Goal: Task Accomplishment & Management: Manage account settings

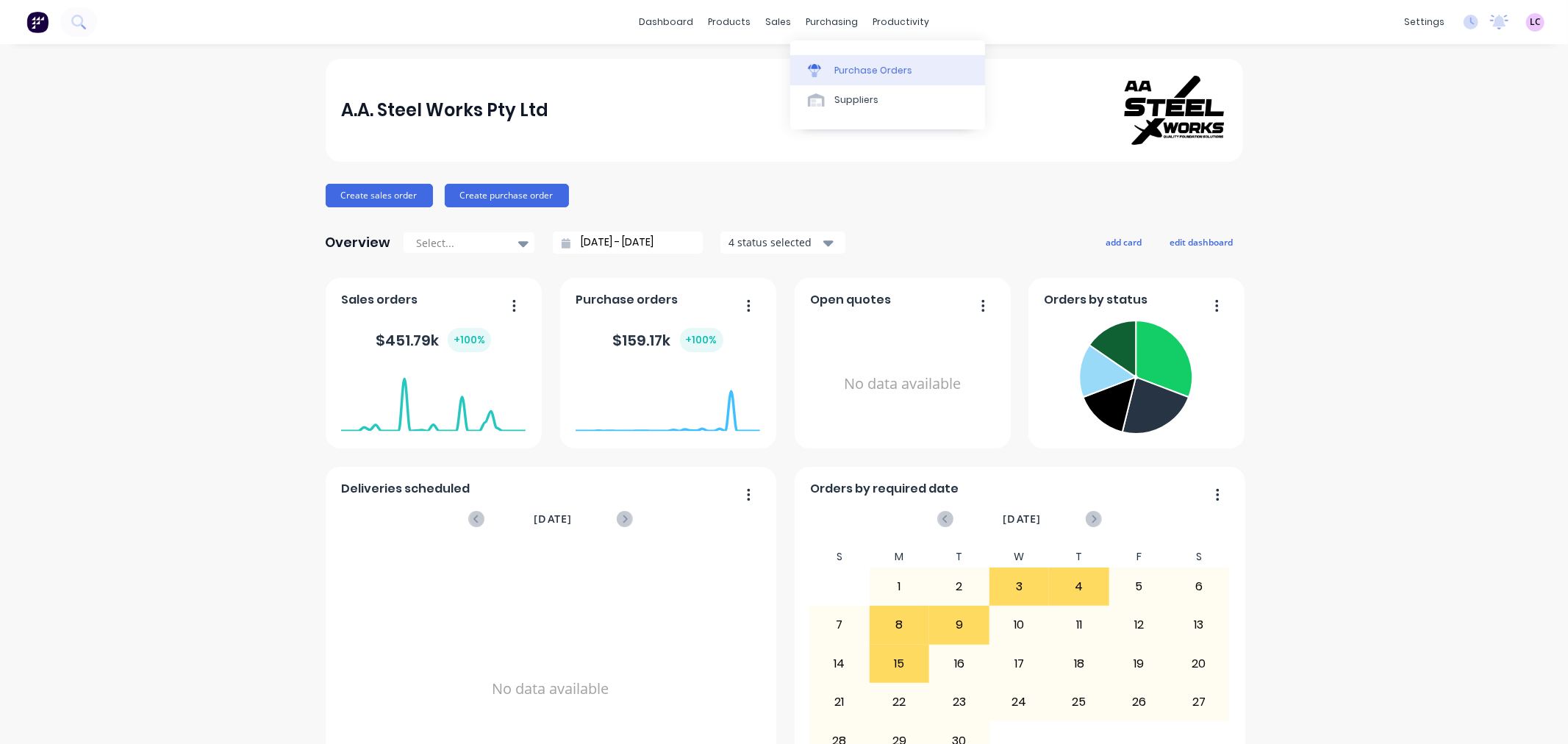
click at [847, 69] on div "Purchase Orders" at bounding box center [873, 71] width 78 height 14
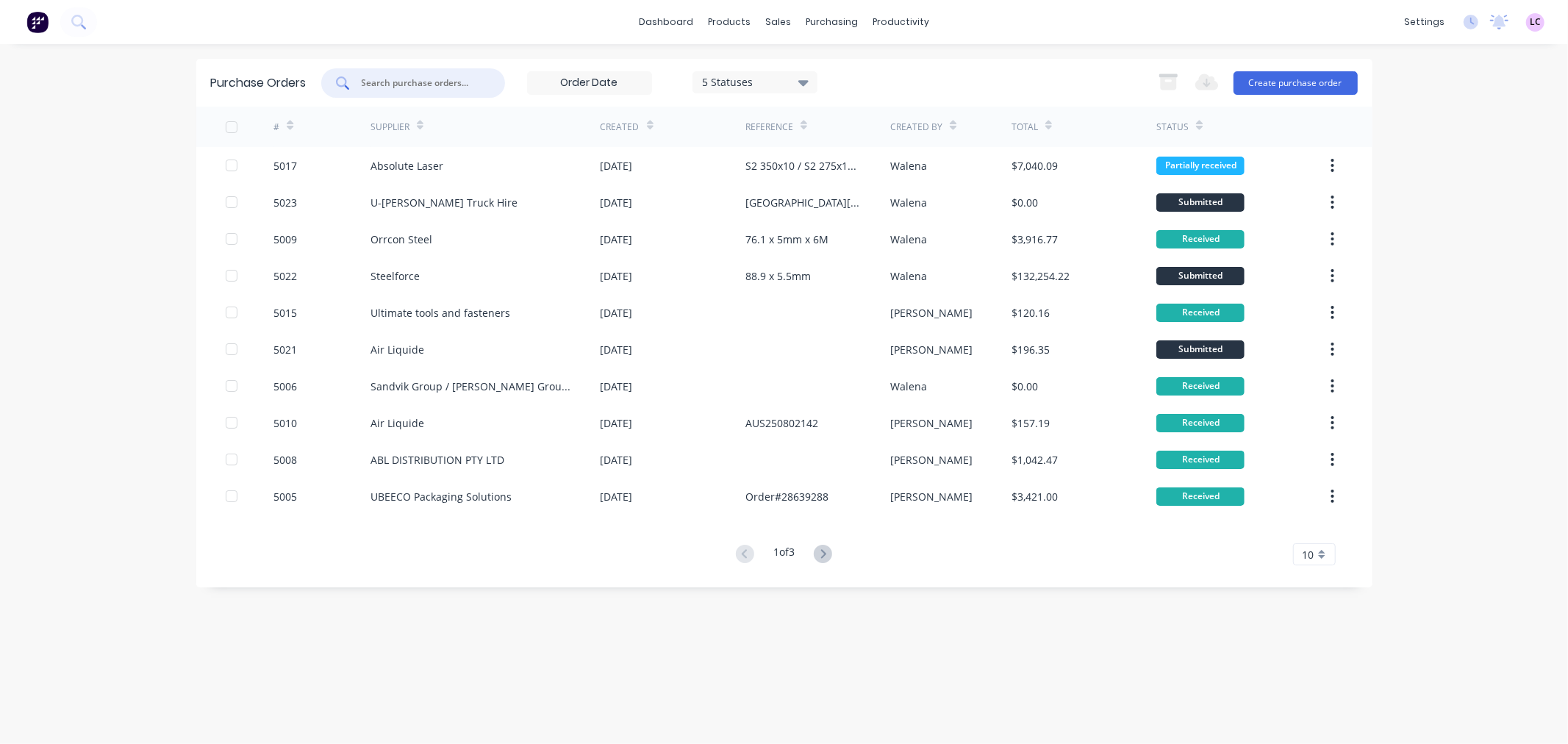
click at [377, 83] on input "text" at bounding box center [420, 83] width 122 height 15
type input "iws"
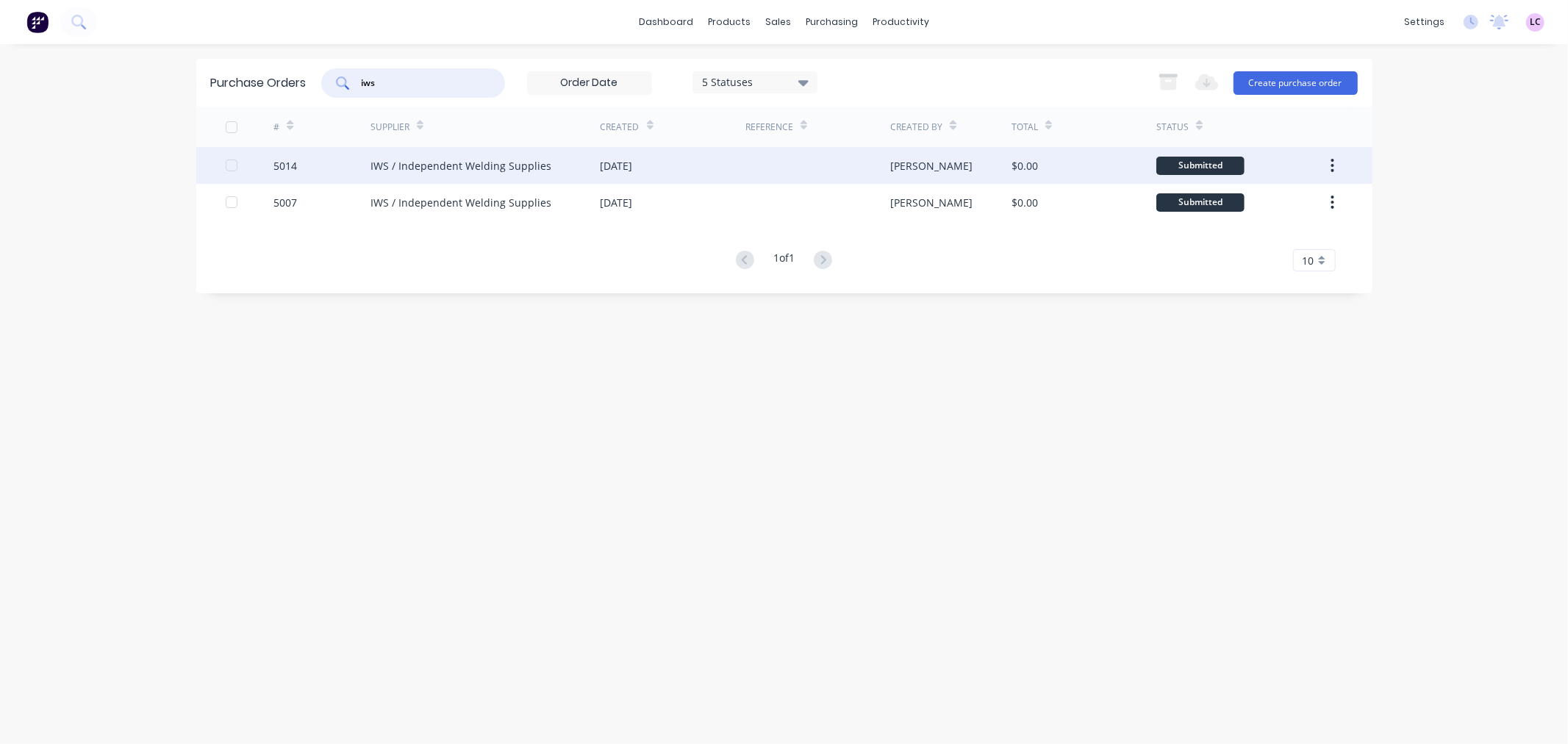
click at [456, 156] on div "IWS / Independent Welding Supplies" at bounding box center [486, 166] width 230 height 37
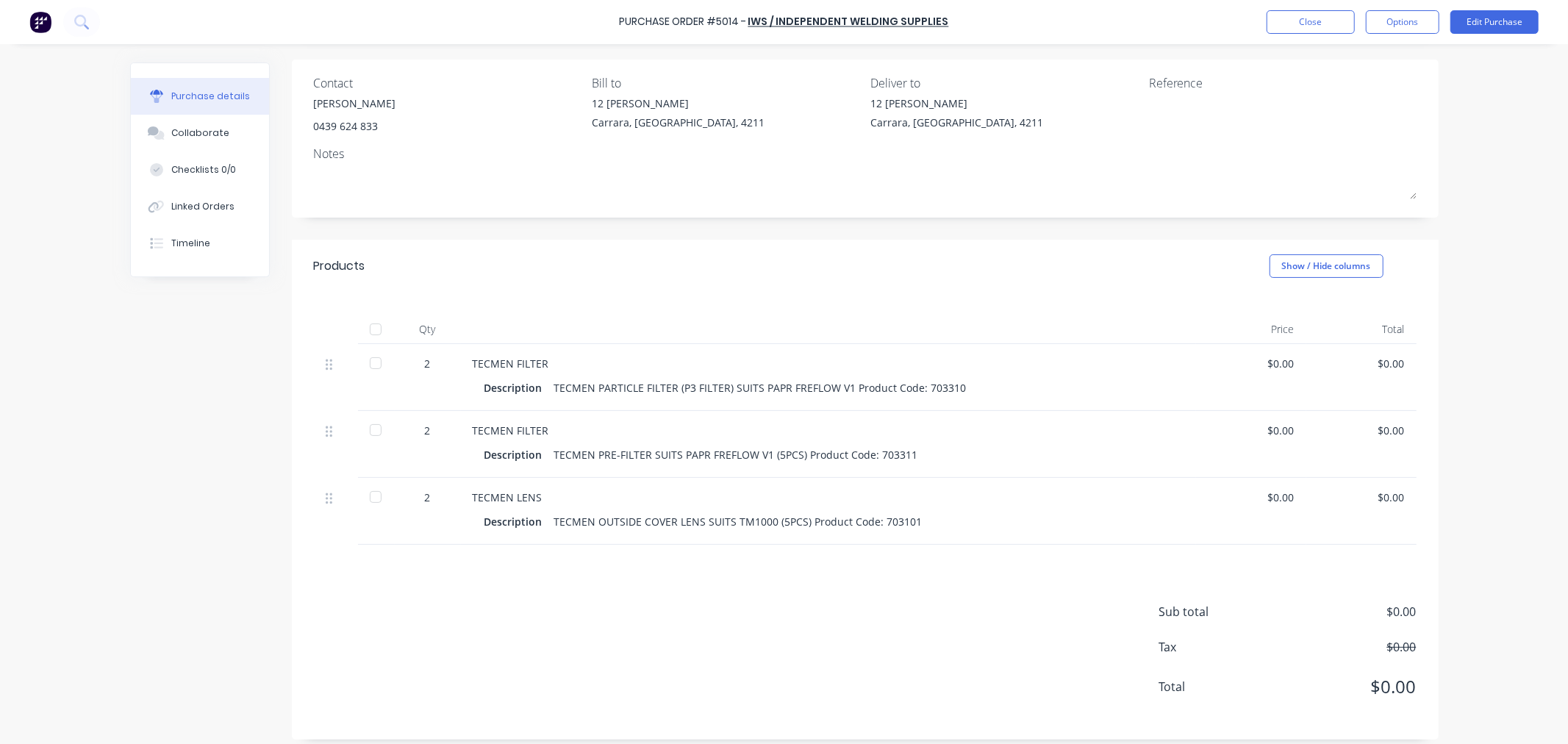
scroll to position [114, 0]
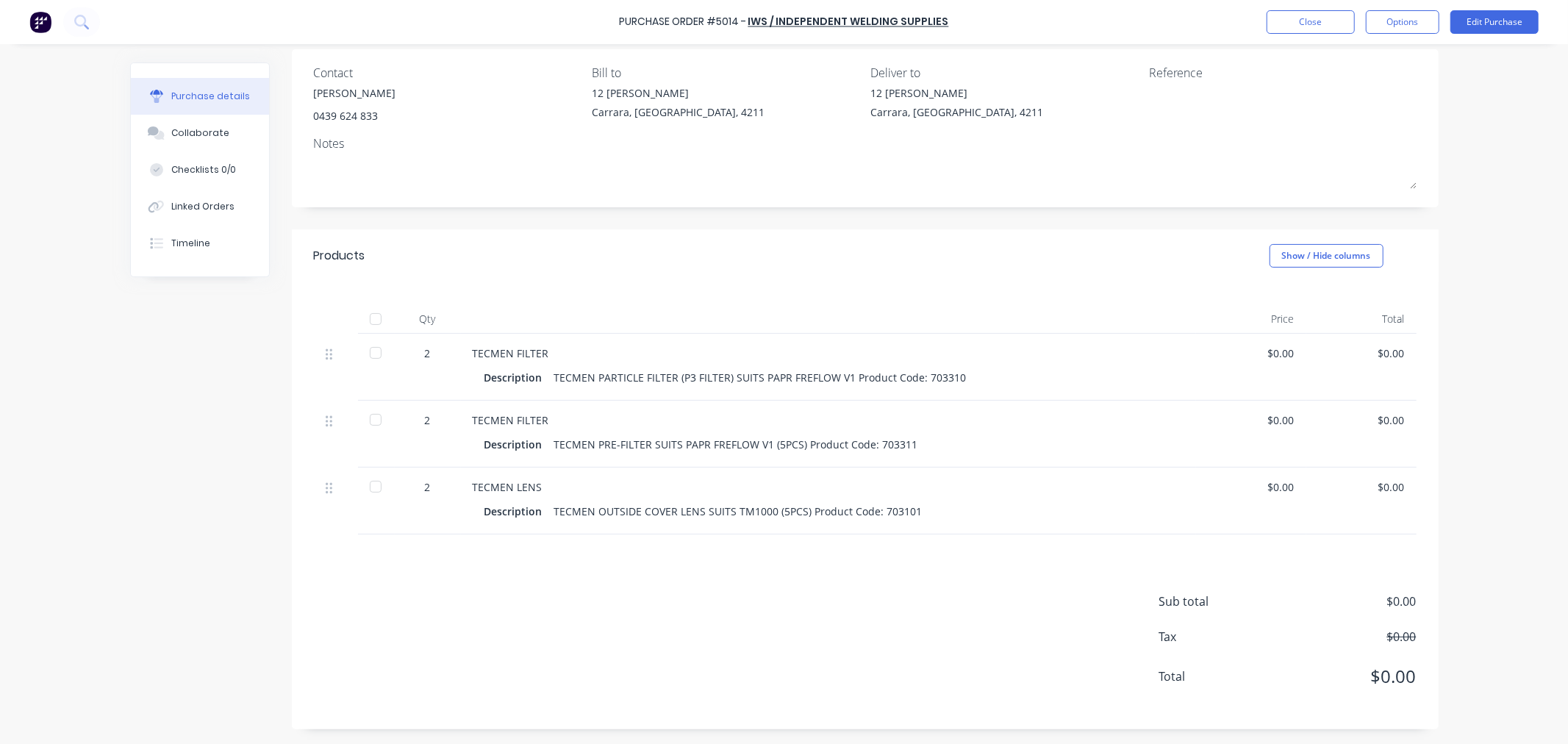
click at [366, 323] on div at bounding box center [376, 319] width 29 height 29
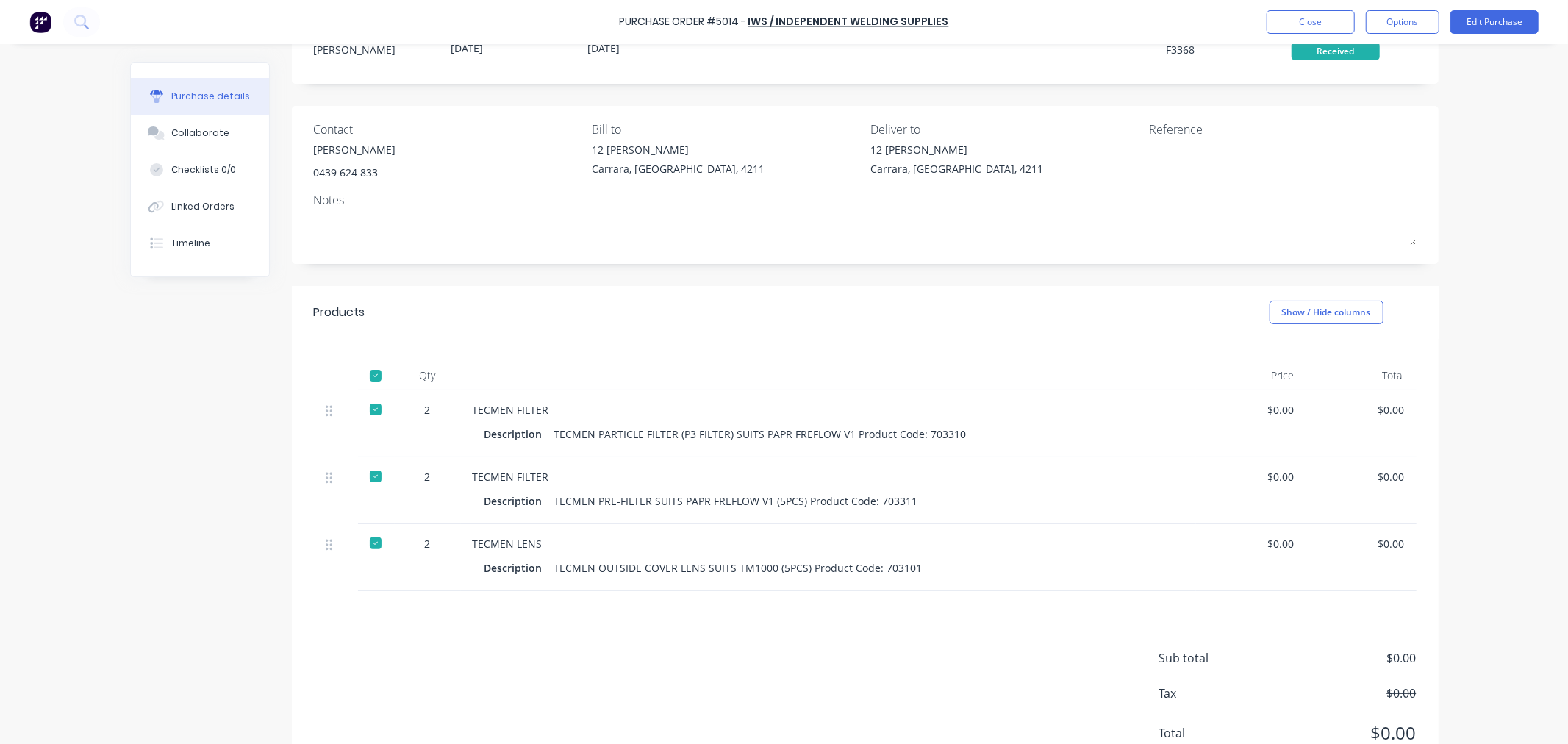
scroll to position [0, 0]
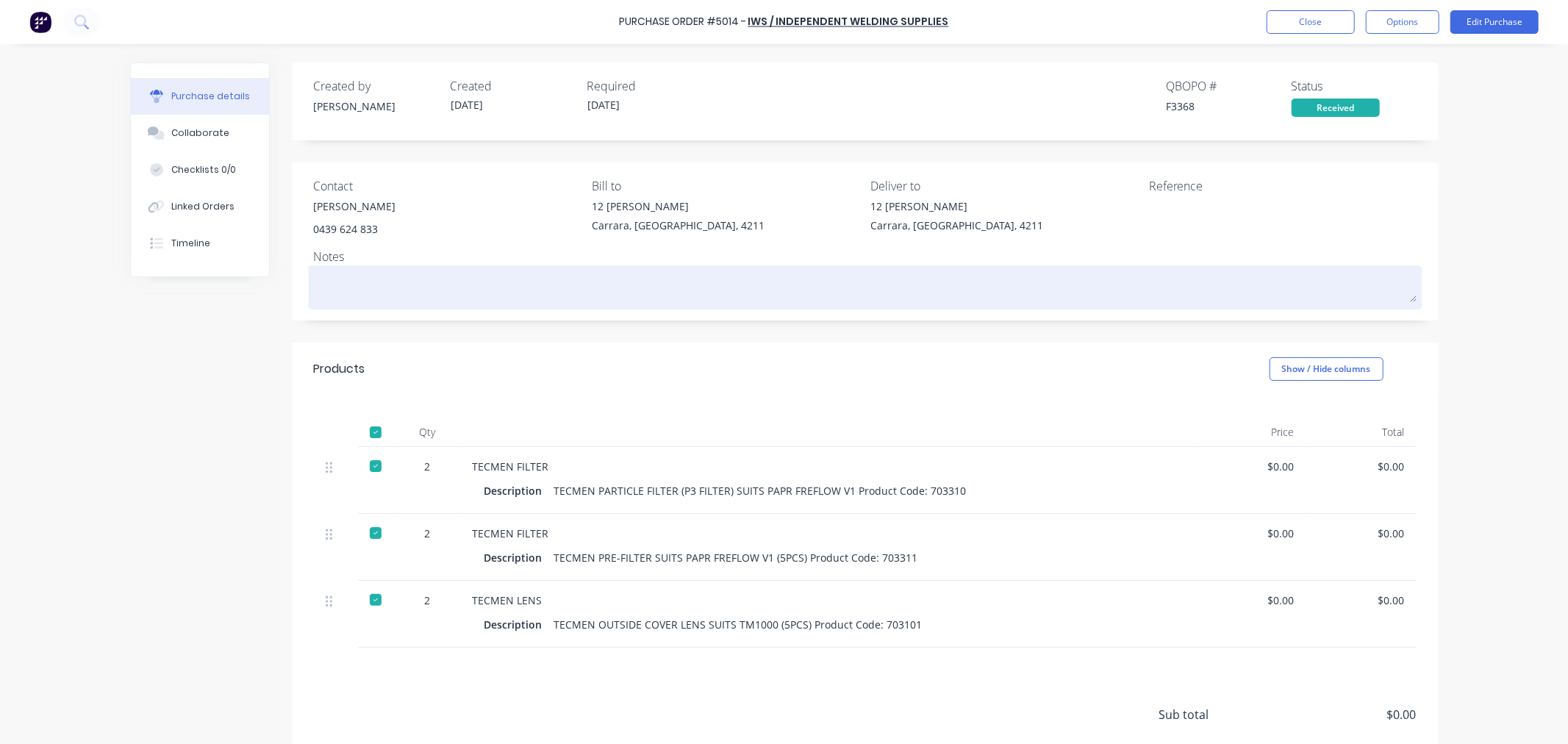
click at [347, 281] on textarea at bounding box center [864, 285] width 1103 height 33
type textarea "x"
type textarea "p"
type textarea "x"
type textarea "po"
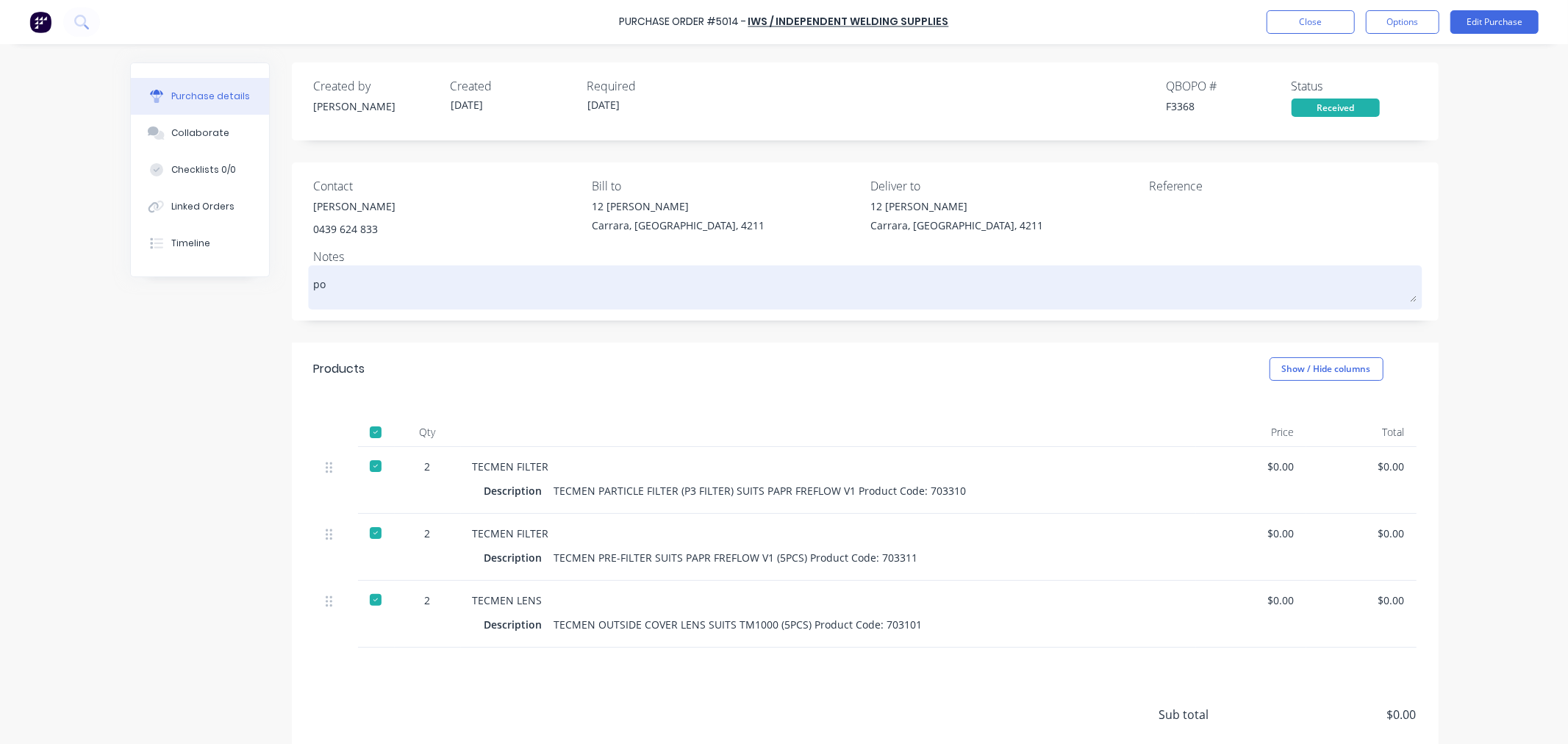
type textarea "x"
type textarea "po"
type textarea "x"
type textarea "po 5"
type textarea "x"
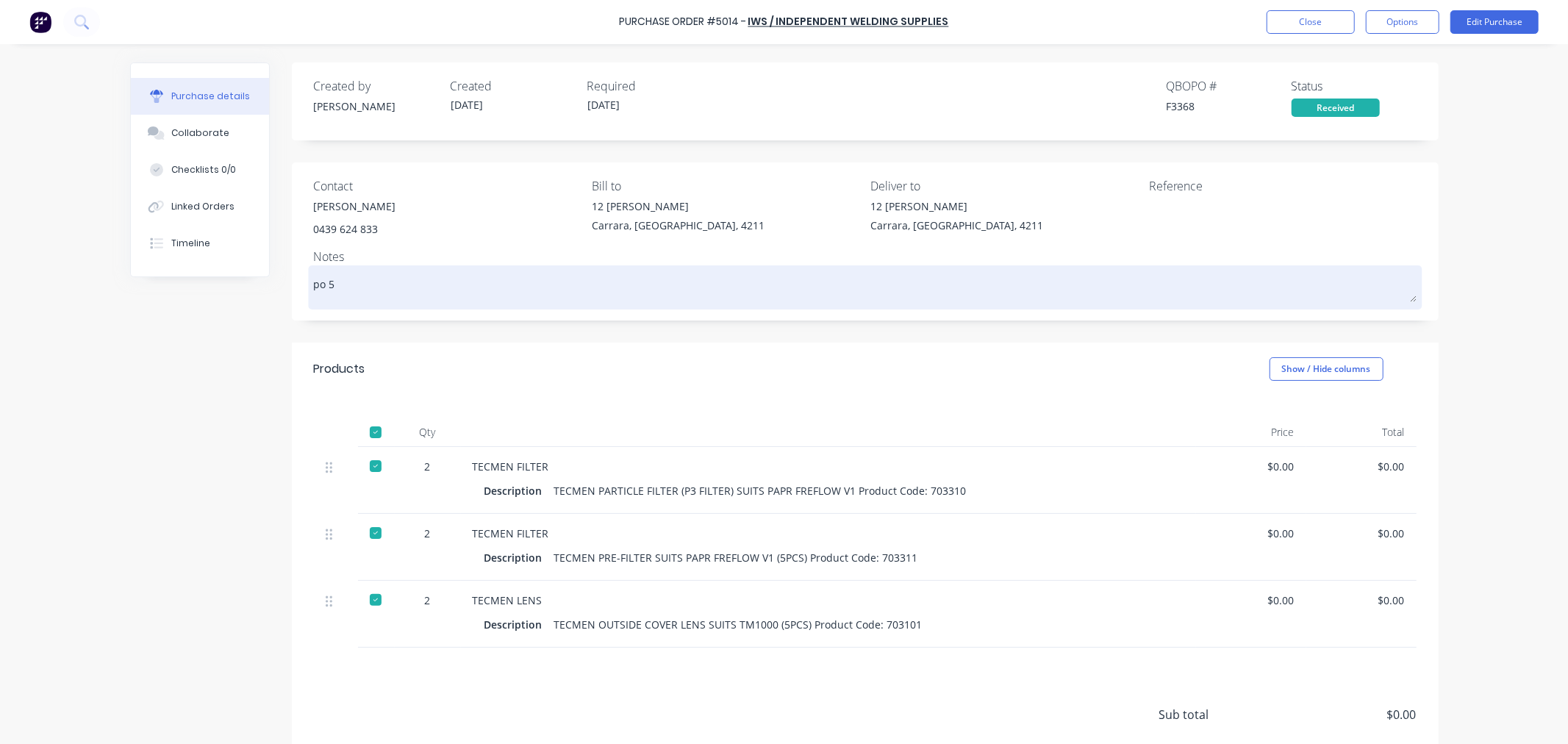
type textarea "po 50"
type textarea "x"
type textarea "po 501"
type textarea "x"
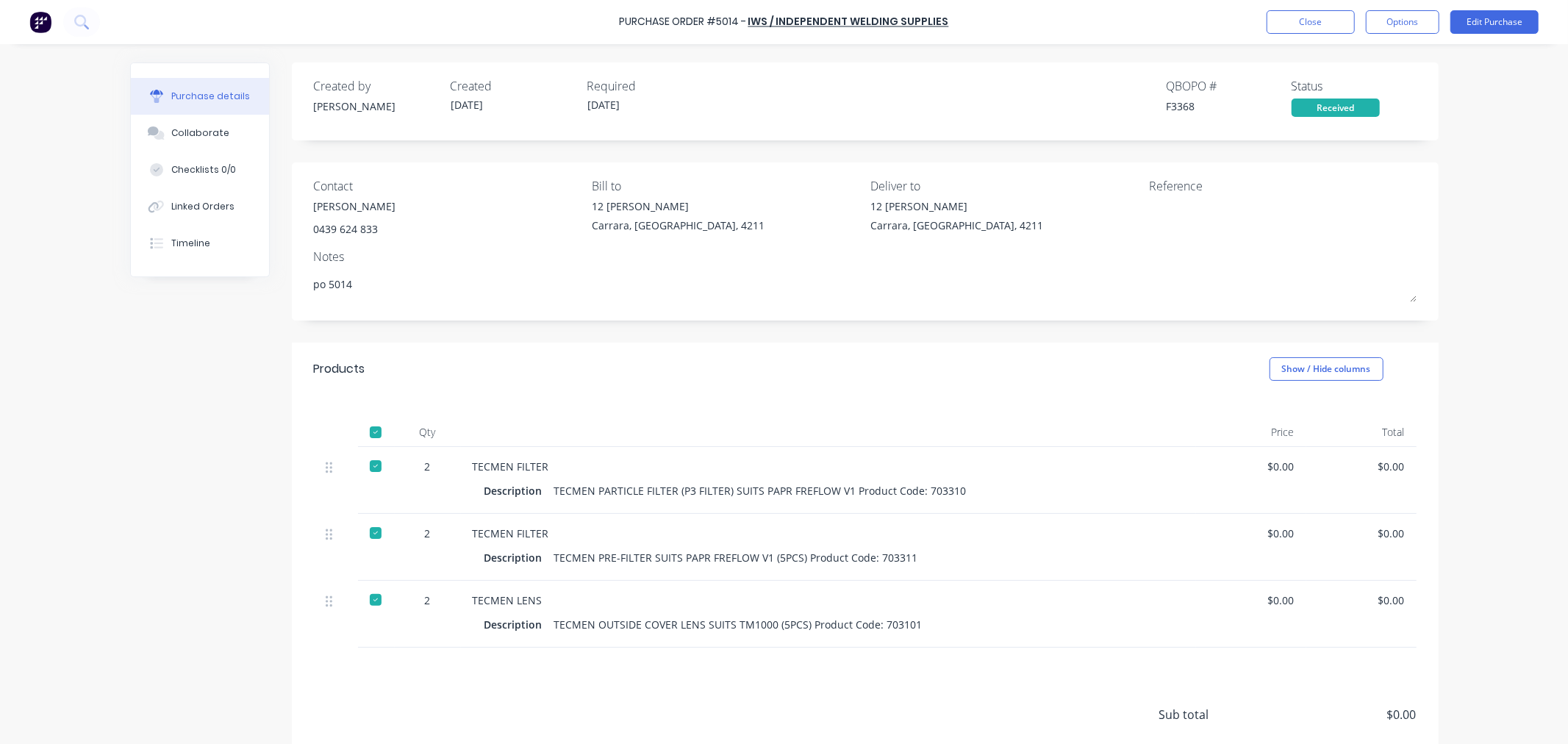
type textarea "po 5014"
type textarea "x"
type textarea "po 5014"
click at [254, 314] on div "Created by [PERSON_NAME] Created [DATE] Required [DATE] QBO PO # F3368 Status R…" at bounding box center [784, 452] width 1308 height 780
click at [1304, 18] on button "Close" at bounding box center [1310, 22] width 89 height 23
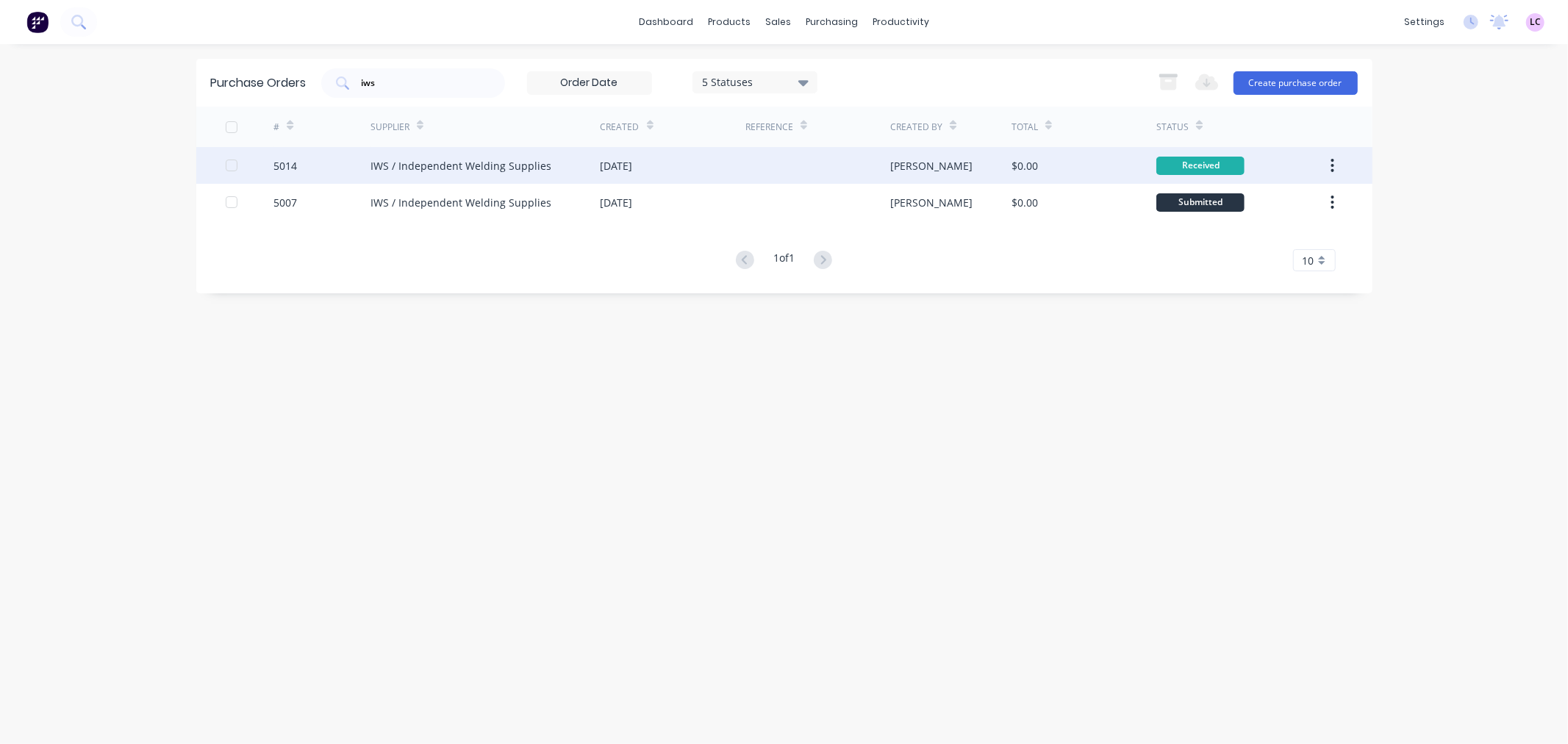
click at [444, 155] on div "IWS / Independent Welding Supplies" at bounding box center [486, 166] width 230 height 37
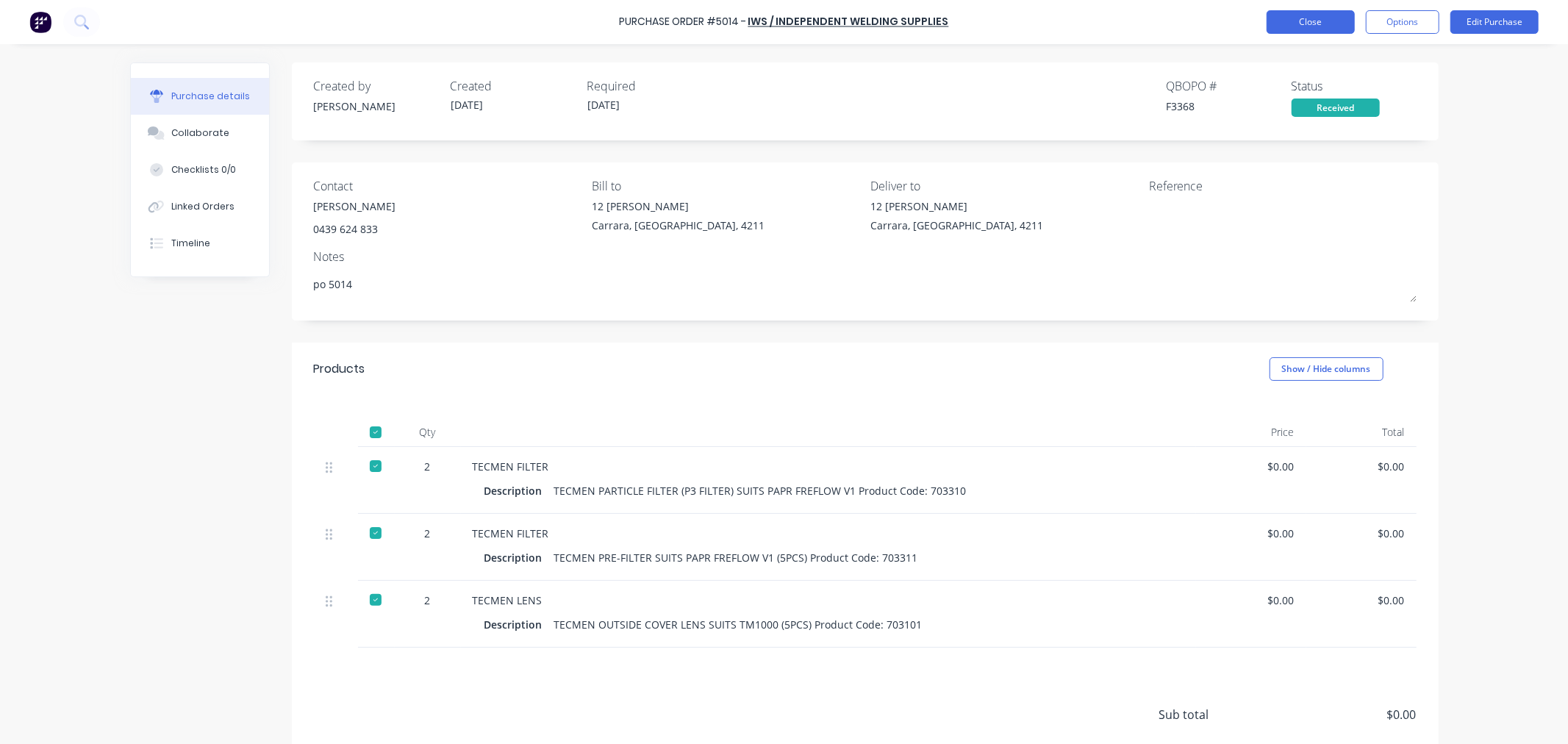
click at [1331, 22] on button "Close" at bounding box center [1310, 22] width 89 height 23
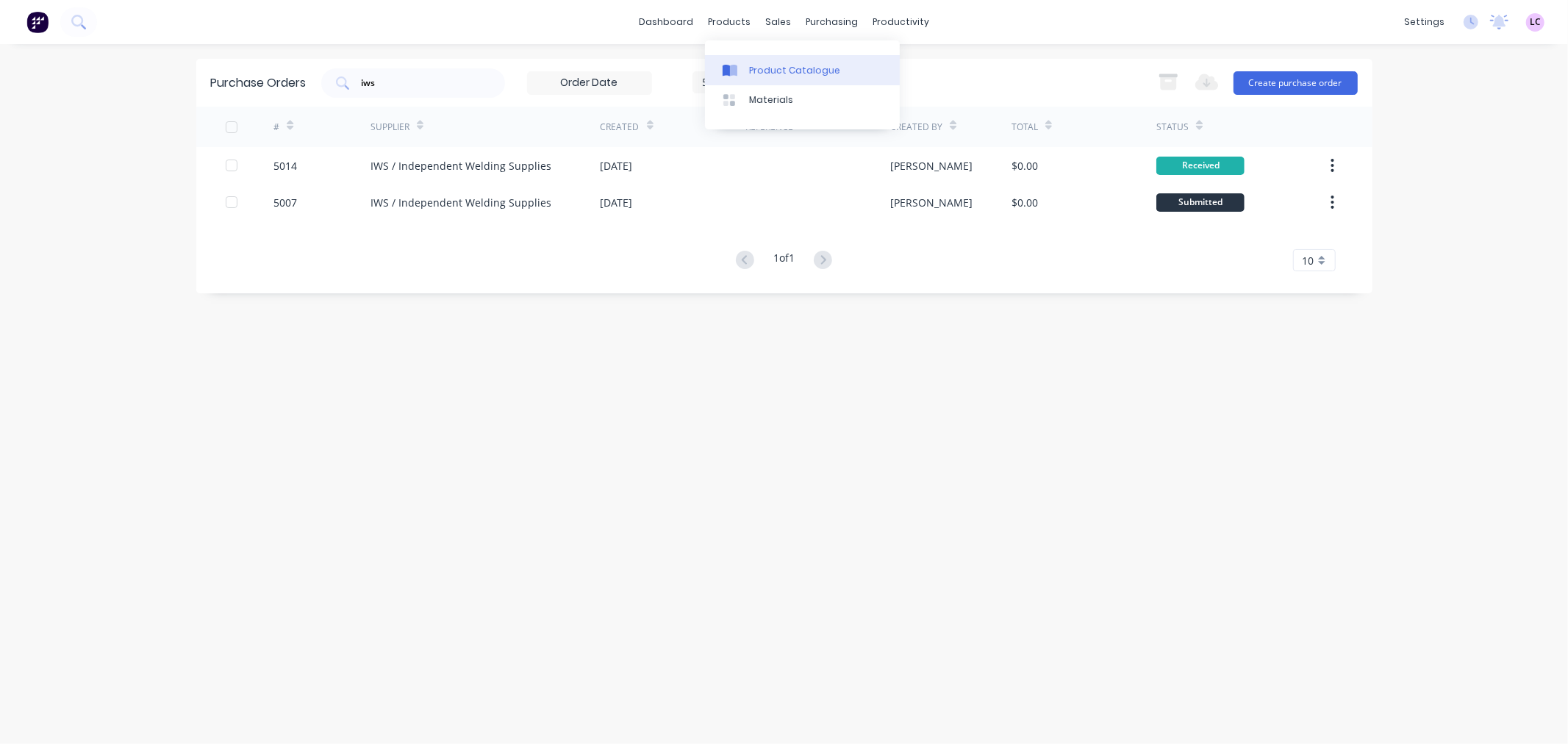
click at [755, 64] on div "Product Catalogue" at bounding box center [795, 71] width 91 height 14
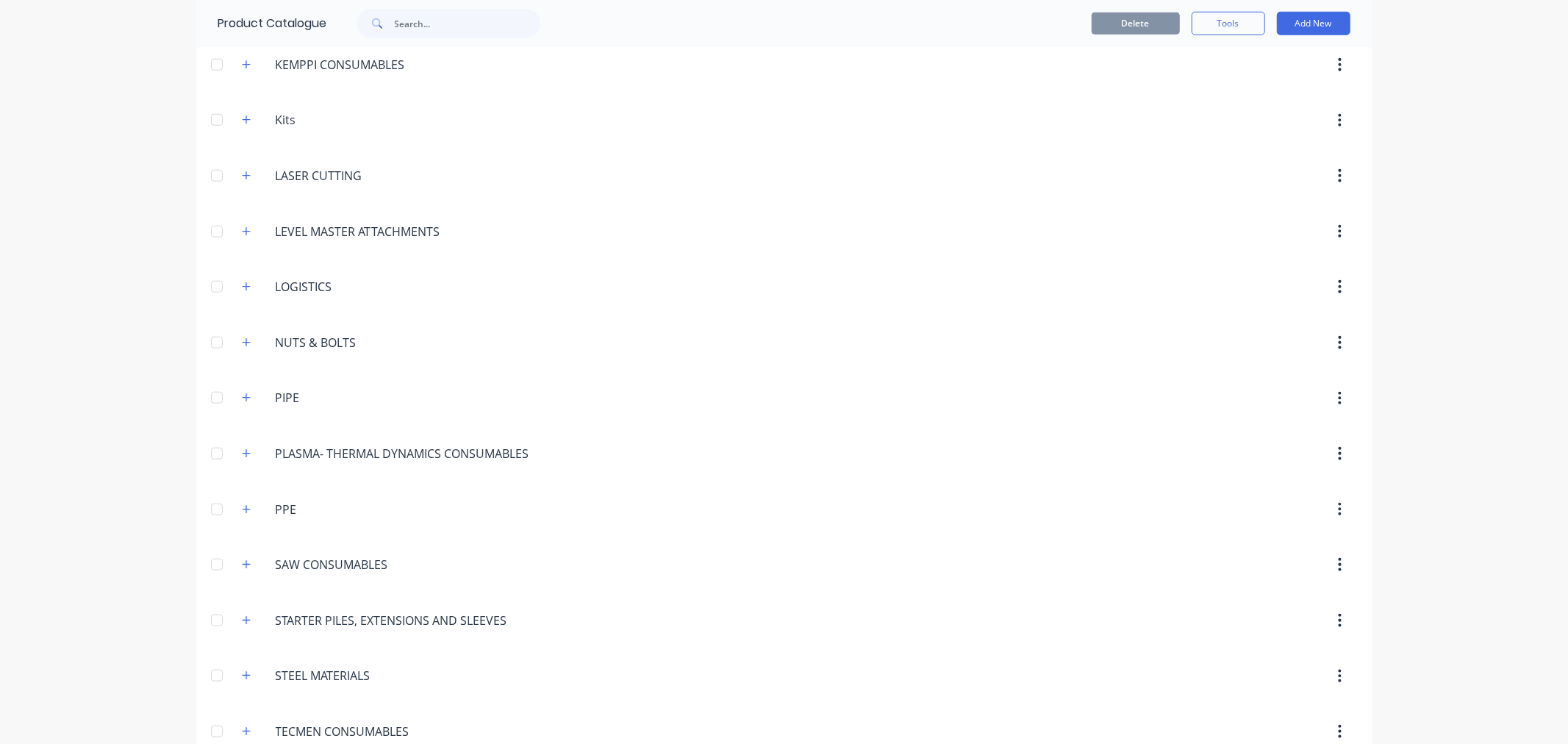
scroll to position [1263, 0]
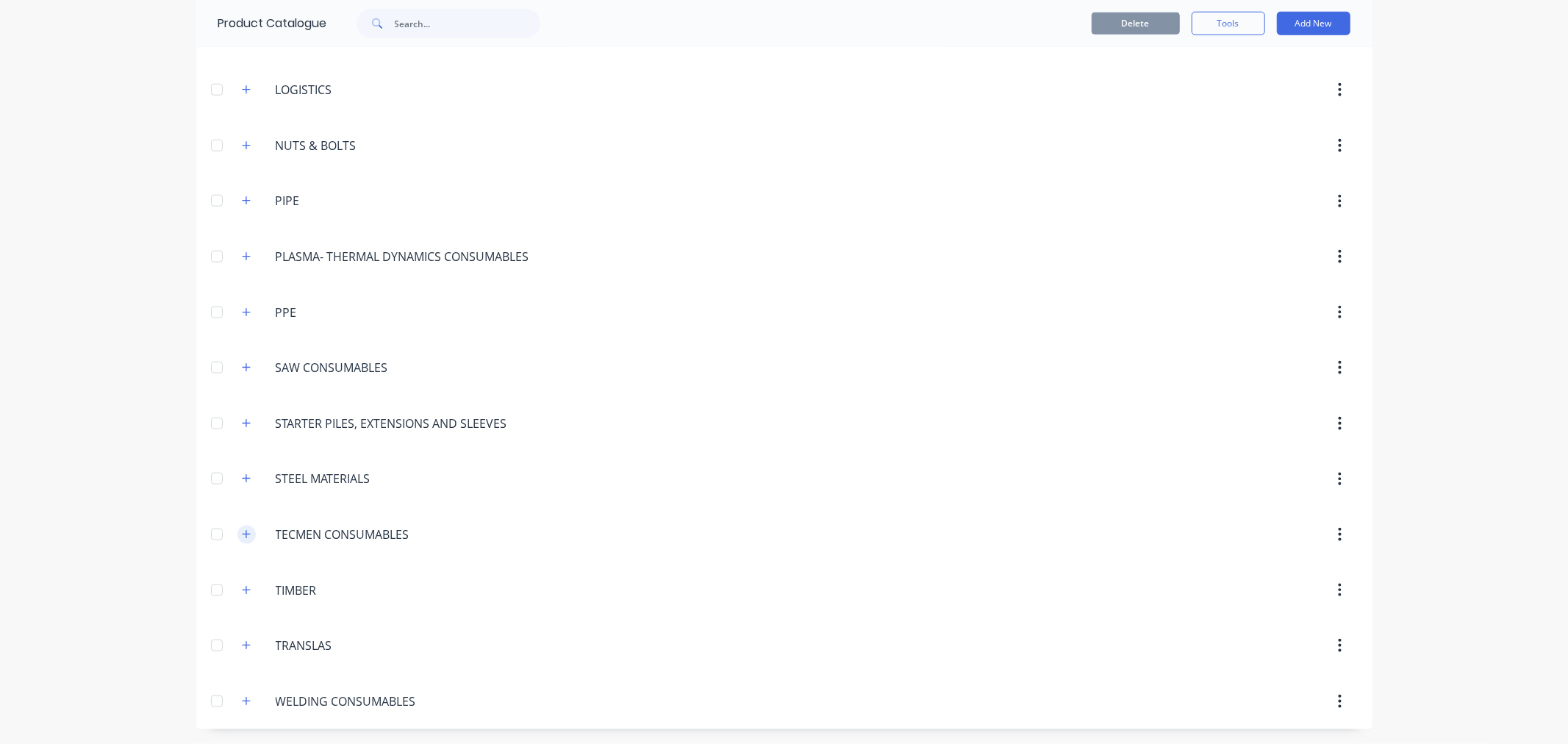
click at [244, 535] on icon "button" at bounding box center [245, 535] width 8 height 8
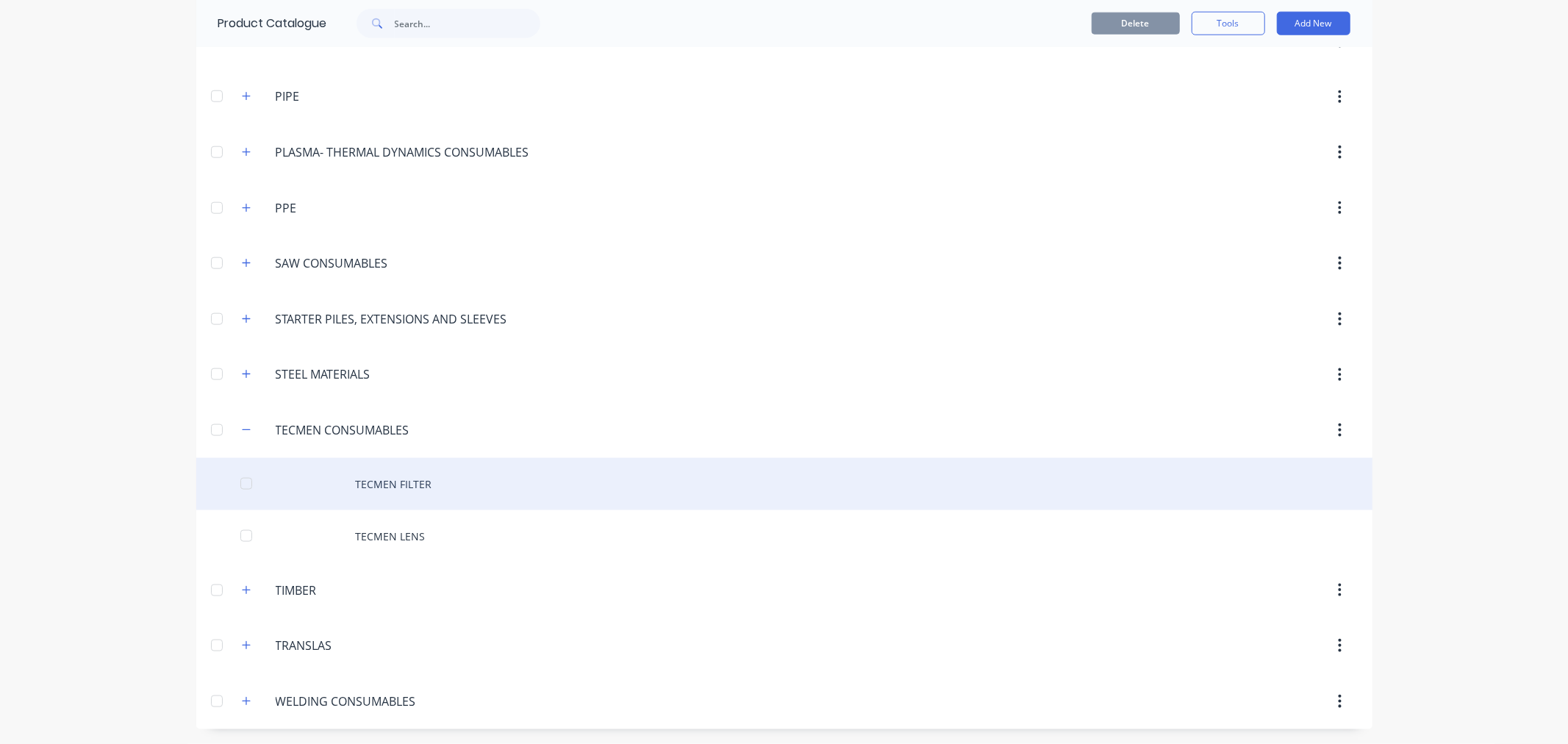
scroll to position [1368, 0]
click at [383, 483] on div "TECMEN FILTER" at bounding box center [784, 485] width 1176 height 53
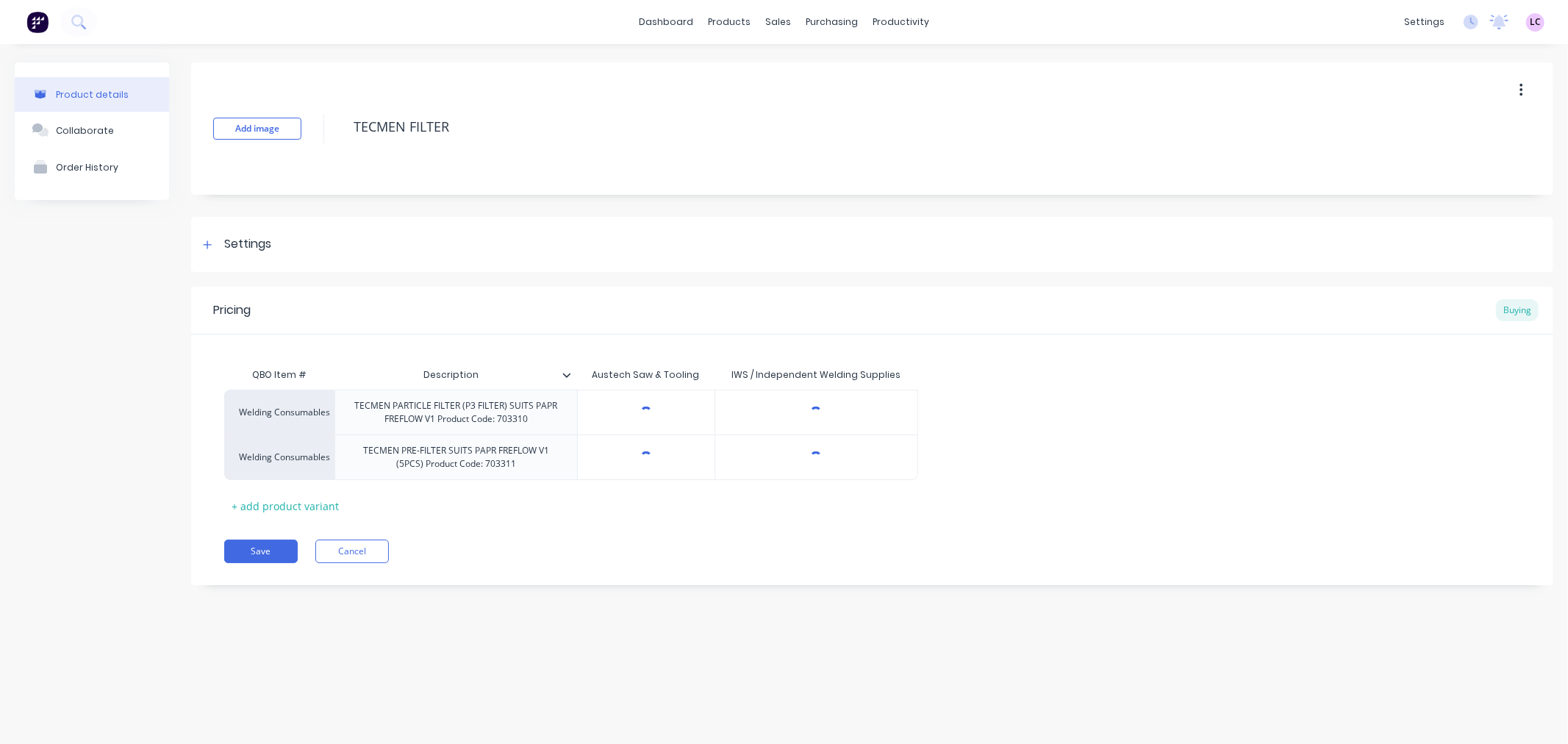
type textarea "x"
click at [834, 423] on div "$0.00" at bounding box center [817, 413] width 202 height 37
type input "$0.00"
click at [833, 416] on input "$0.00" at bounding box center [817, 413] width 202 height 14
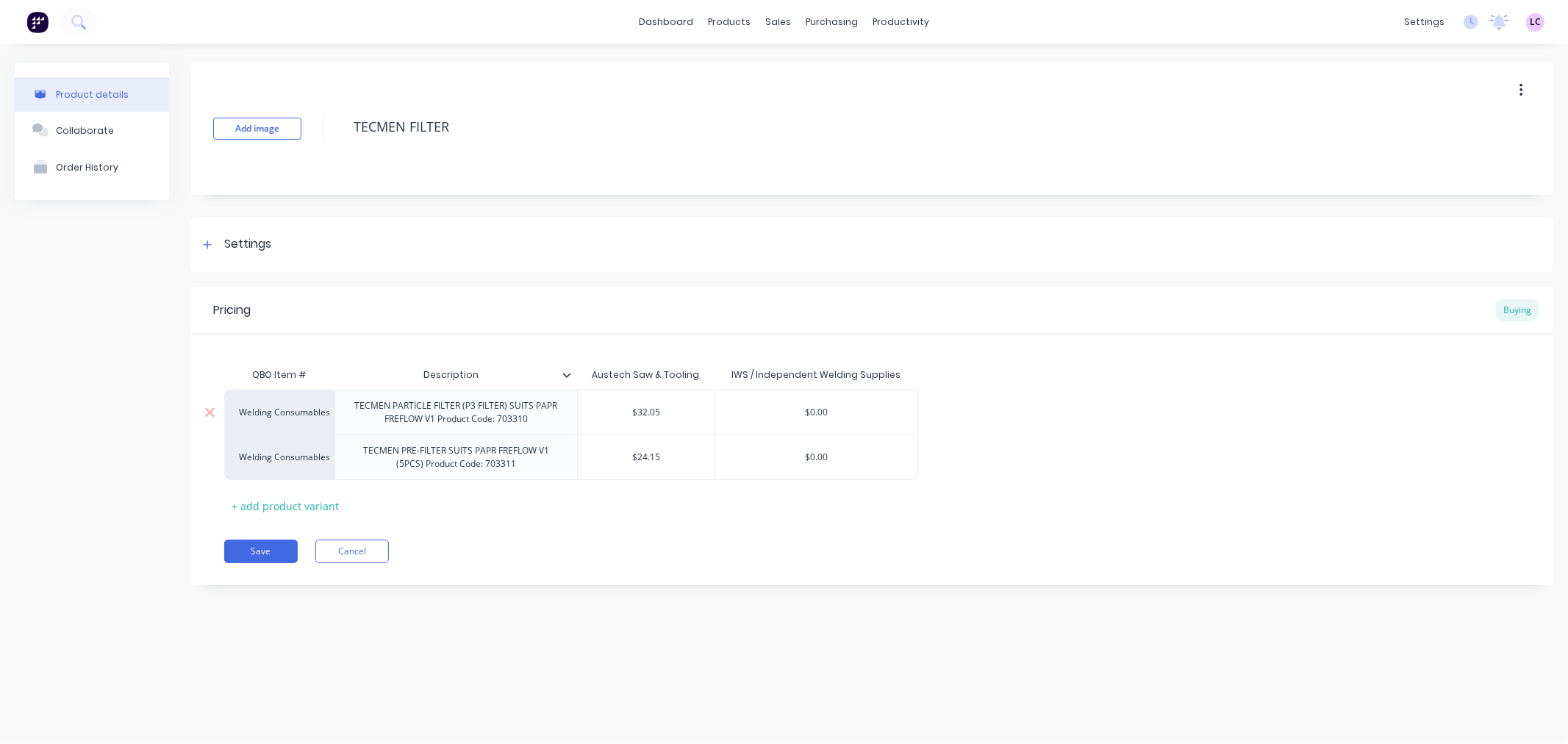
type textarea "x"
type input "$2"
type textarea "x"
type input "$24"
type textarea "x"
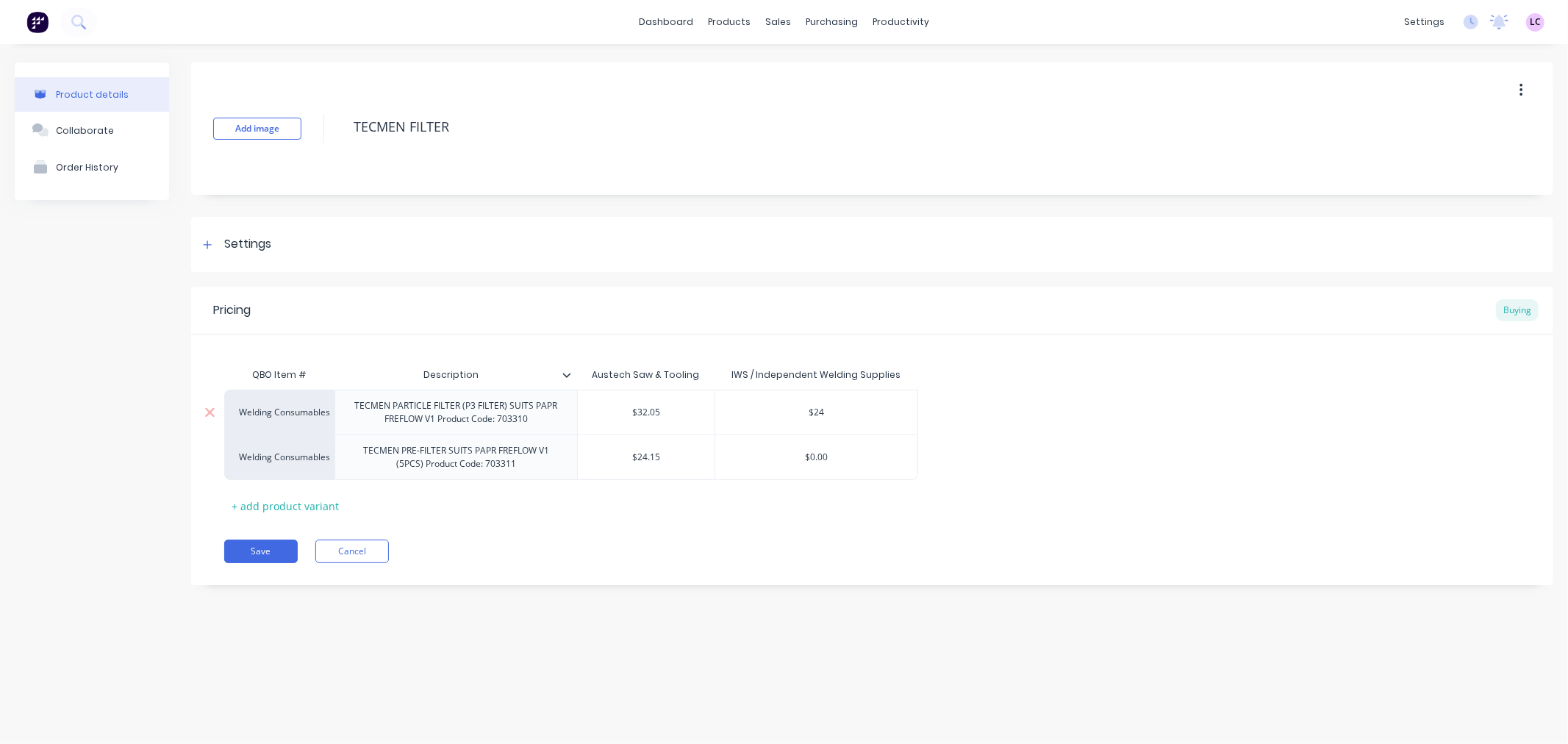
type input "$24."
type textarea "x"
type input "$24.8"
type textarea "x"
type input "$24.85"
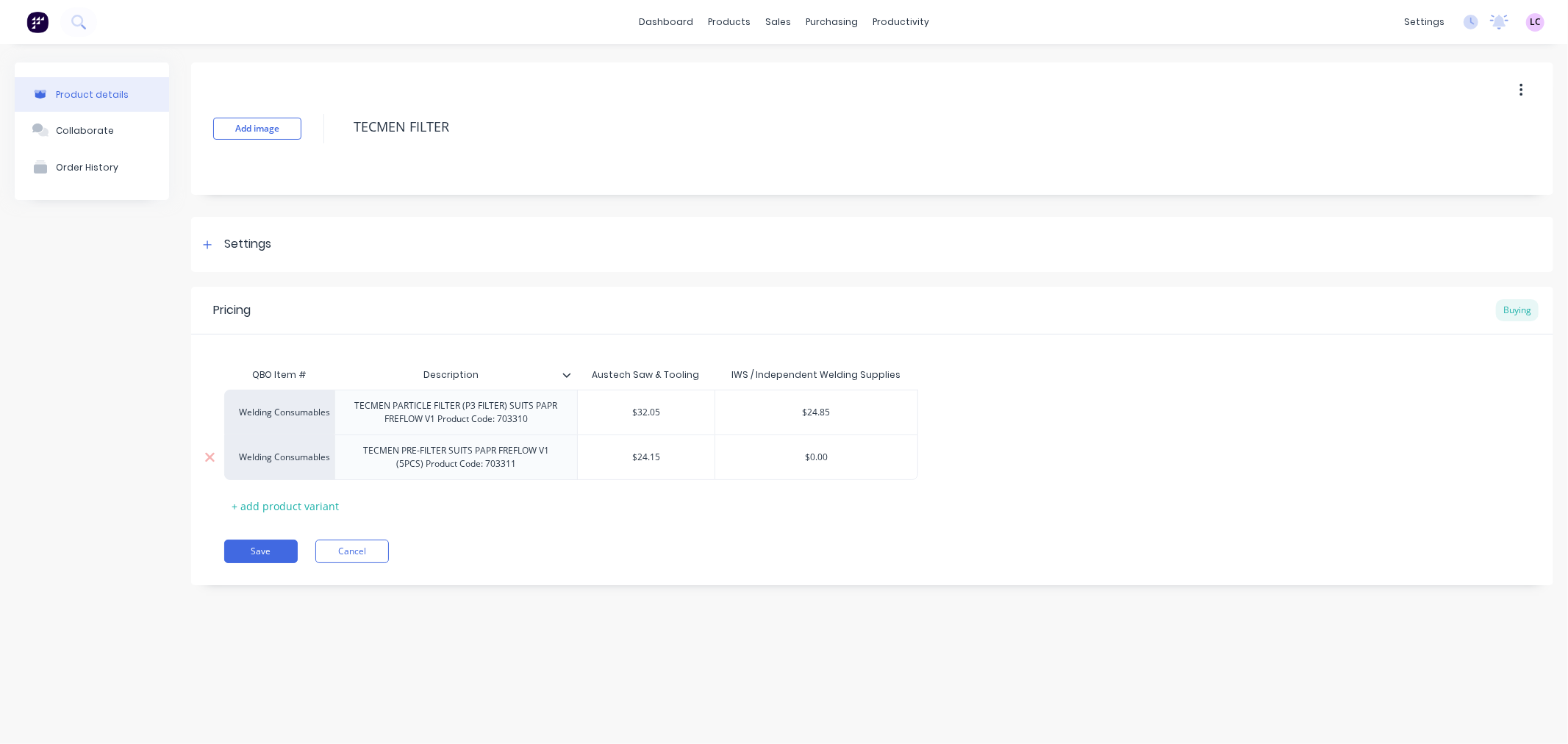
type input "$0.00"
click at [815, 459] on input "$0.00" at bounding box center [817, 458] width 202 height 14
type textarea "x"
type input "$1"
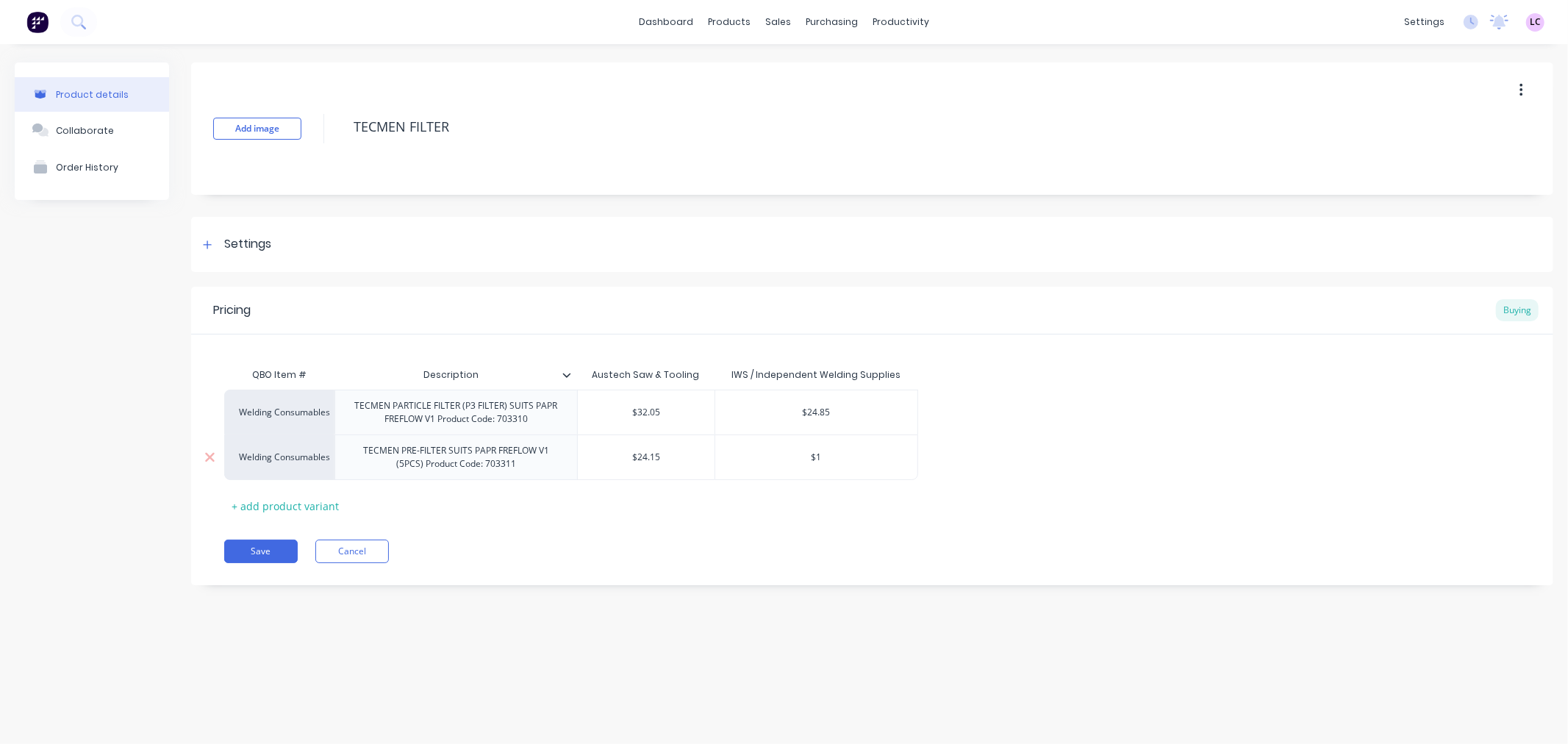
type textarea "x"
type input "$19"
type textarea "x"
type input "$19."
type textarea "x"
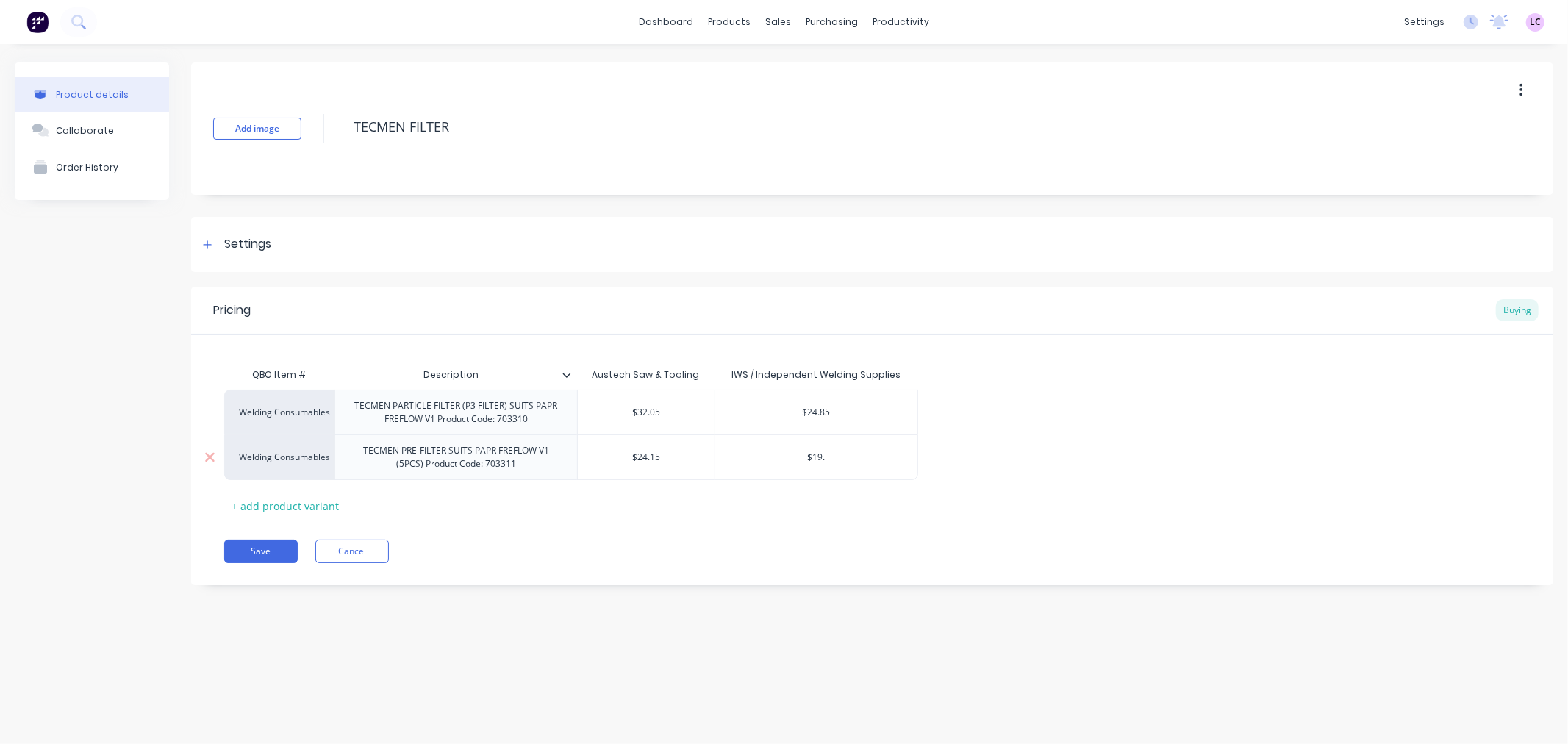
type input "$19.5"
type textarea "x"
type input "$19.50"
click at [748, 702] on div "Product details Collaborate Order History Add image TECMEN FILTER Settings Prod…" at bounding box center [784, 379] width 1568 height 671
click at [274, 551] on button "Save" at bounding box center [261, 551] width 74 height 23
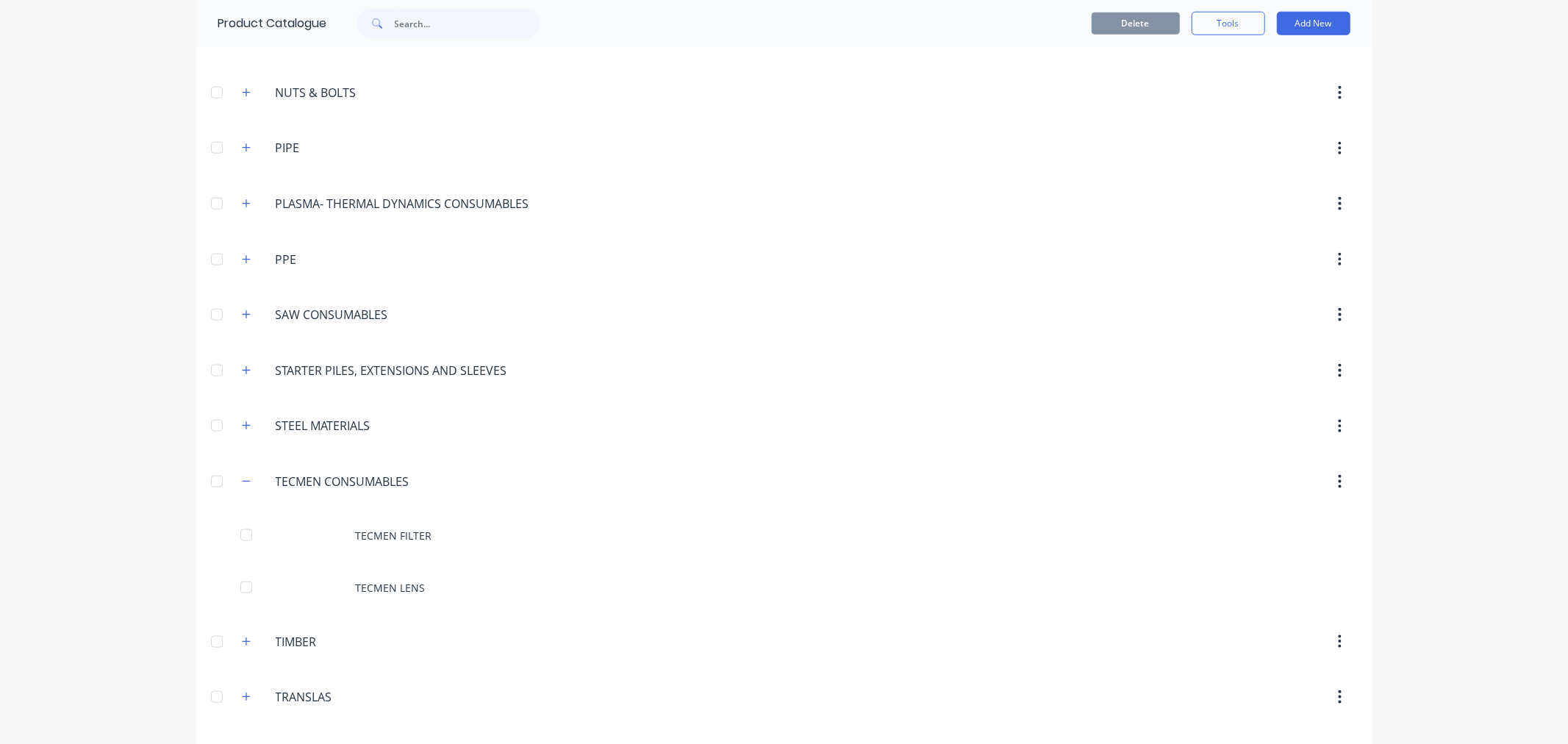
scroll to position [1368, 0]
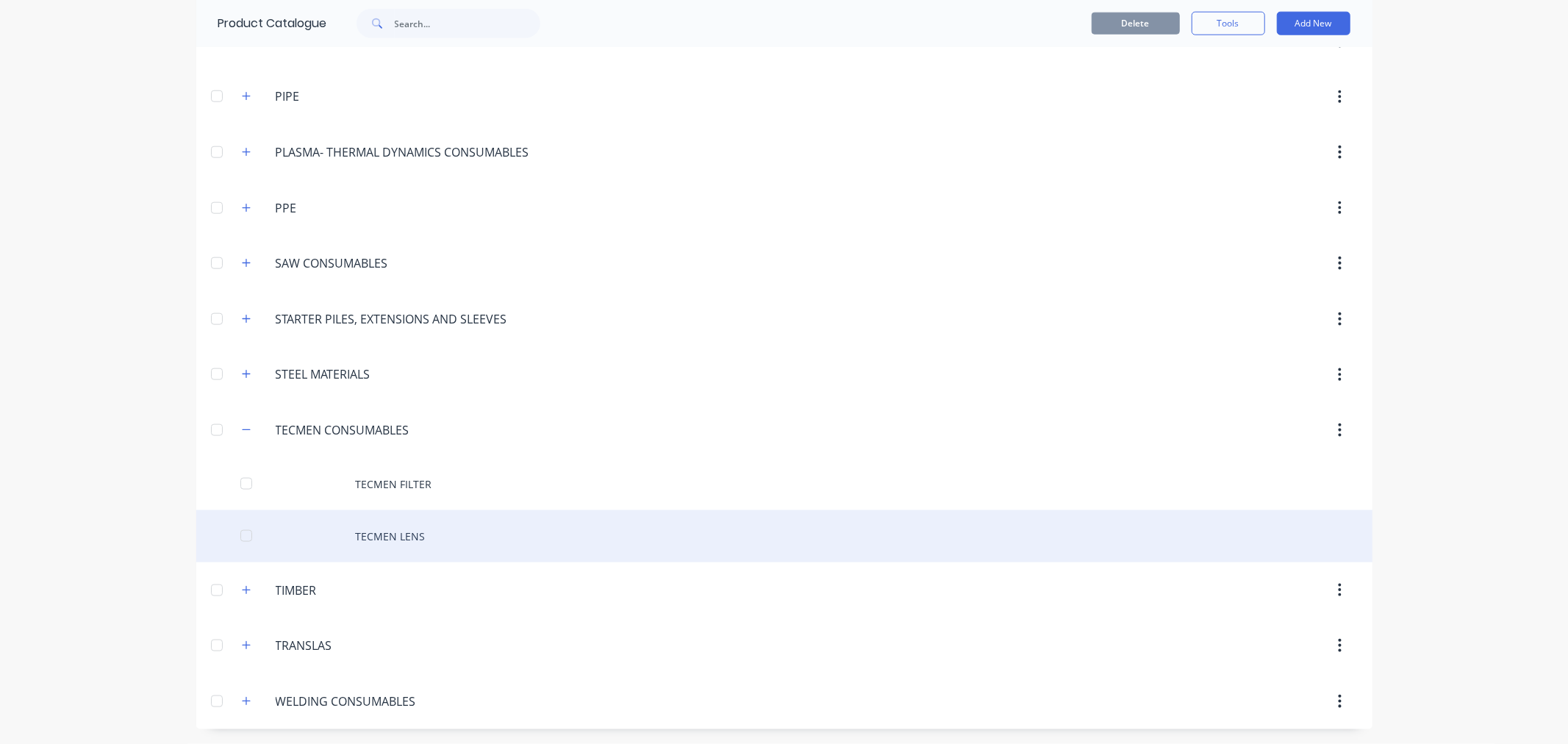
click at [402, 525] on div "TECMEN LENS" at bounding box center [784, 537] width 1176 height 53
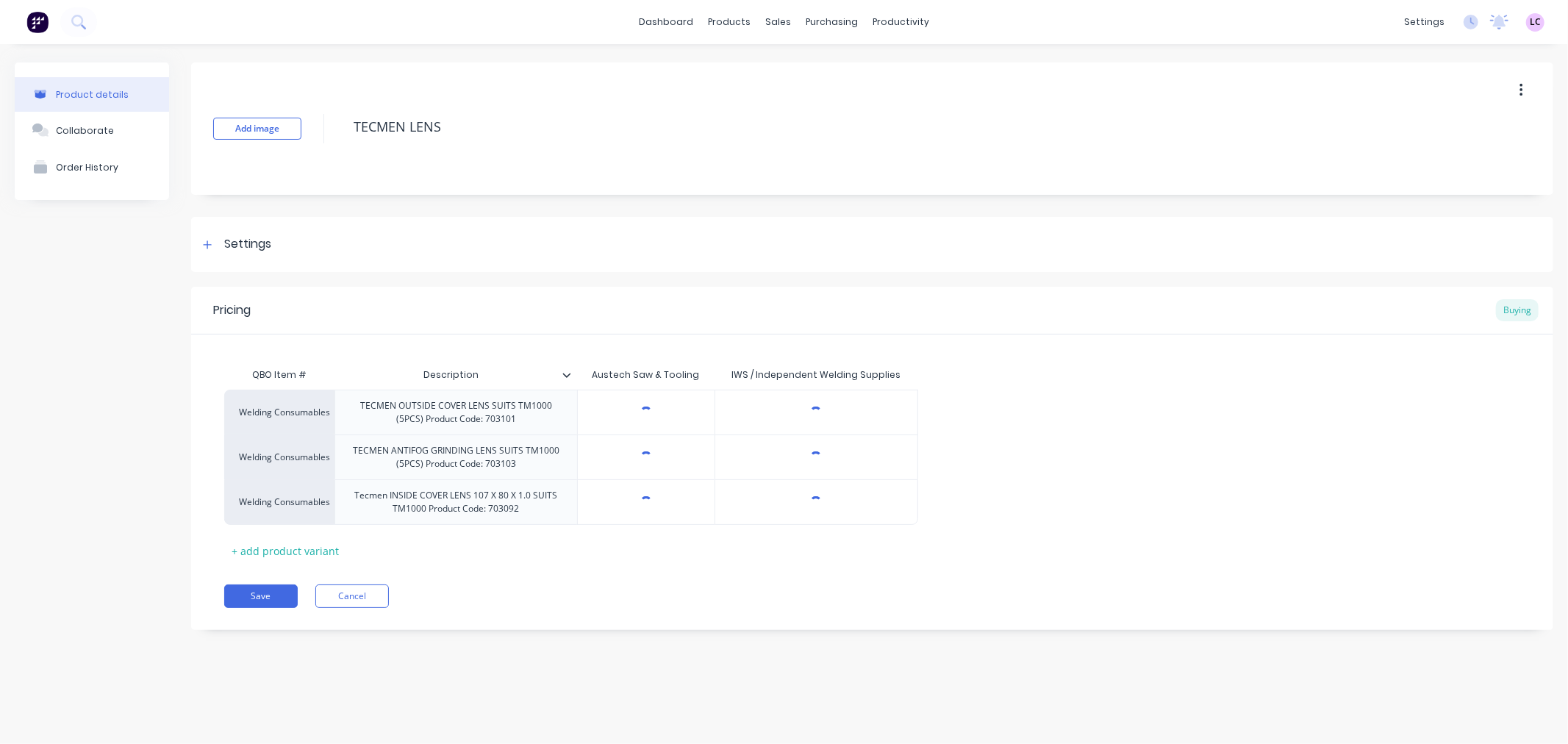
type textarea "x"
click at [807, 413] on input "$0.00" at bounding box center [817, 413] width 202 height 14
click at [816, 412] on input "$0.00" at bounding box center [817, 413] width 202 height 14
type input "$2"
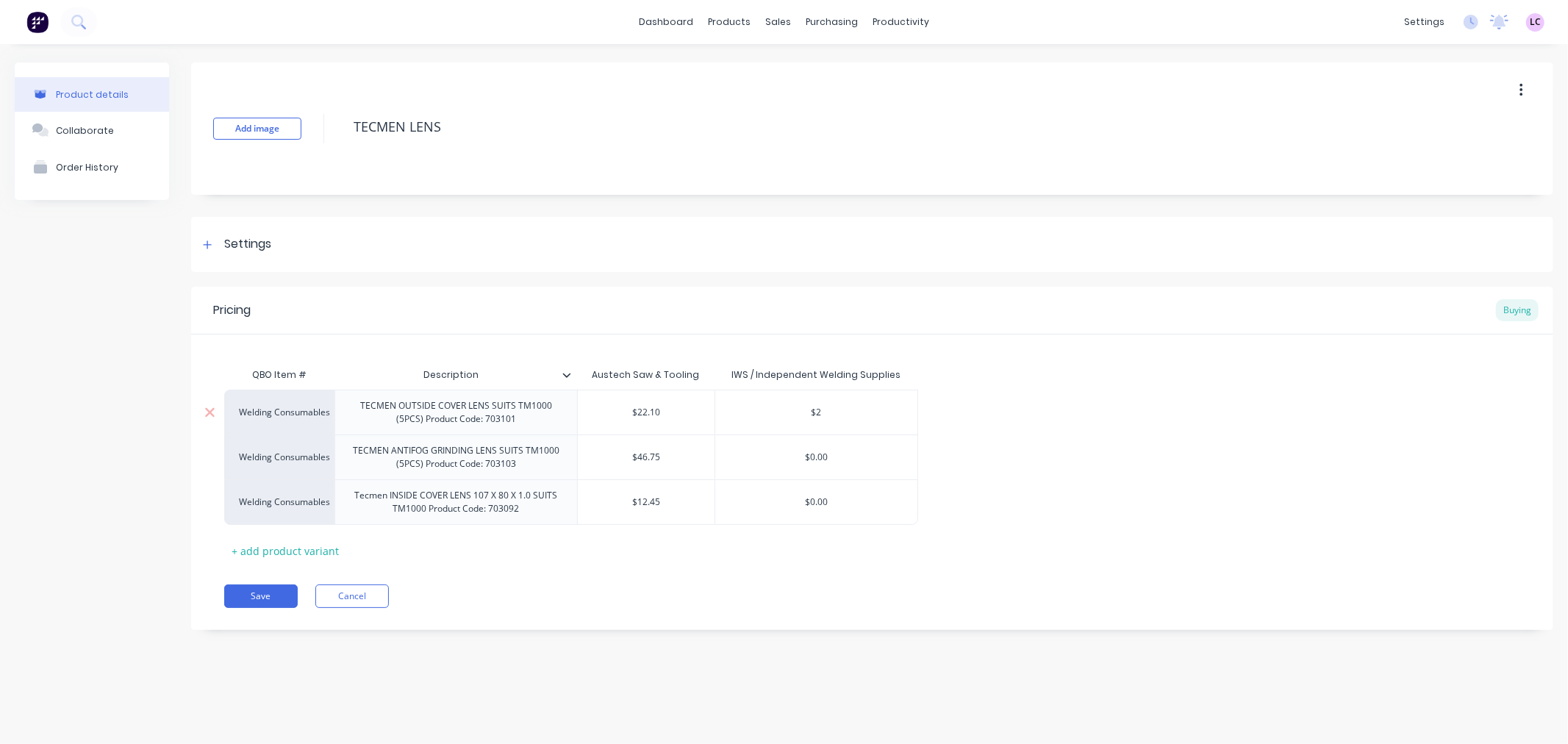
type textarea "x"
type input "$28"
type textarea "x"
type input "$28."
type textarea "x"
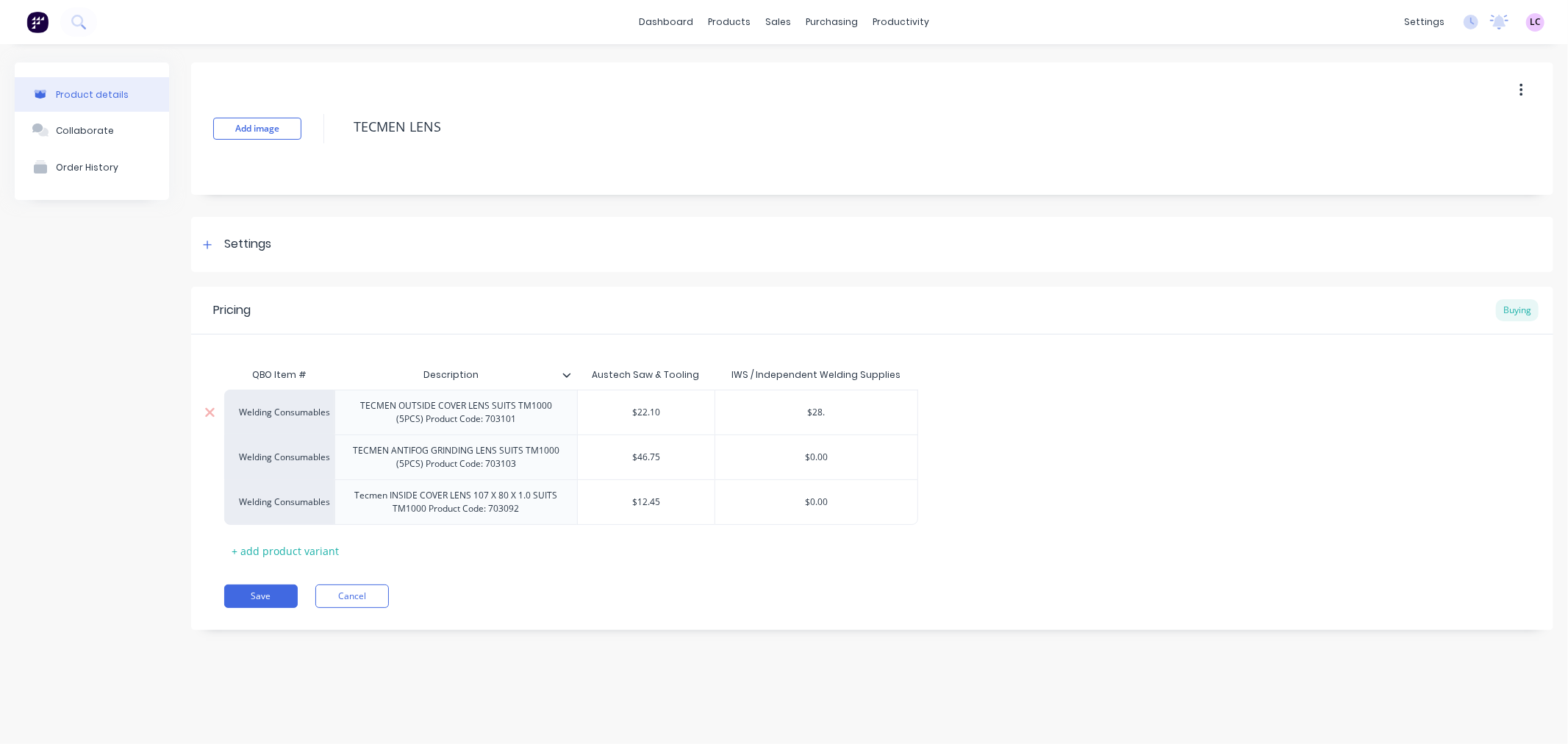
type input "$28.8"
type textarea "x"
type input "$28.88"
click at [685, 604] on div "Save Cancel" at bounding box center [888, 596] width 1329 height 23
click at [252, 592] on button "Save" at bounding box center [261, 596] width 74 height 23
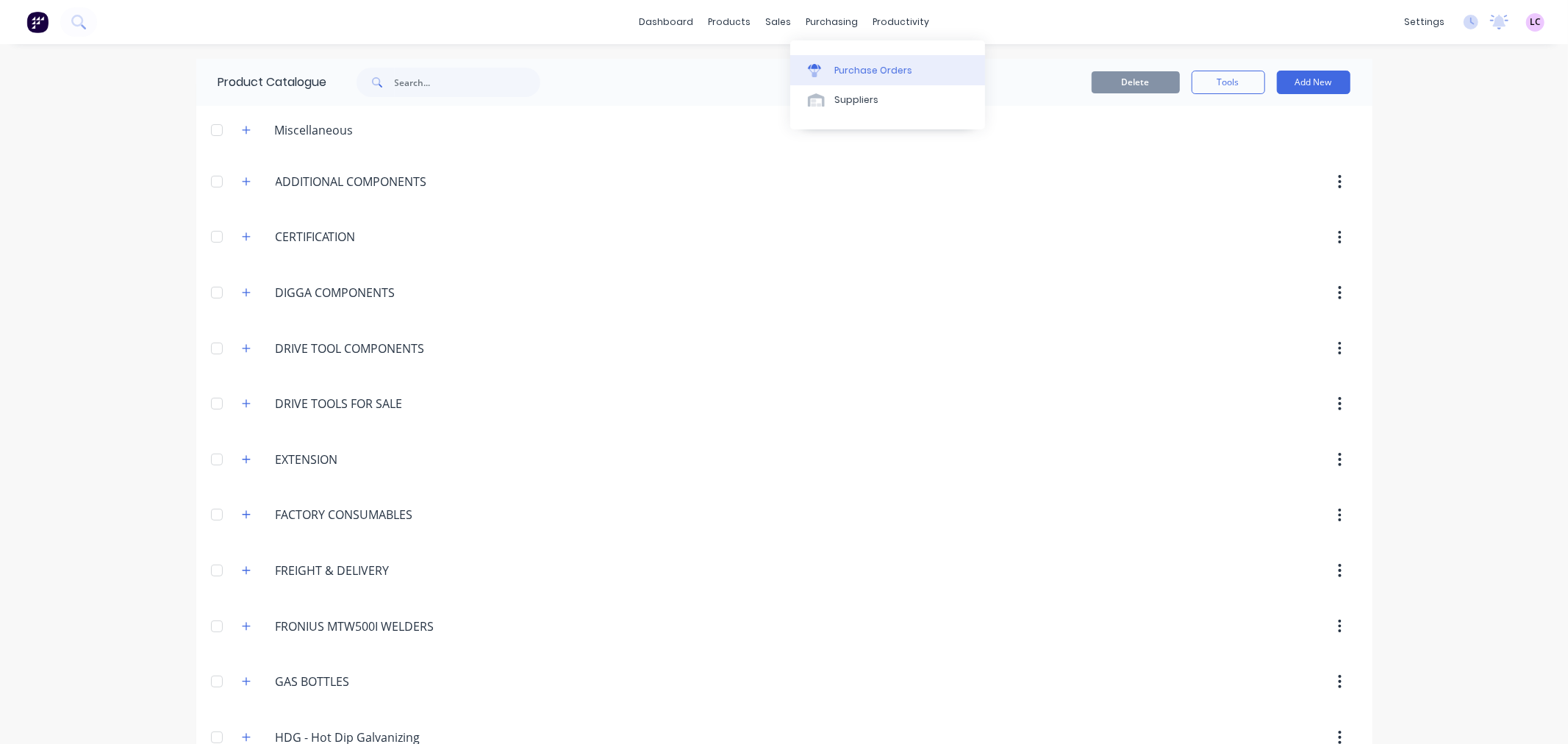
click at [853, 76] on div "Purchase Orders" at bounding box center [873, 71] width 78 height 14
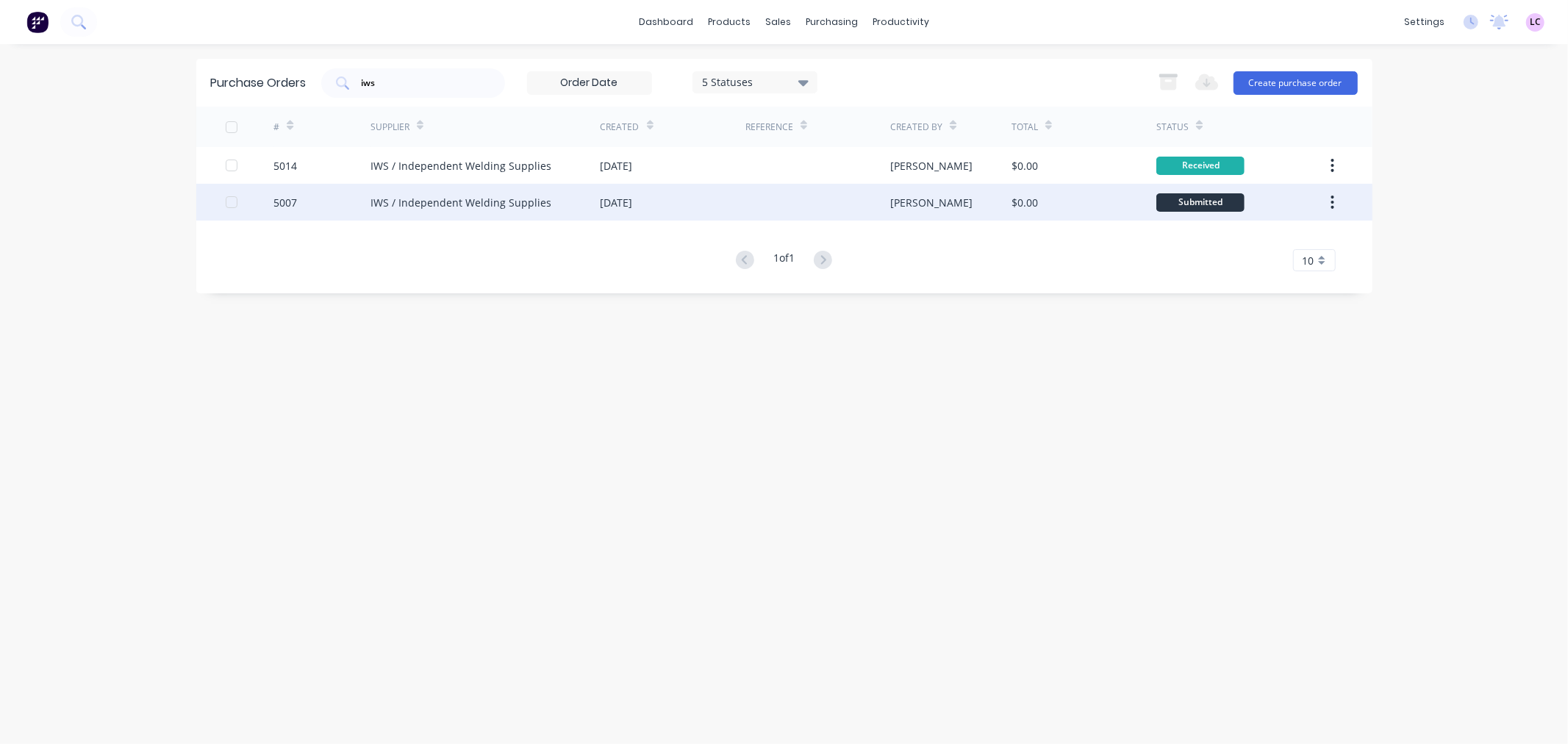
click at [449, 191] on div "IWS / Independent Welding Supplies" at bounding box center [486, 203] width 230 height 37
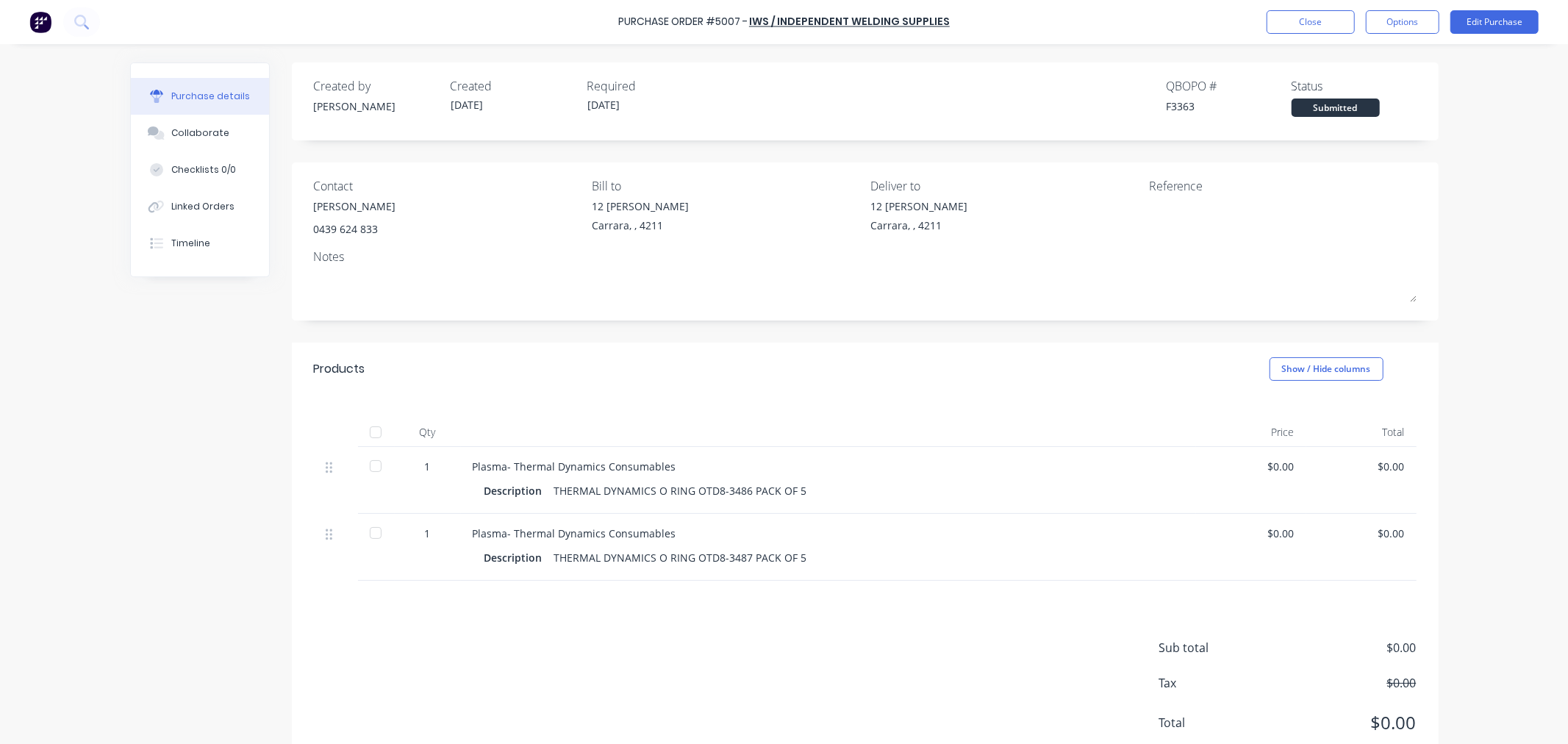
click at [366, 437] on div at bounding box center [376, 432] width 29 height 29
click at [1318, 19] on button "Close" at bounding box center [1310, 22] width 89 height 23
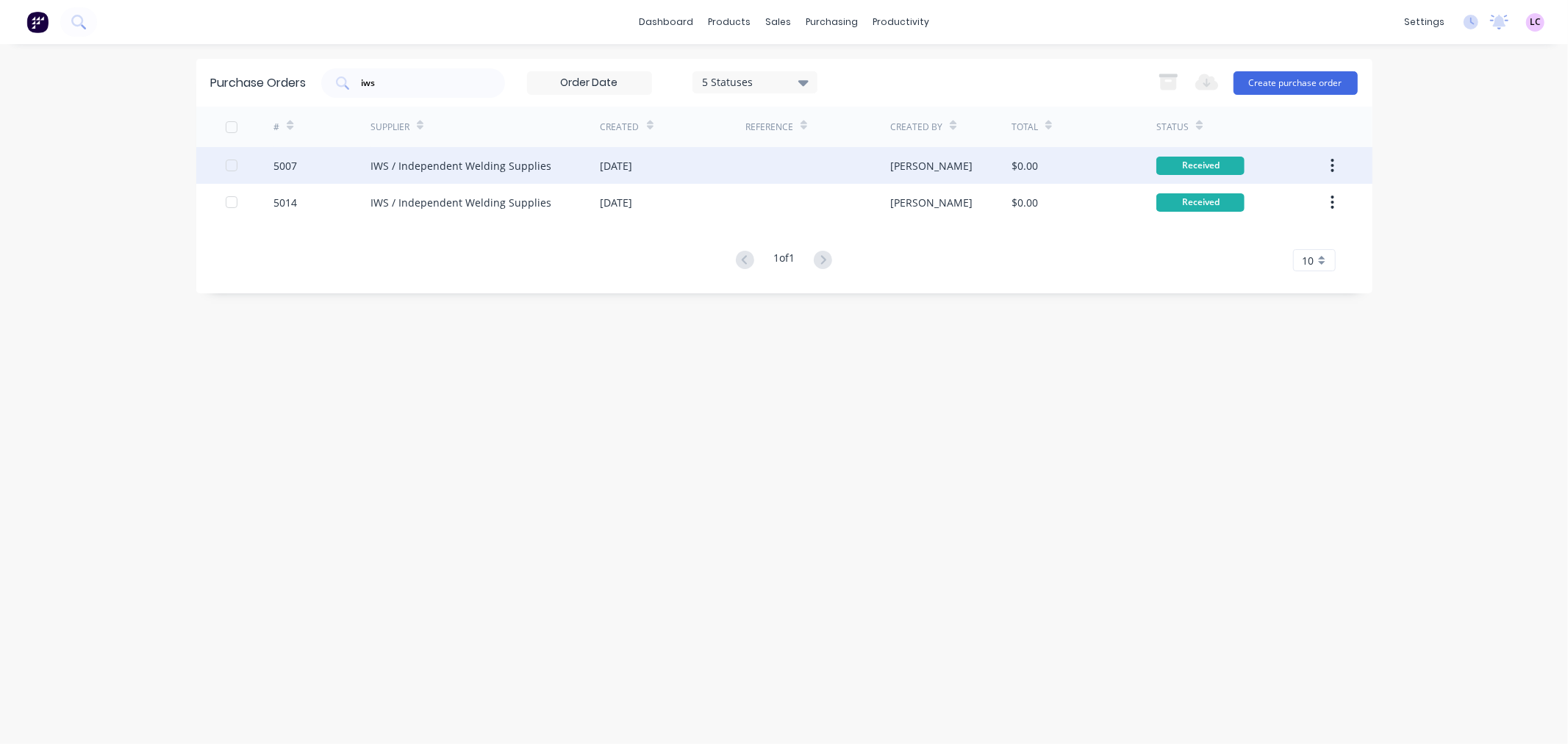
click at [394, 167] on div "IWS / Independent Welding Supplies" at bounding box center [461, 166] width 181 height 16
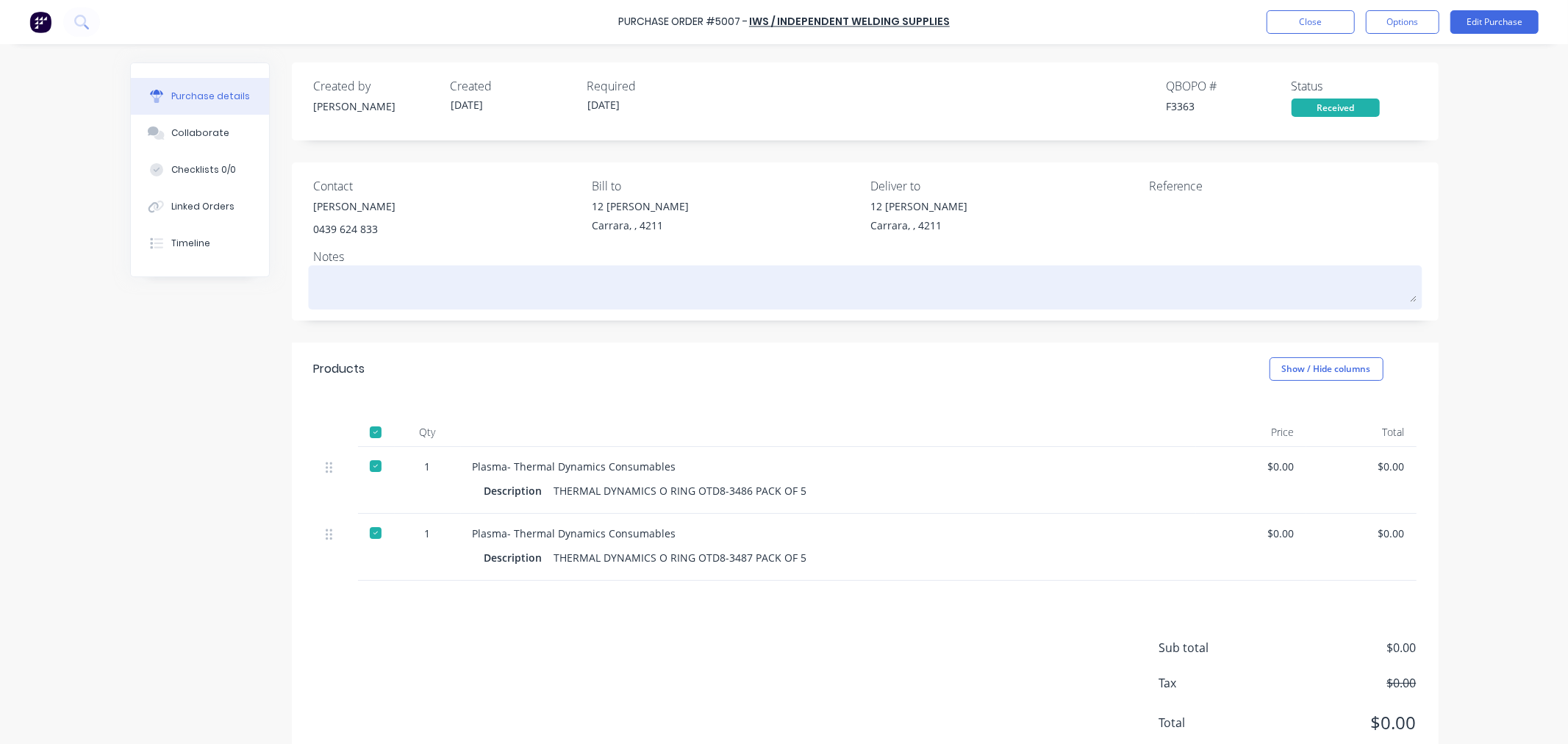
click at [430, 278] on textarea at bounding box center [864, 285] width 1103 height 33
type textarea "x"
type textarea "P"
type textarea "x"
type textarea "PO"
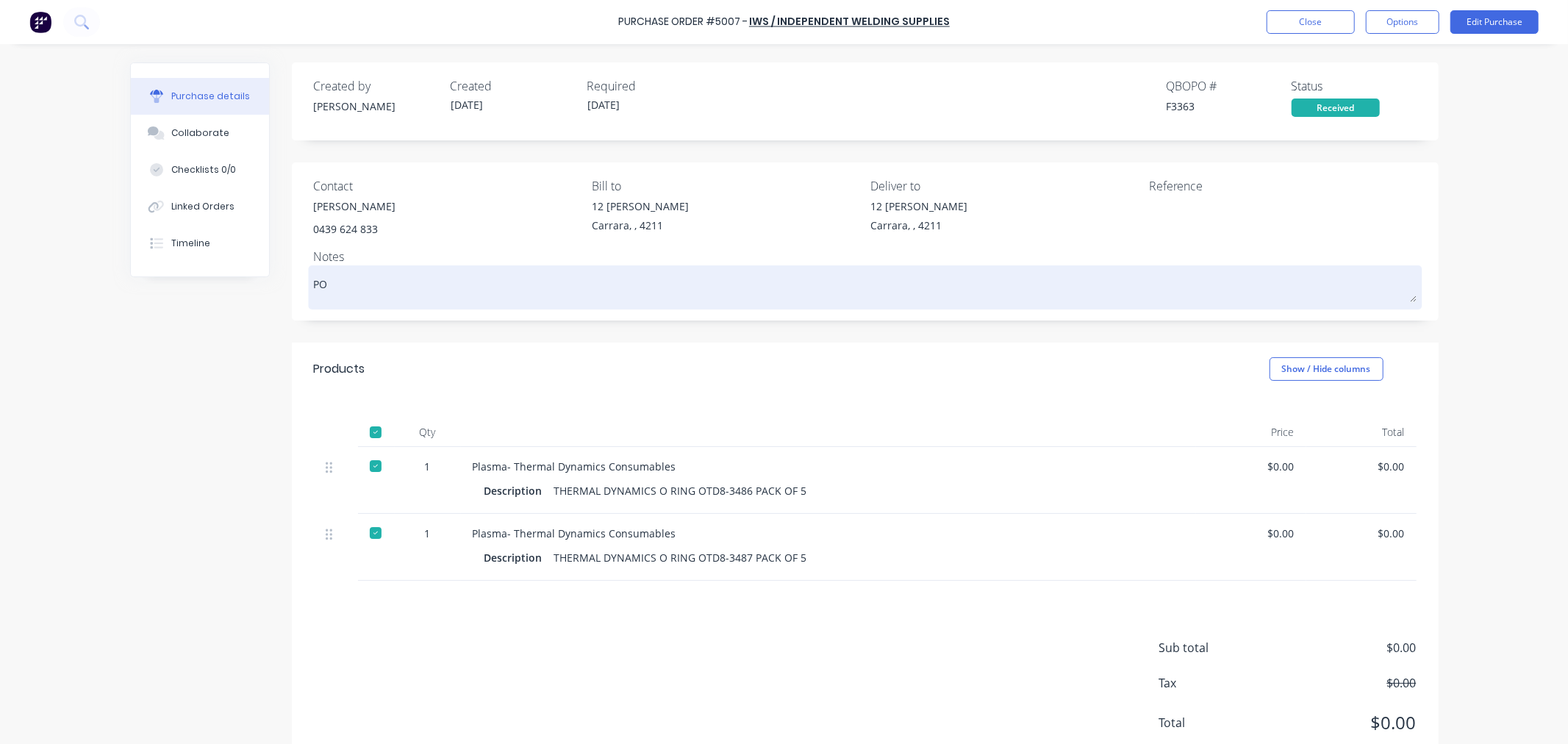
type textarea "x"
type textarea "PO 5"
type textarea "x"
type textarea "PO 50"
type textarea "x"
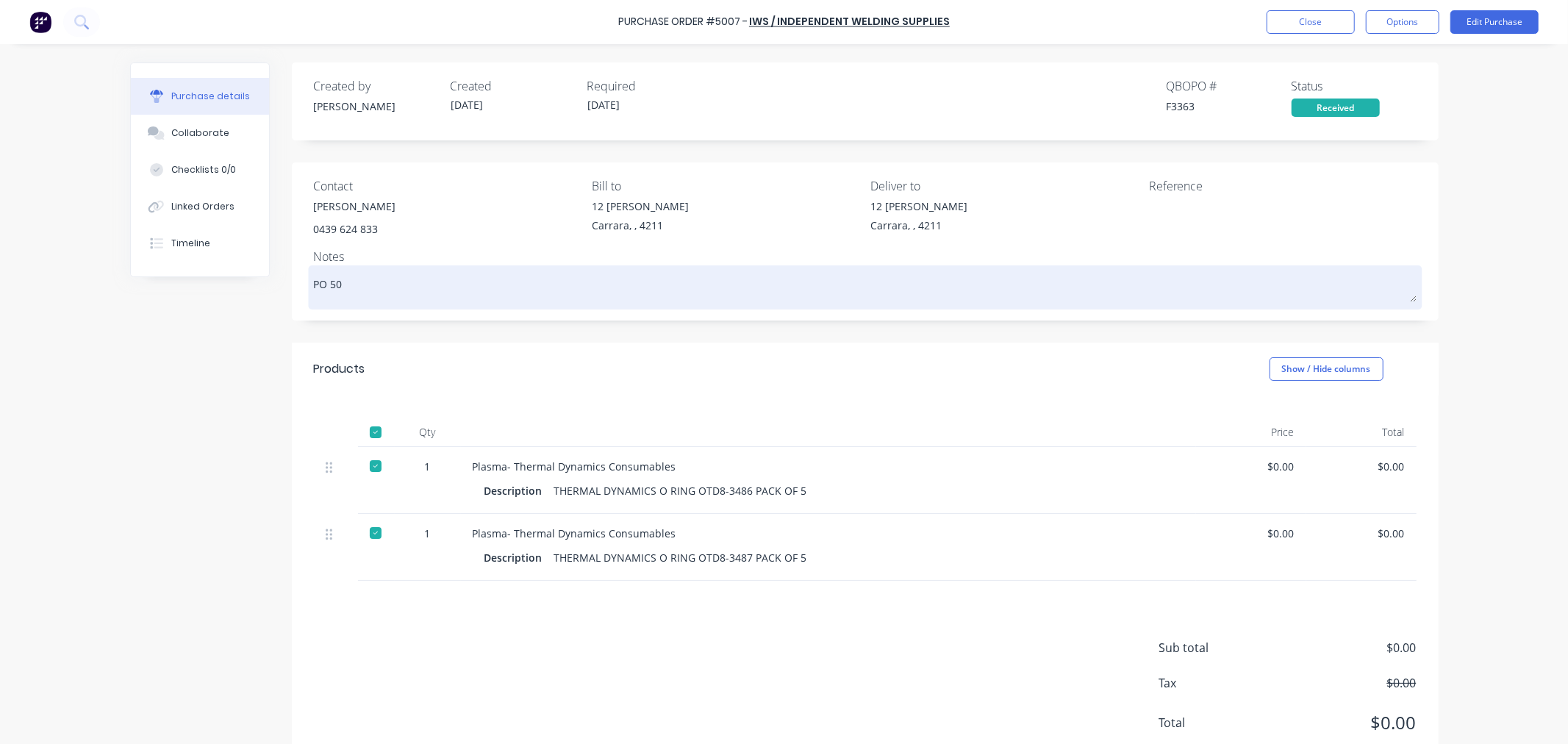
type textarea "PO 500"
type textarea "x"
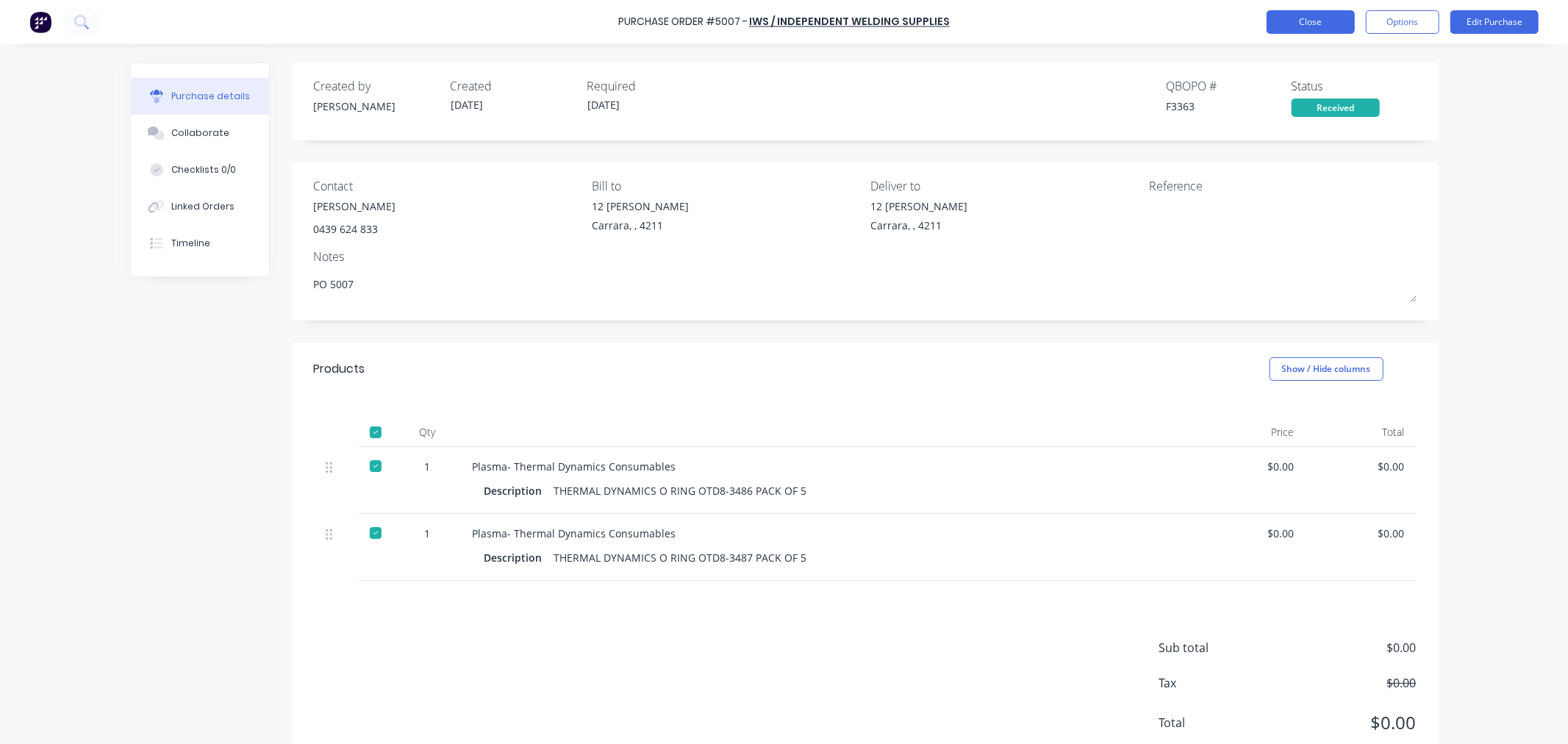
type textarea "PO 5007"
type textarea "x"
type textarea "PO 5007"
click at [1320, 30] on button "Close" at bounding box center [1310, 22] width 89 height 23
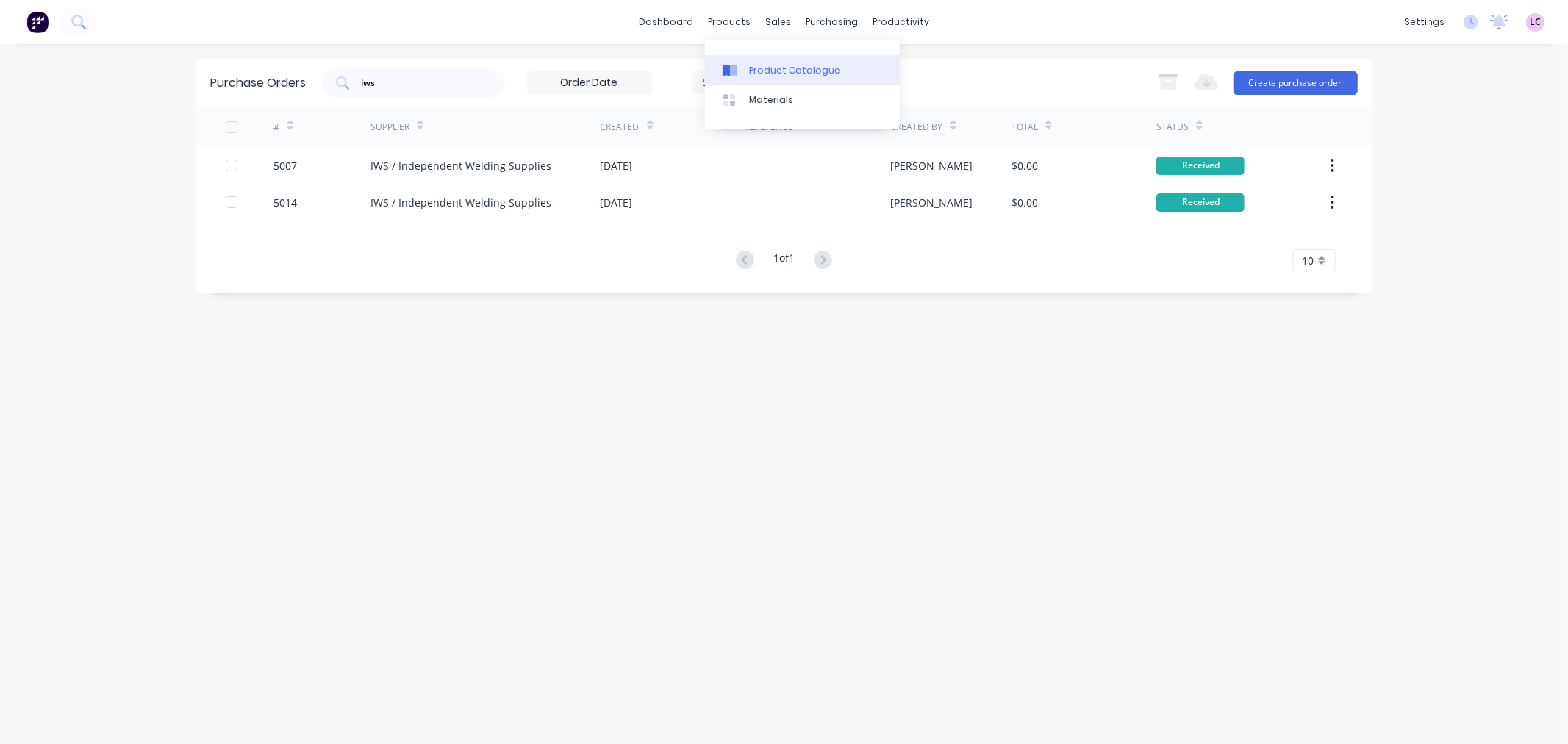
click at [777, 64] on div "Product Catalogue" at bounding box center [795, 71] width 91 height 14
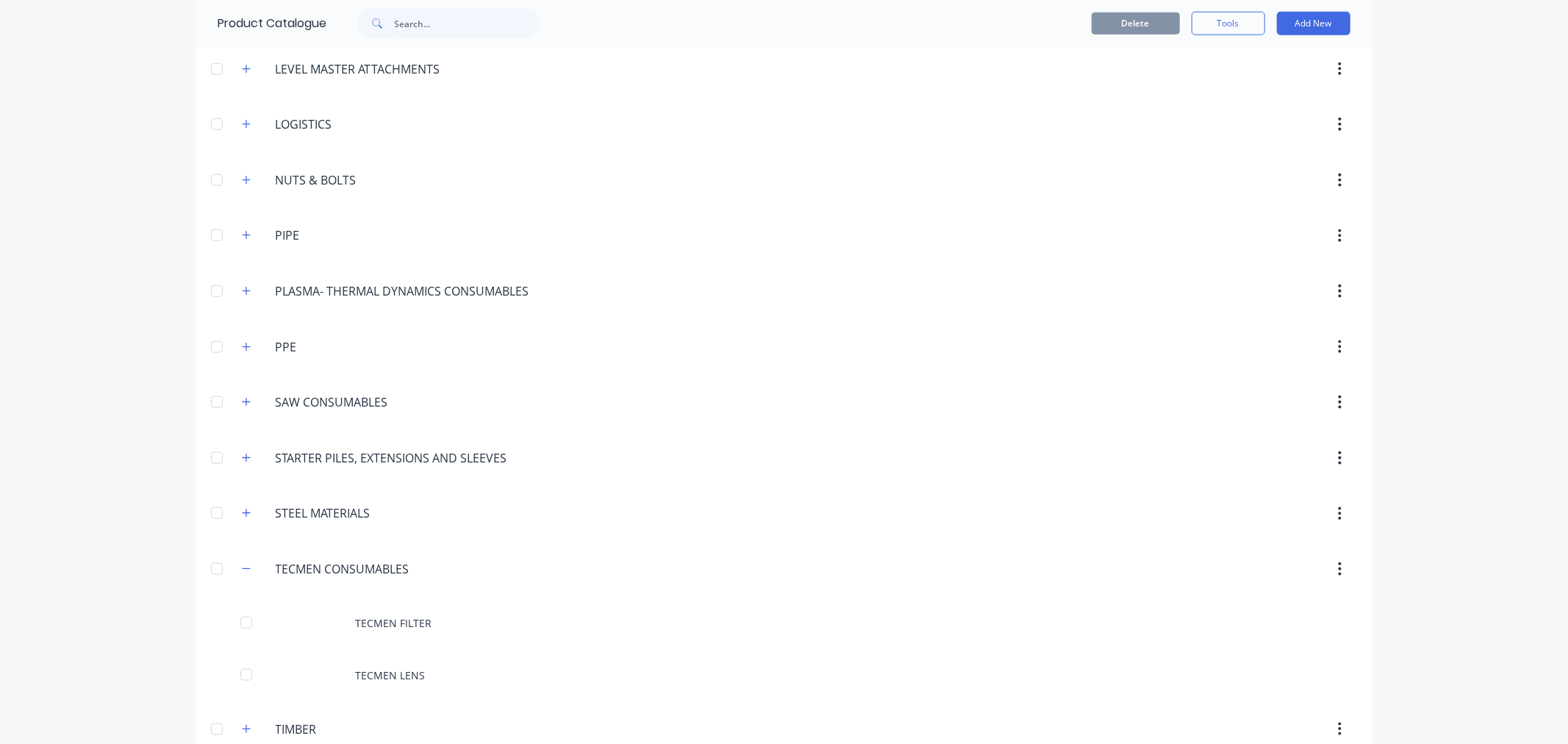
scroll to position [1204, 0]
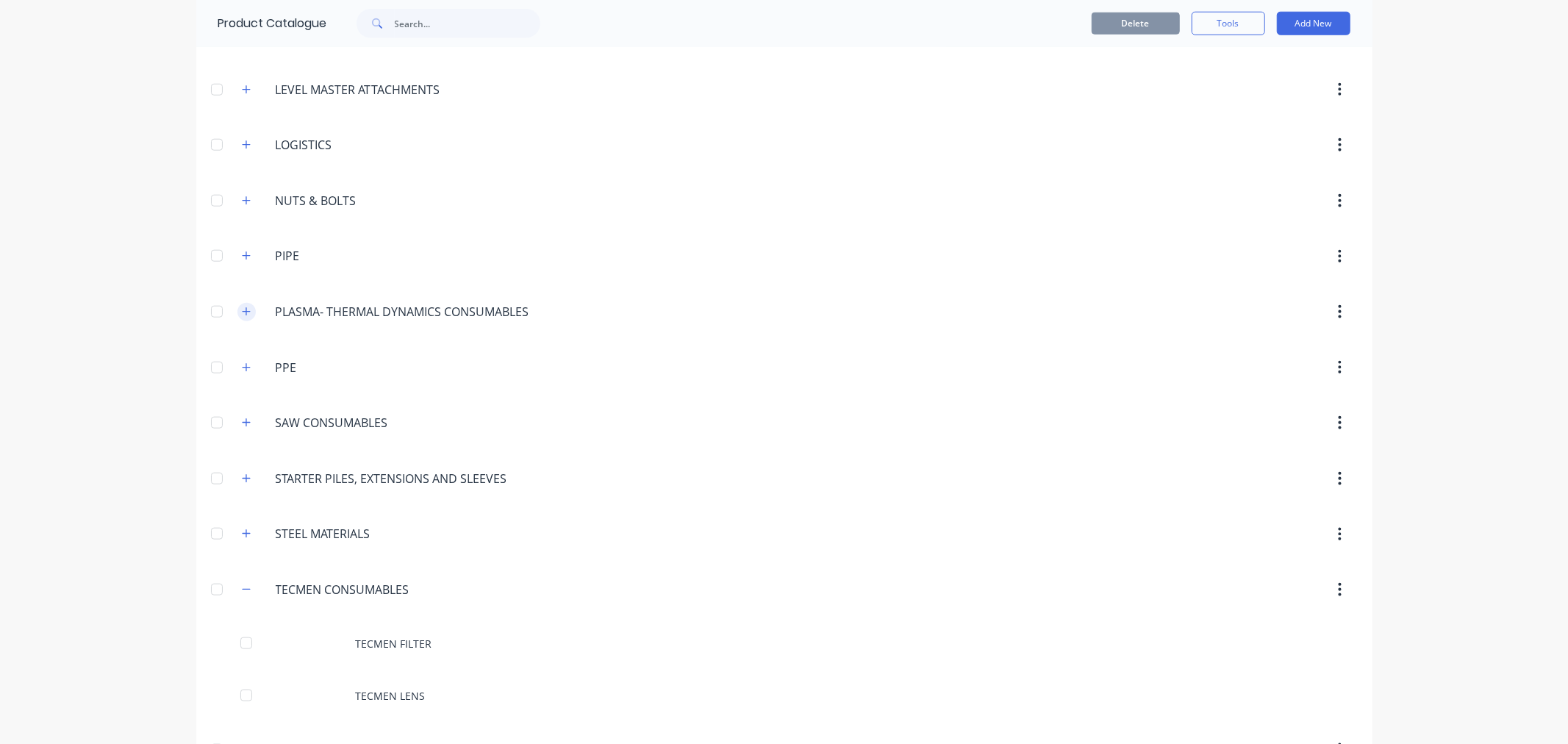
click at [241, 311] on icon "button" at bounding box center [245, 312] width 9 height 11
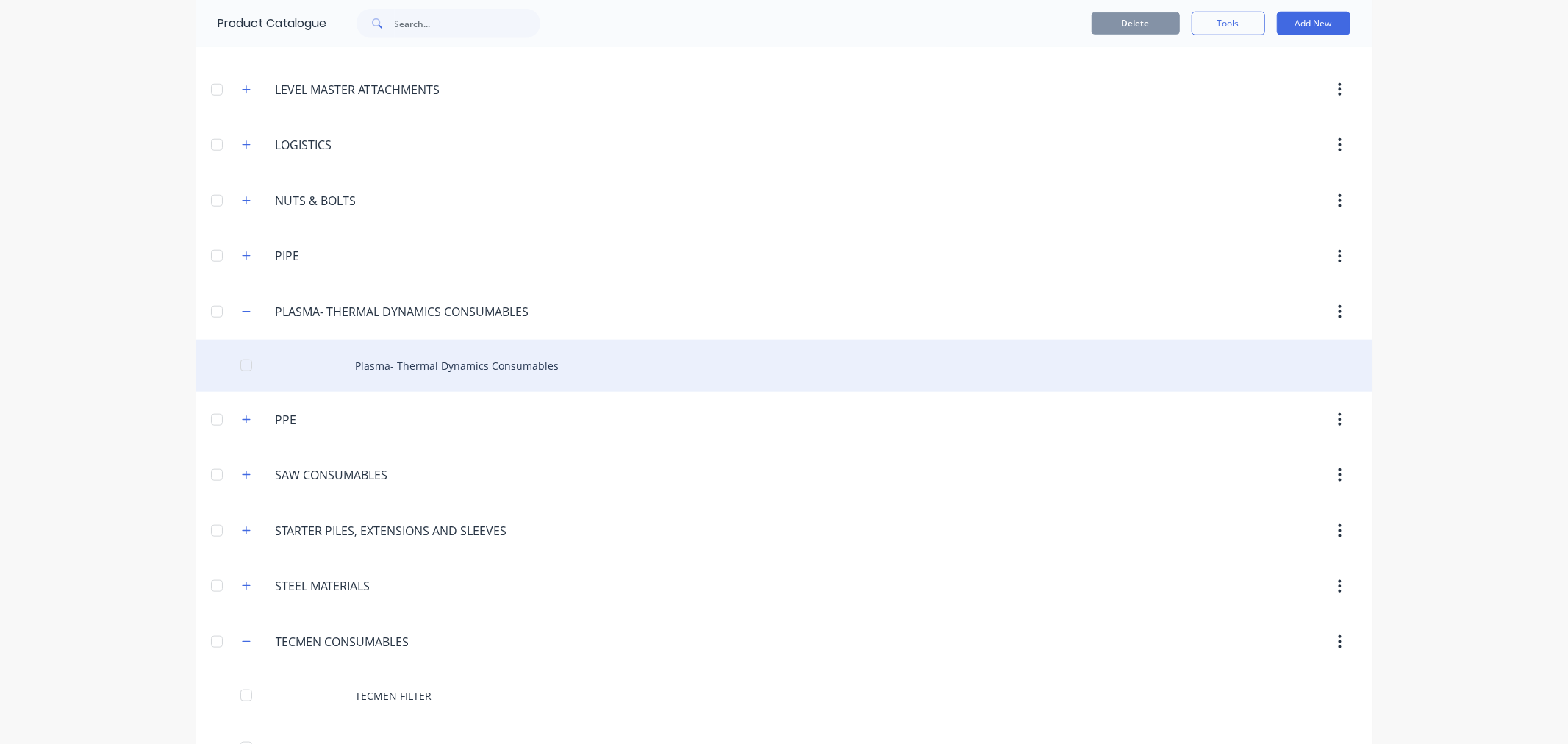
click at [439, 377] on div "Plasma- Thermal Dynamics Consumables" at bounding box center [784, 366] width 1176 height 53
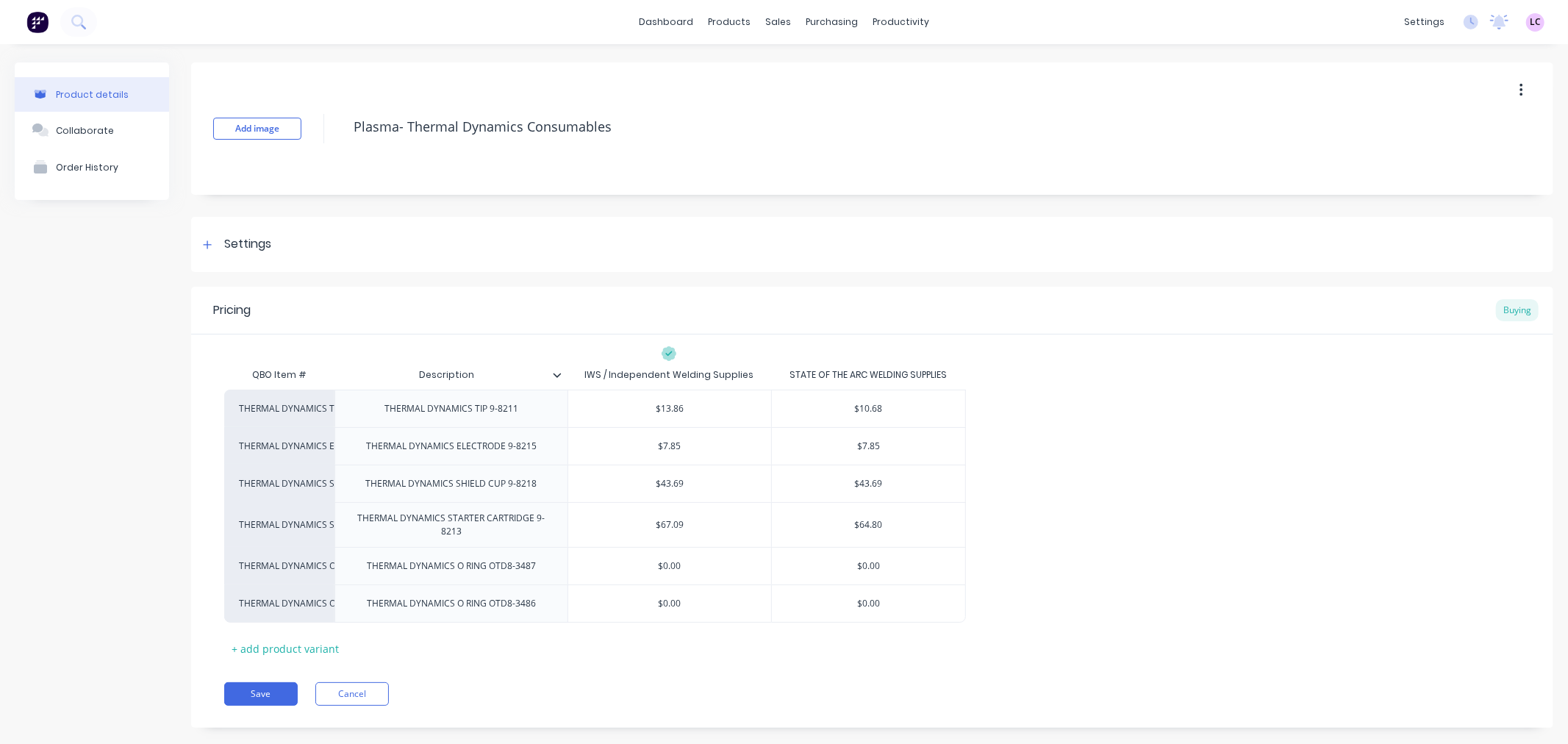
type textarea "x"
type input "$0.00"
click at [693, 560] on input "$0.00" at bounding box center [670, 567] width 203 height 14
type textarea "x"
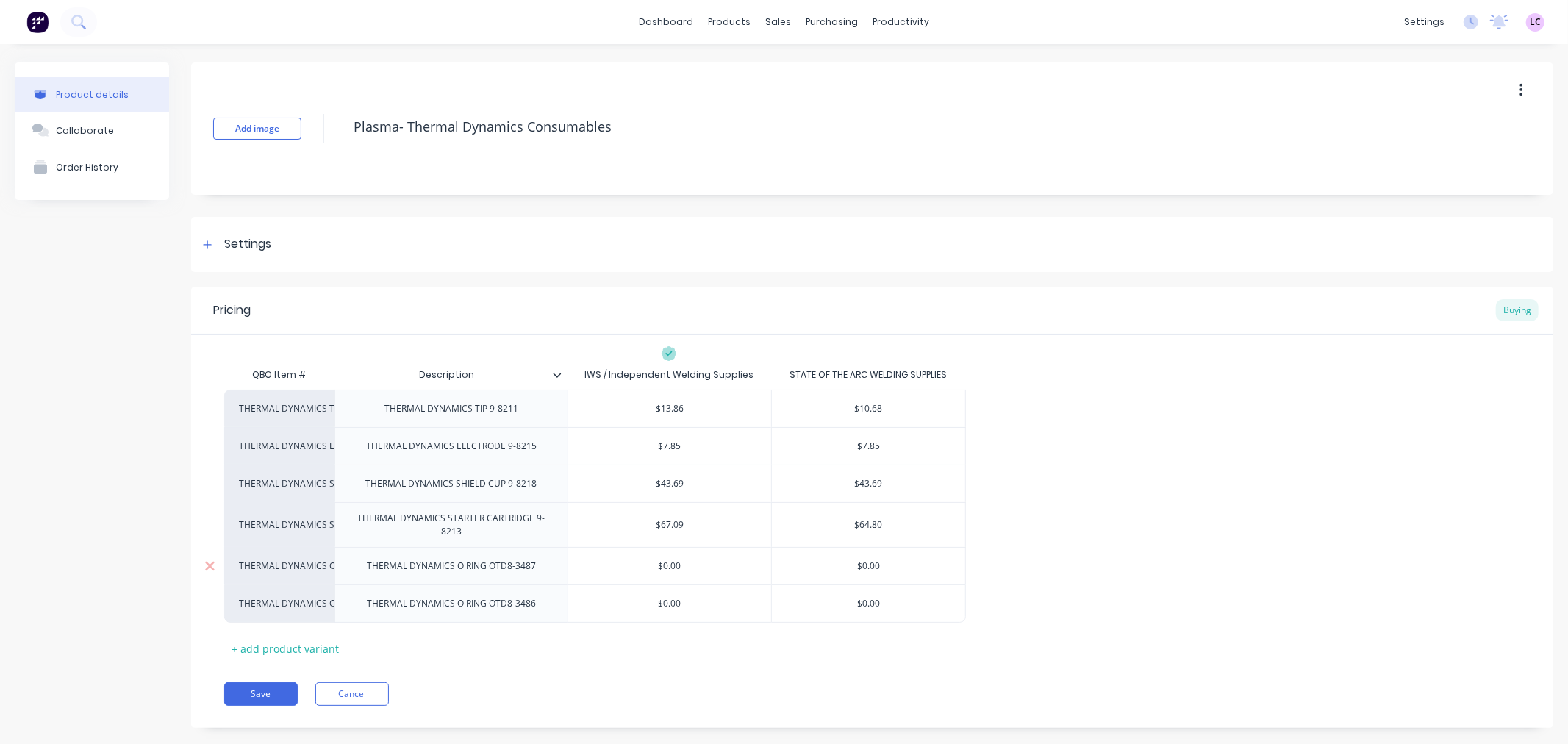
type input "$8"
type textarea "x"
type input "$8."
type textarea "x"
type input "$8.50"
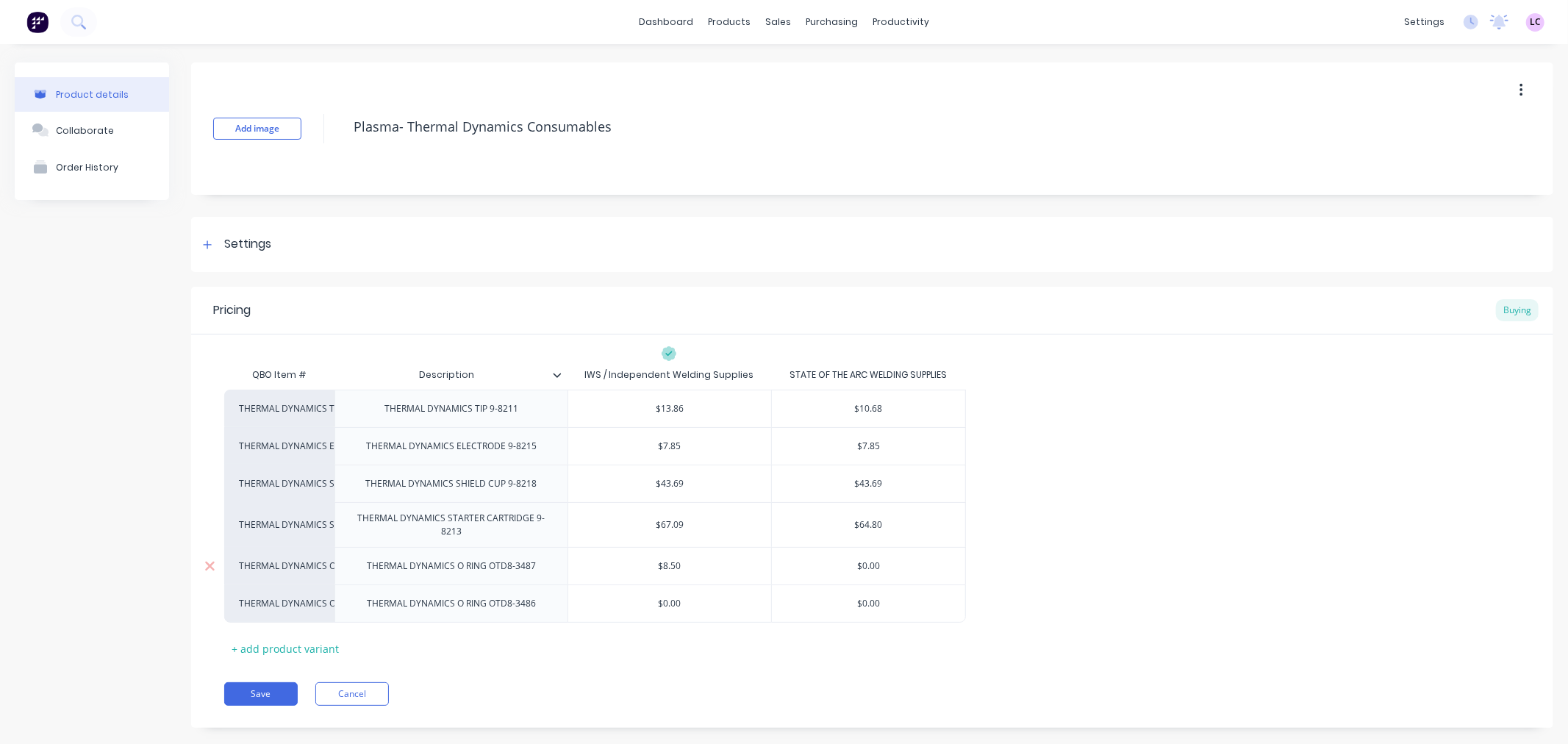
type textarea "x"
click at [692, 552] on div "THERMAL DYNAMICS TIP 9-8211 THERMAL DYNAMICS TIP 9-8211 $13.86 $10.68 THERMAL D…" at bounding box center [871, 505] width 1295 height 233
click at [682, 567] on input "$8.50" at bounding box center [670, 567] width 203 height 14
type input "$8.50"
click at [677, 603] on input "$0.00" at bounding box center [670, 604] width 203 height 14
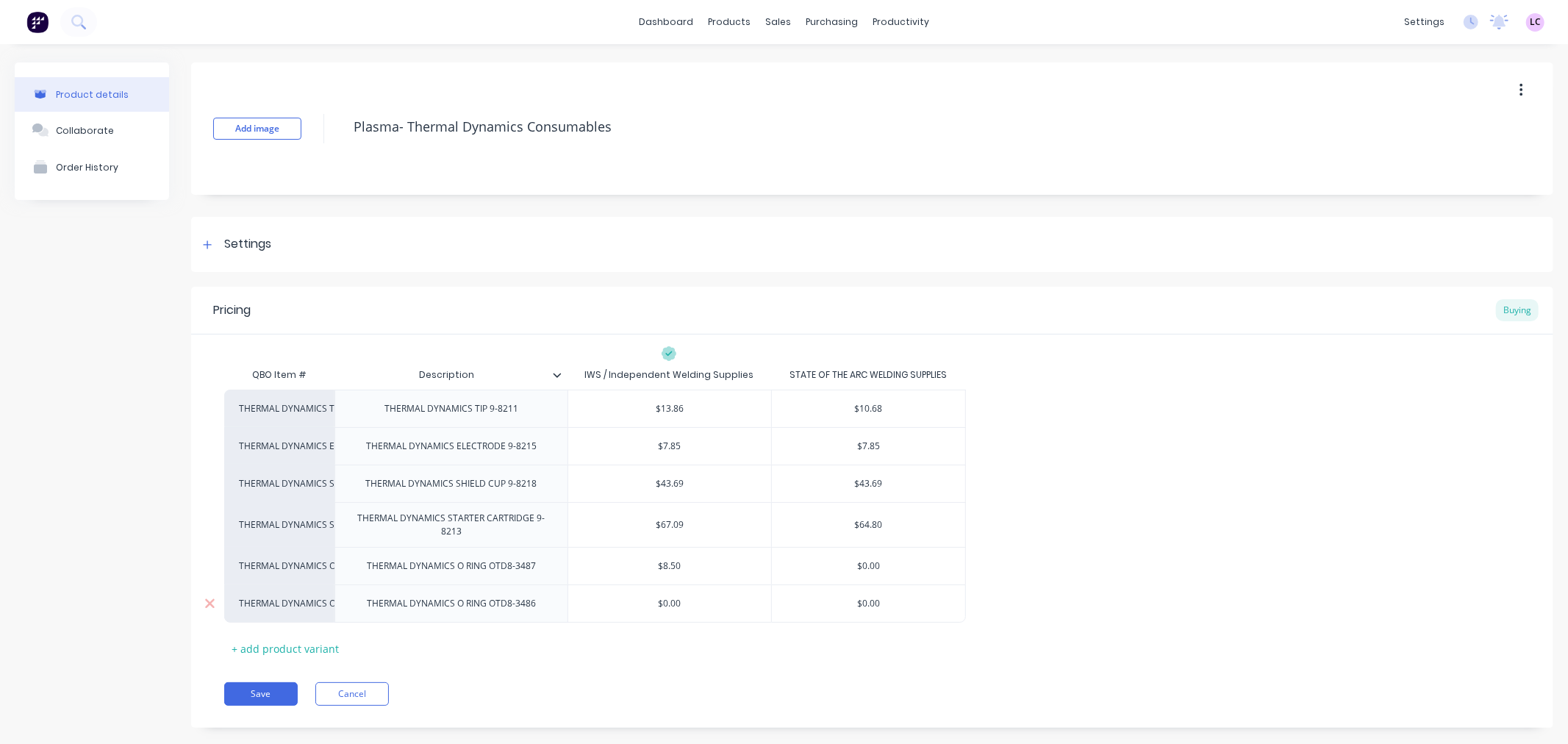
click at [677, 603] on input "$0.00" at bounding box center [670, 604] width 203 height 14
type input "$9"
type textarea "x"
type input "$9"
click at [1160, 641] on div "QBO Item # Description IWS / Independent Welding Supplies STATE OF THE ARC WELD…" at bounding box center [871, 510] width 1295 height 300
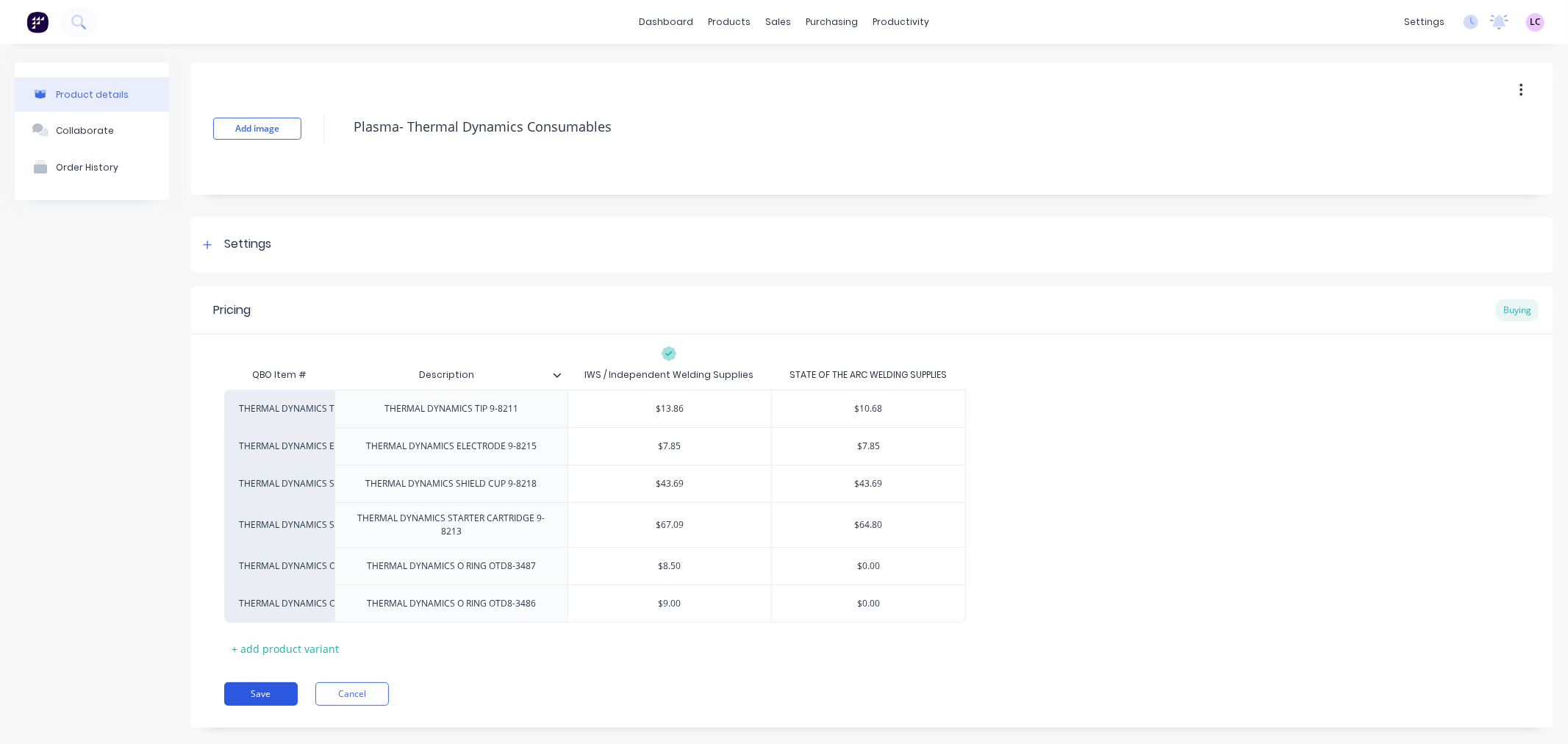
click at [267, 695] on button "Save" at bounding box center [261, 694] width 74 height 23
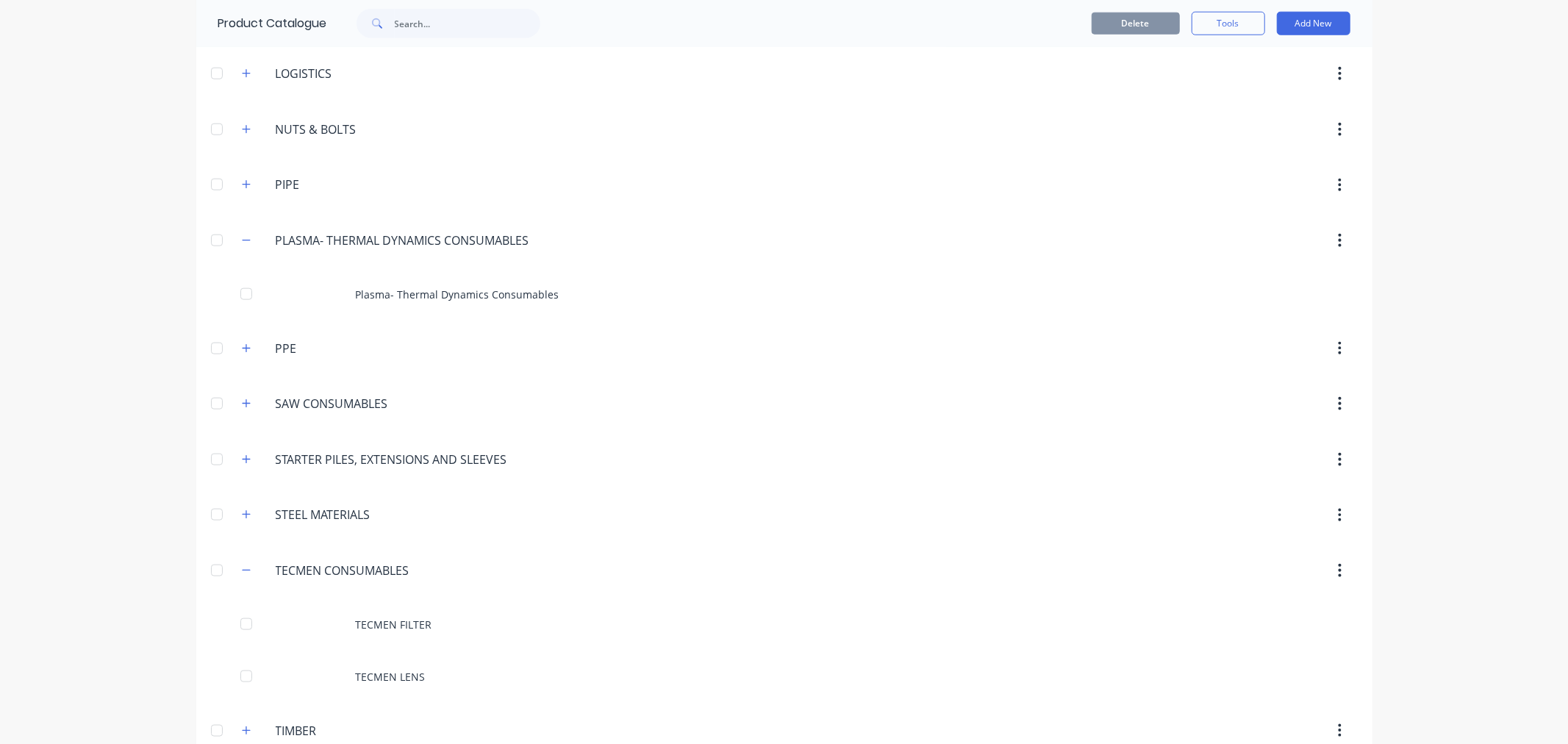
scroll to position [1256, 0]
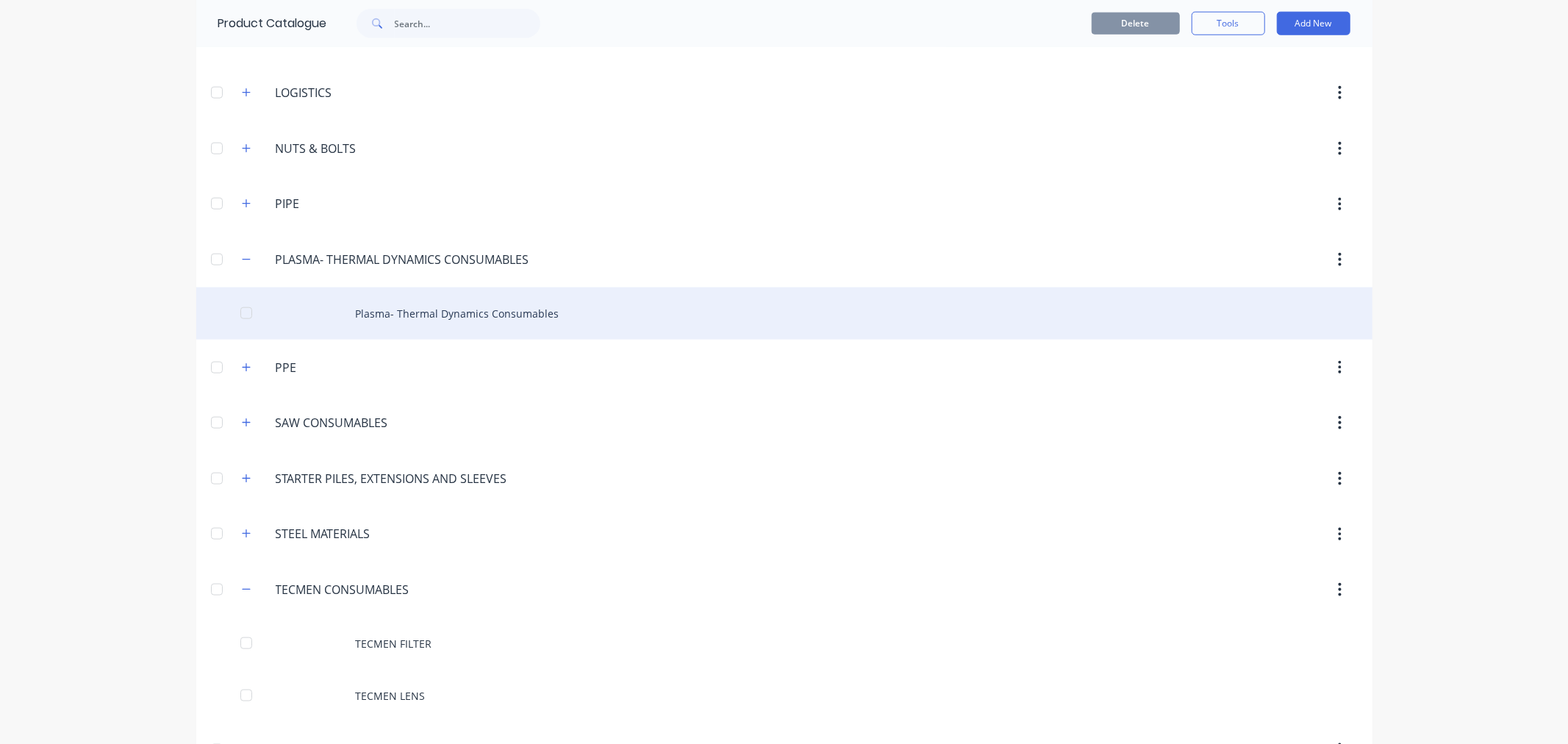
click at [422, 314] on div "Plasma- Thermal Dynamics Consumables" at bounding box center [784, 314] width 1176 height 53
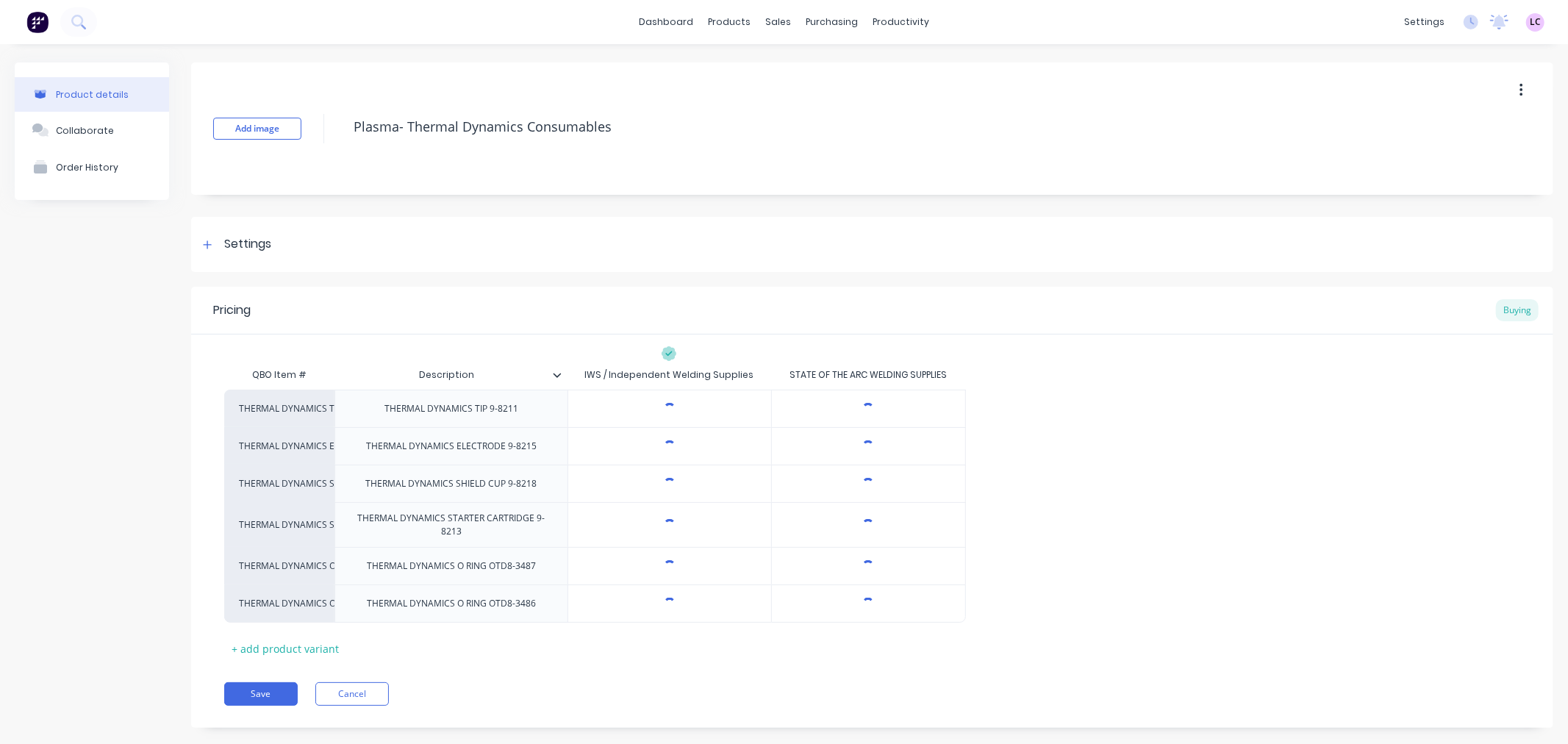
type textarea "x"
type input "$8.50"
click at [680, 561] on input "$8.50" at bounding box center [670, 567] width 203 height 14
click at [679, 565] on input "$8.50" at bounding box center [670, 567] width 203 height 14
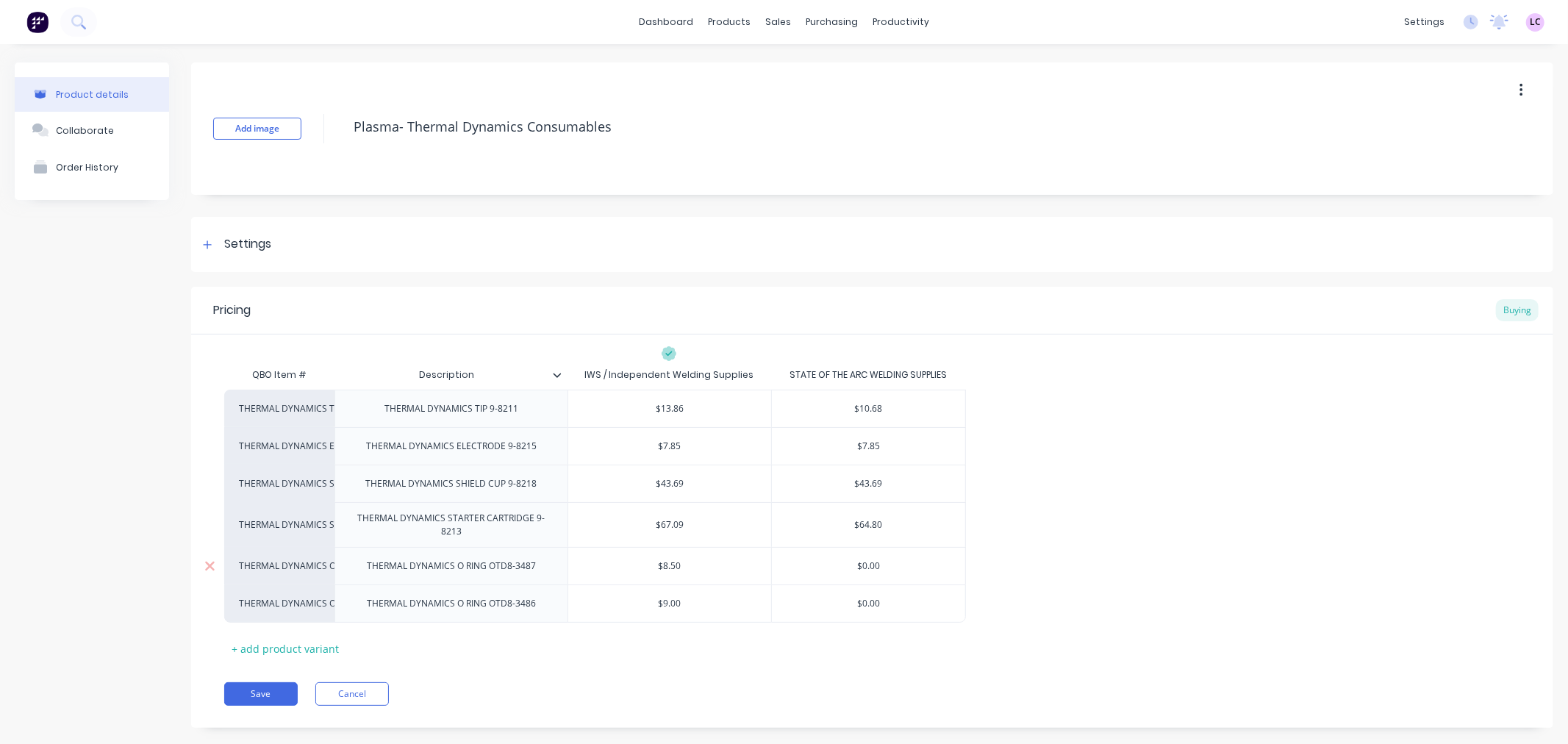
type textarea "x"
type input "$4"
type textarea "x"
type input "$42"
type textarea "x"
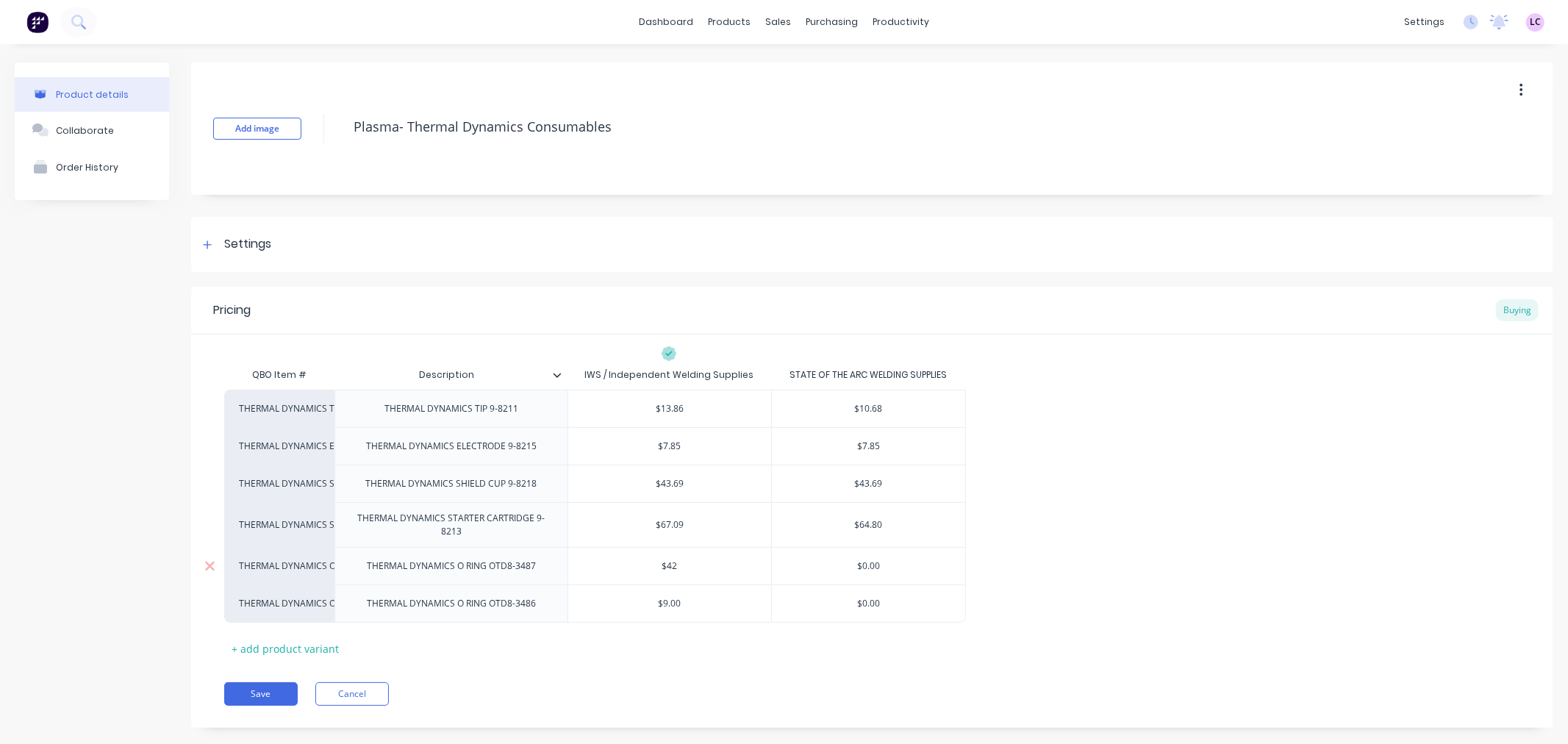
type input "$42."
type textarea "x"
type input "$42.5"
type textarea "x"
type input "$42.50"
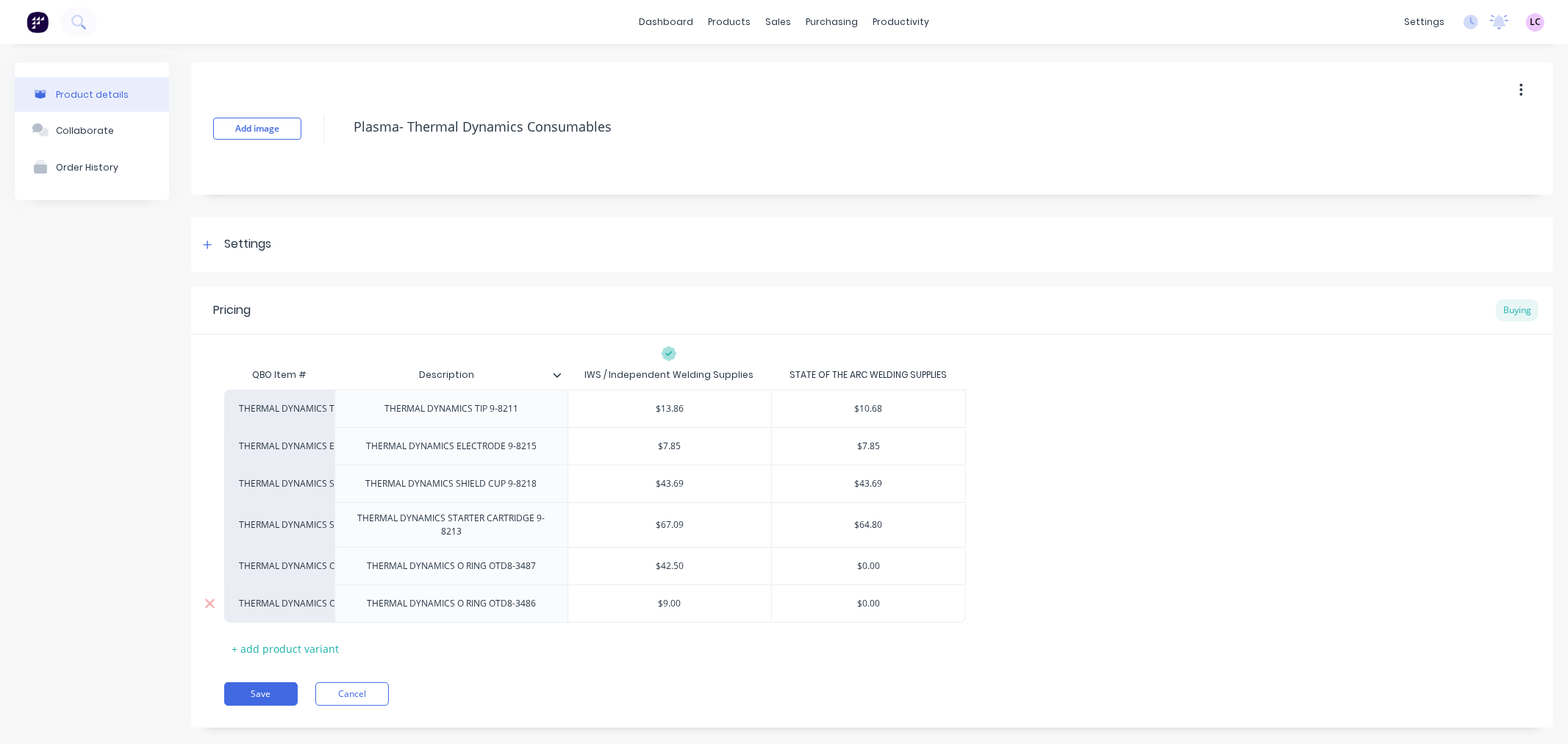
type input "$9.00"
click at [682, 607] on input "$9.00" at bounding box center [670, 604] width 203 height 14
type textarea "x"
type input "$45"
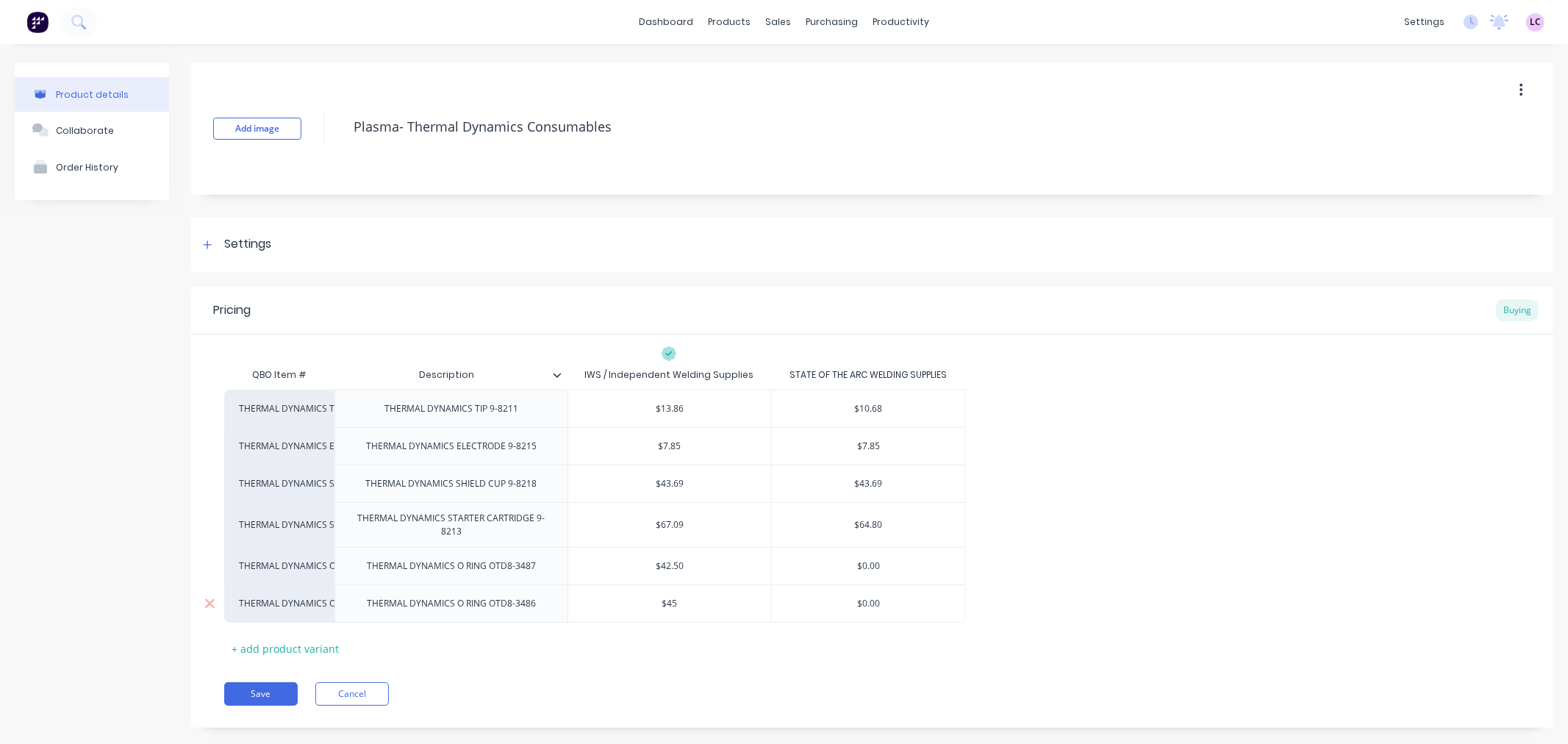
type textarea "x"
type input "$45"
click at [281, 692] on button "Save" at bounding box center [261, 694] width 74 height 23
type textarea "x"
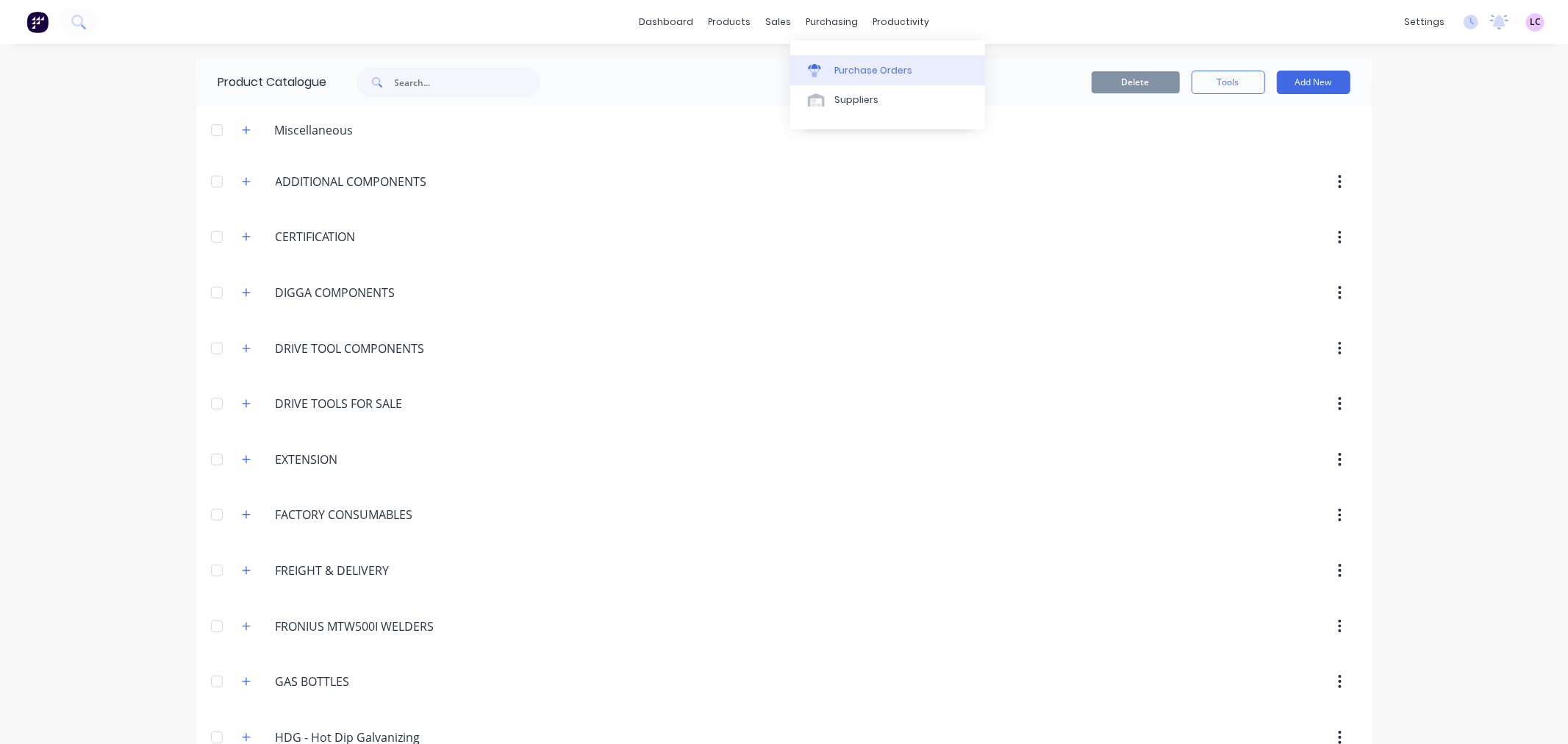
click at [848, 64] on div "Purchase Orders" at bounding box center [873, 71] width 78 height 14
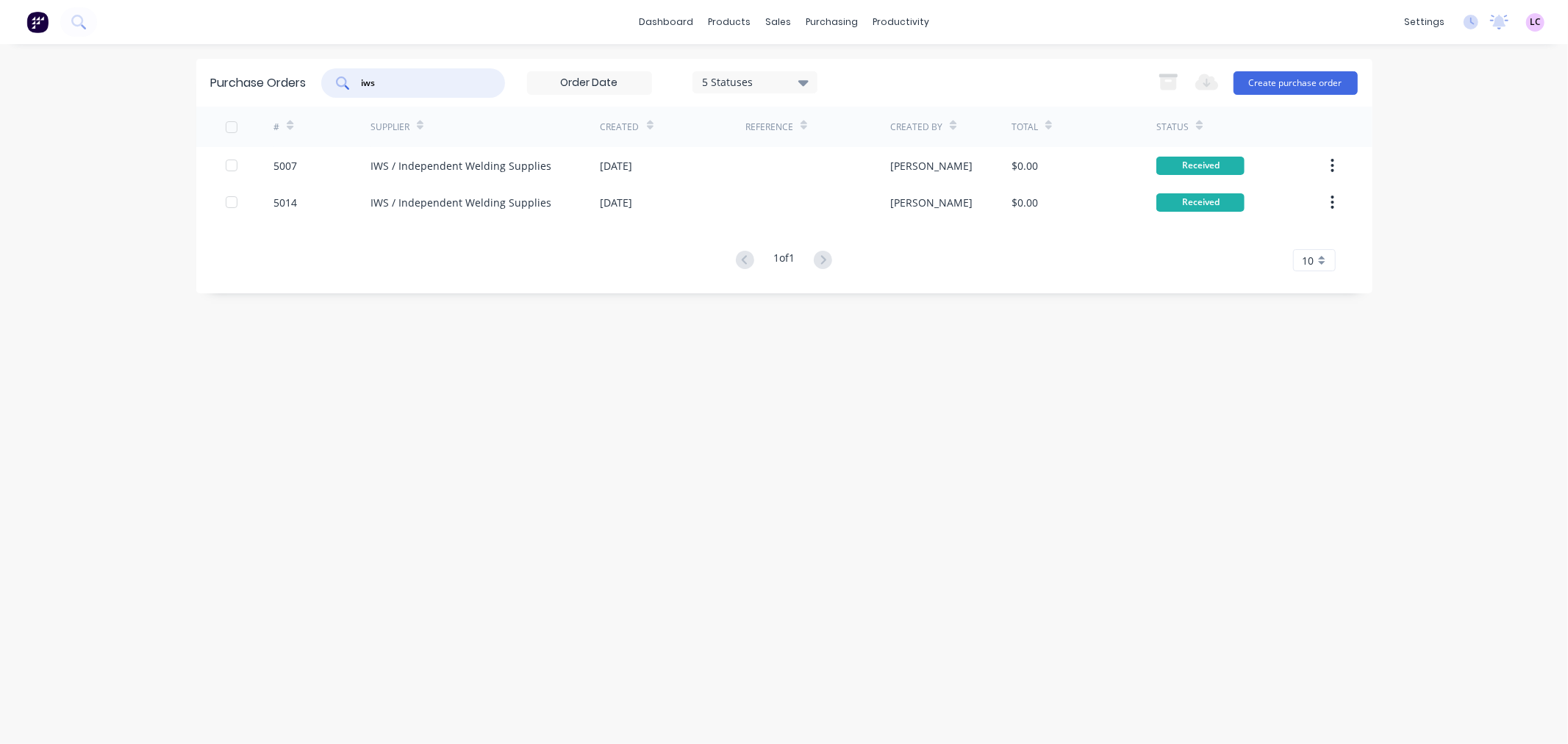
drag, startPoint x: 434, startPoint y: 87, endPoint x: 219, endPoint y: 85, distance: 215.0
click at [225, 89] on div "Purchase Orders iws 5 Statuses 5 Statuses Export to Excel (XLSX) Create purchas…" at bounding box center [784, 82] width 1176 height 48
type input "air"
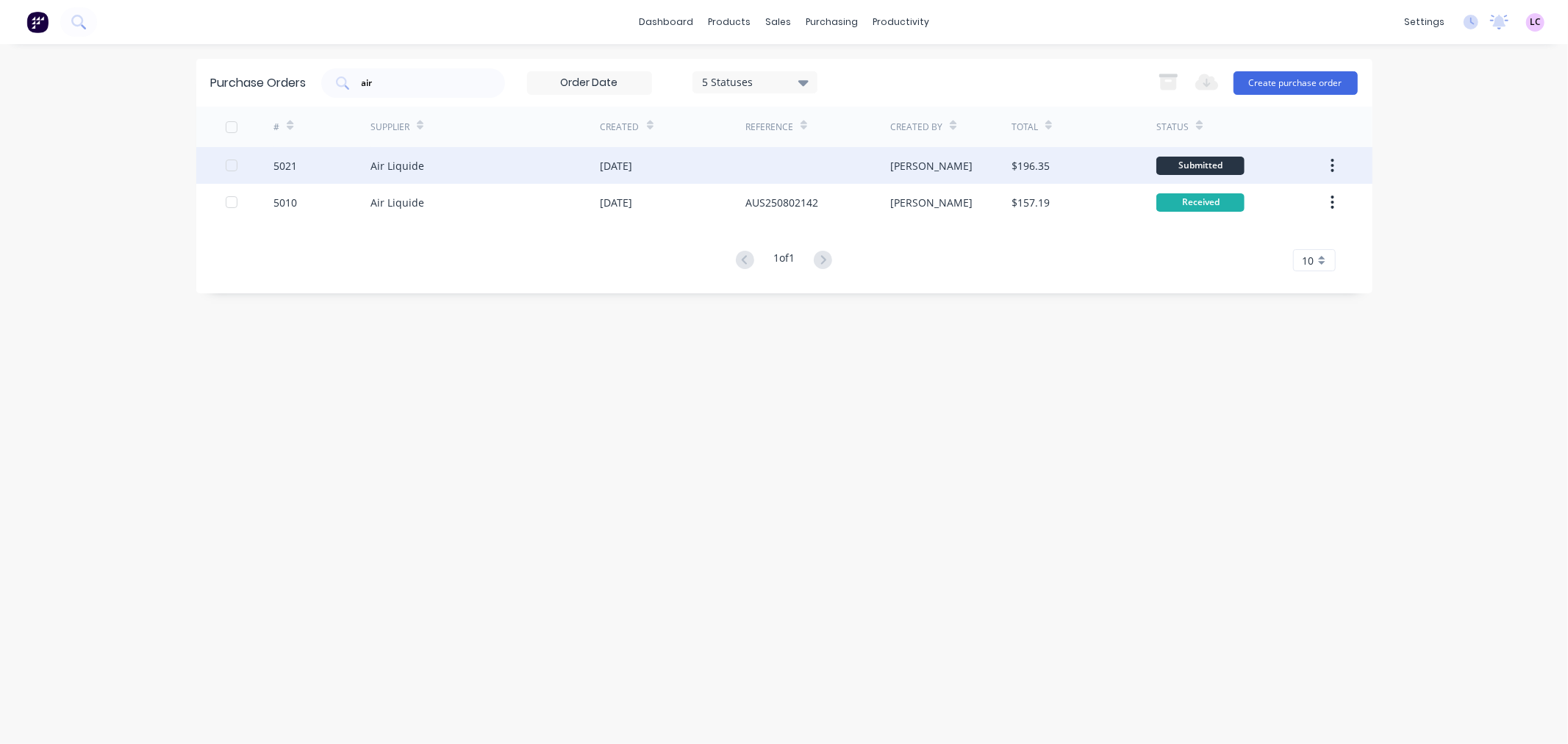
click at [393, 169] on div "Air Liquide" at bounding box center [397, 166] width 54 height 16
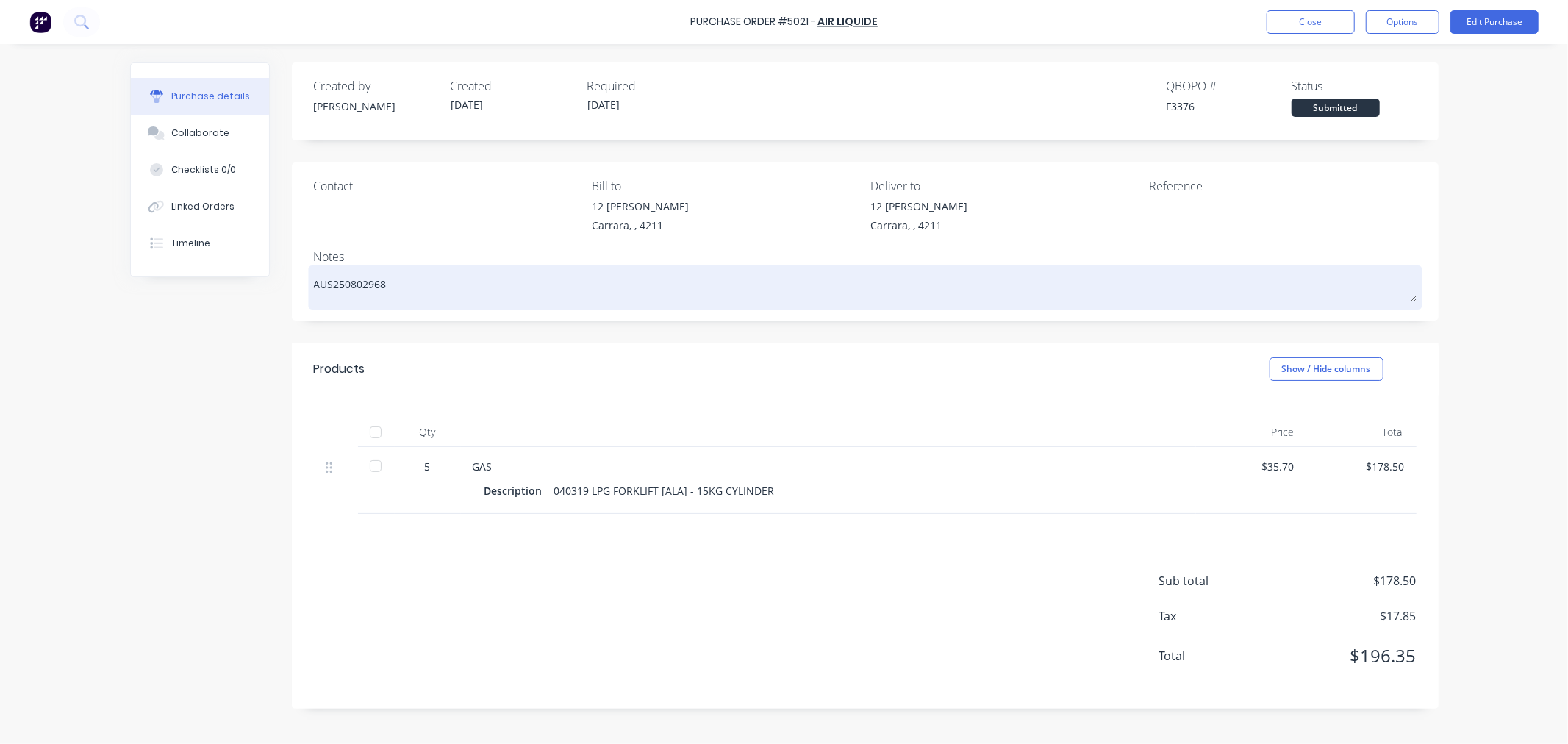
click at [409, 287] on textarea "AUS250802968" at bounding box center [864, 285] width 1103 height 33
type textarea "x"
type textarea "AUS250802968"
type textarea "x"
type textarea "AUS250802968 p"
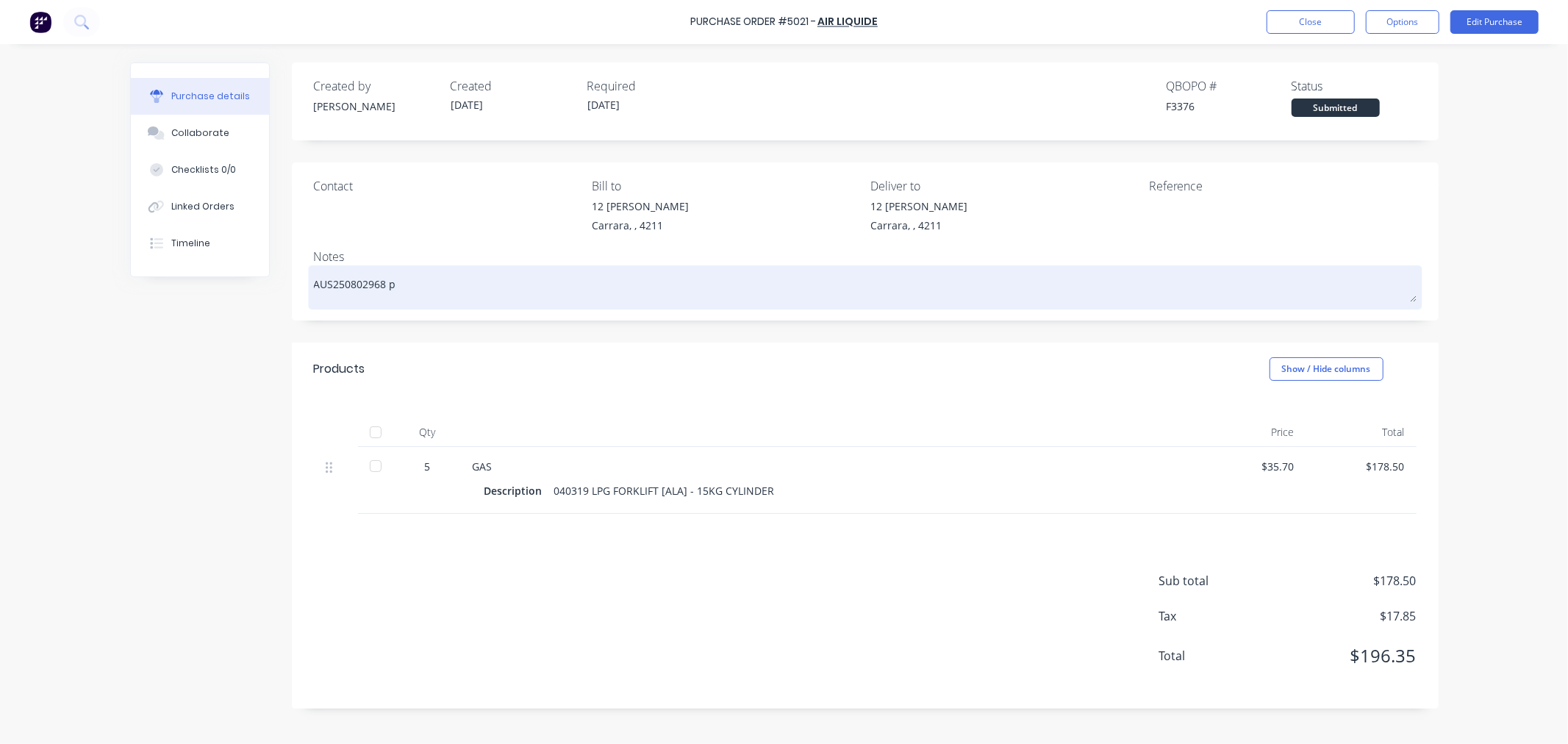
type textarea "x"
type textarea "AUS250802968 po"
type textarea "x"
type textarea "AUS250802968 p"
type textarea "x"
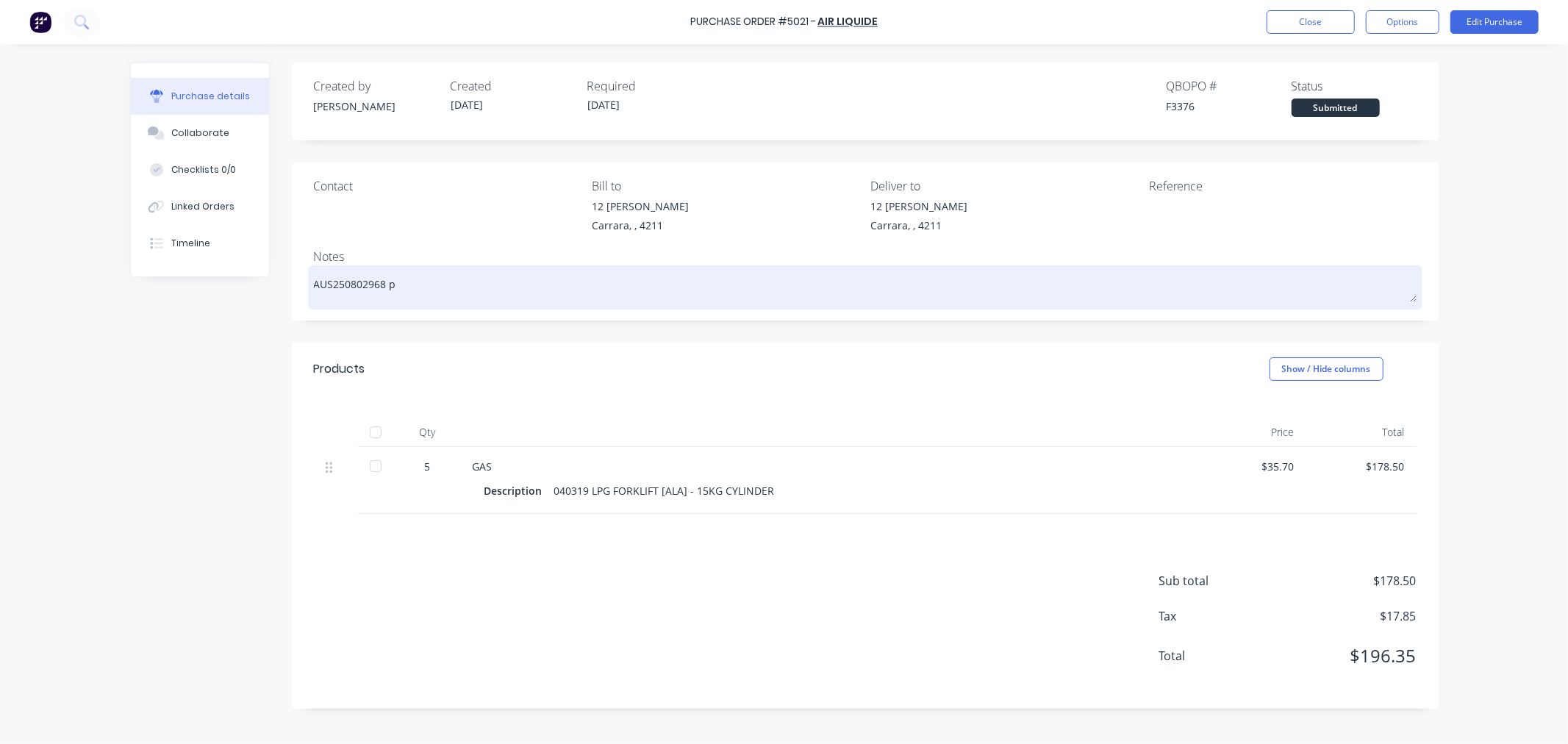
type textarea "AUS250802968"
type textarea "x"
type textarea "AUS250802968 P"
type textarea "x"
type textarea "AUS250802968 PO"
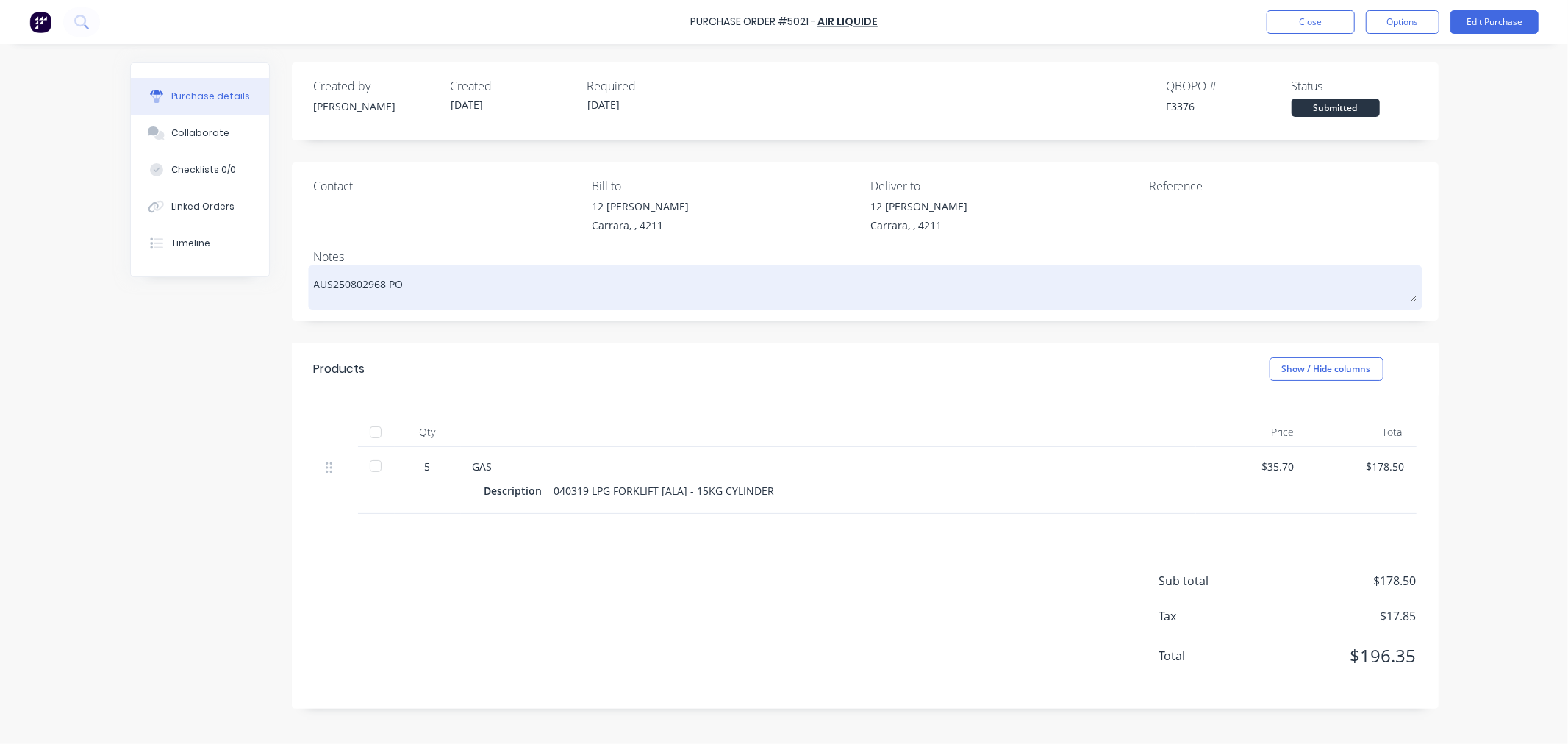
type textarea "x"
type textarea "AUS250802968 PO"
type textarea "x"
type textarea "AUS250802968 PO 5"
type textarea "x"
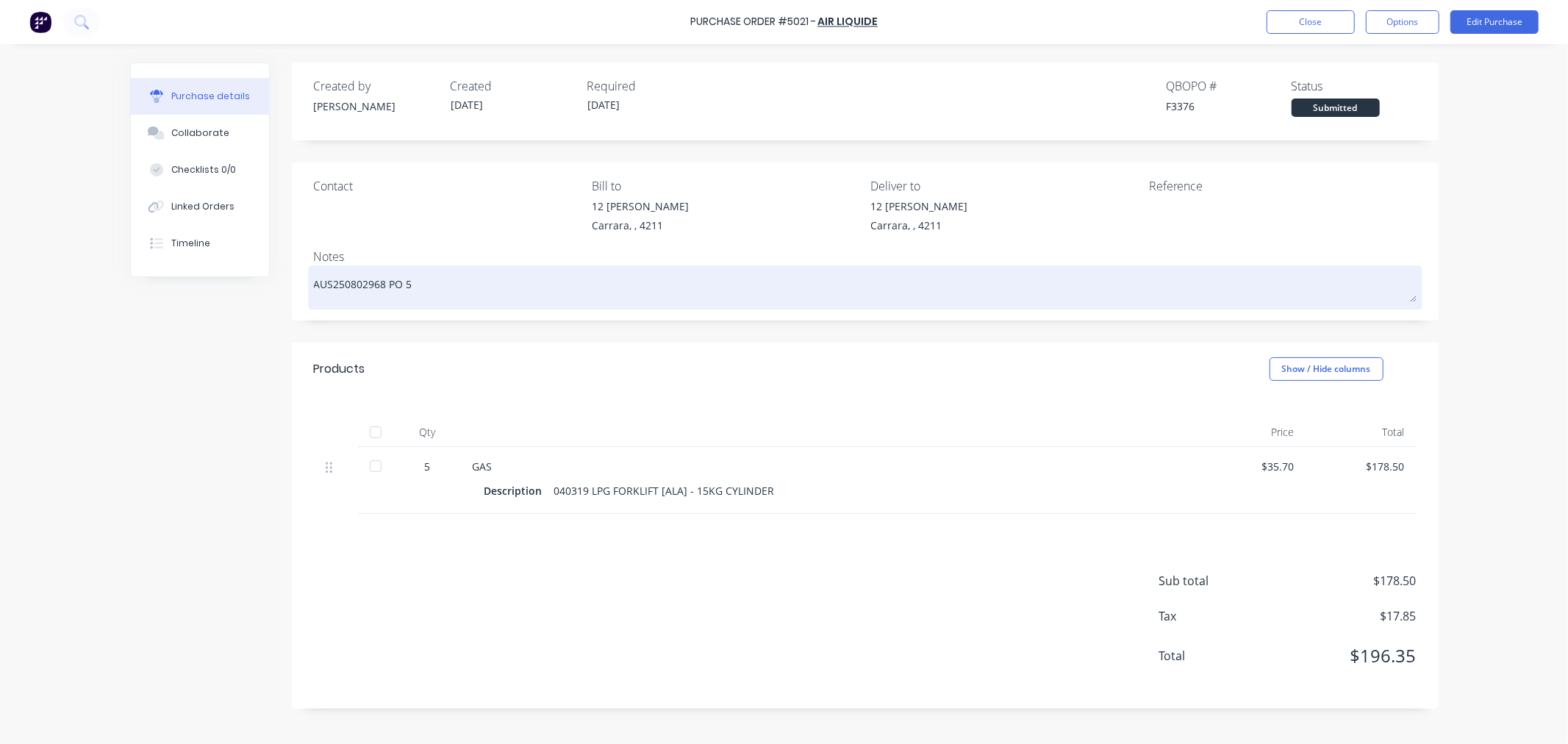
type textarea "AUS250802968 PO 50"
type textarea "x"
type textarea "AUS250802968 PO 5021"
type textarea "x"
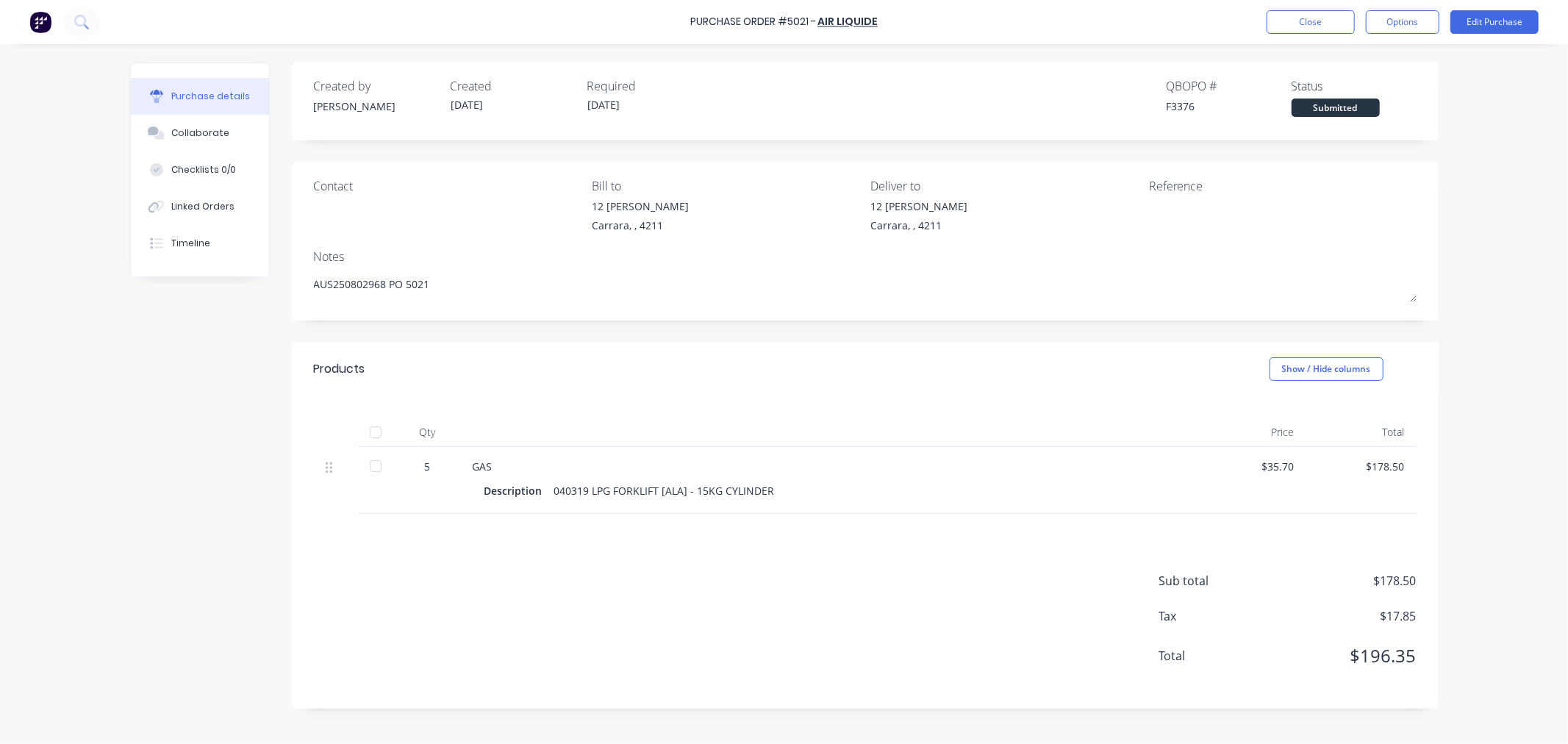
type textarea "AUS250802968 PO 5021"
type textarea "x"
type textarea "AUS250802968 PO 5021"
click at [212, 327] on div "Created by [PERSON_NAME] Created [DATE] Required [DATE] QBO PO # F3376 Status S…" at bounding box center [784, 391] width 1308 height 656
drag, startPoint x: 1287, startPoint y: 14, endPoint x: 287, endPoint y: 407, distance: 1074.5
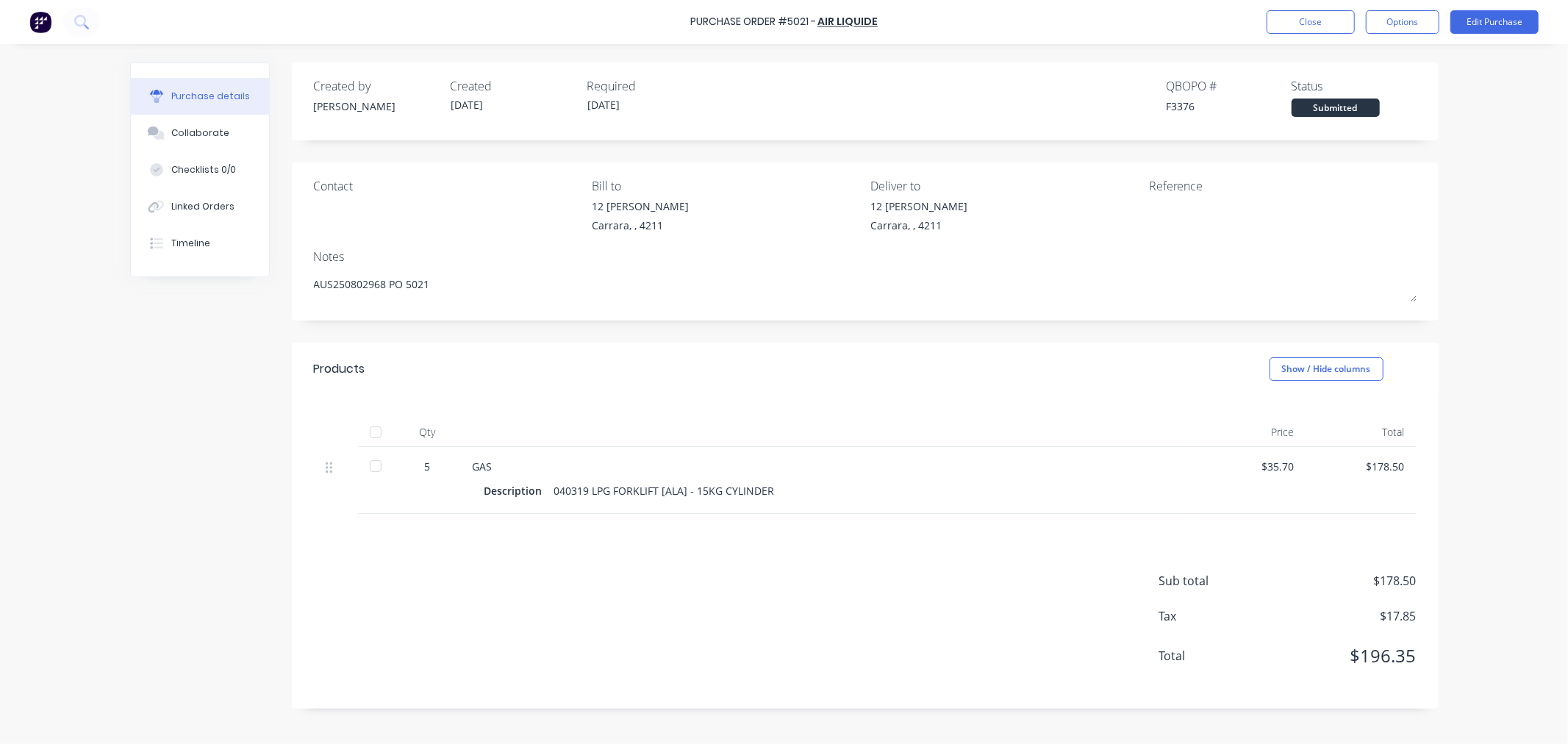
click at [282, 416] on div "Purchase Order #5021 - Air Liquide Close Options Edit Purchase Purchase details…" at bounding box center [784, 372] width 1568 height 744
click at [371, 428] on div at bounding box center [376, 432] width 29 height 29
type textarea "x"
click at [1319, 31] on button "Close" at bounding box center [1310, 22] width 89 height 23
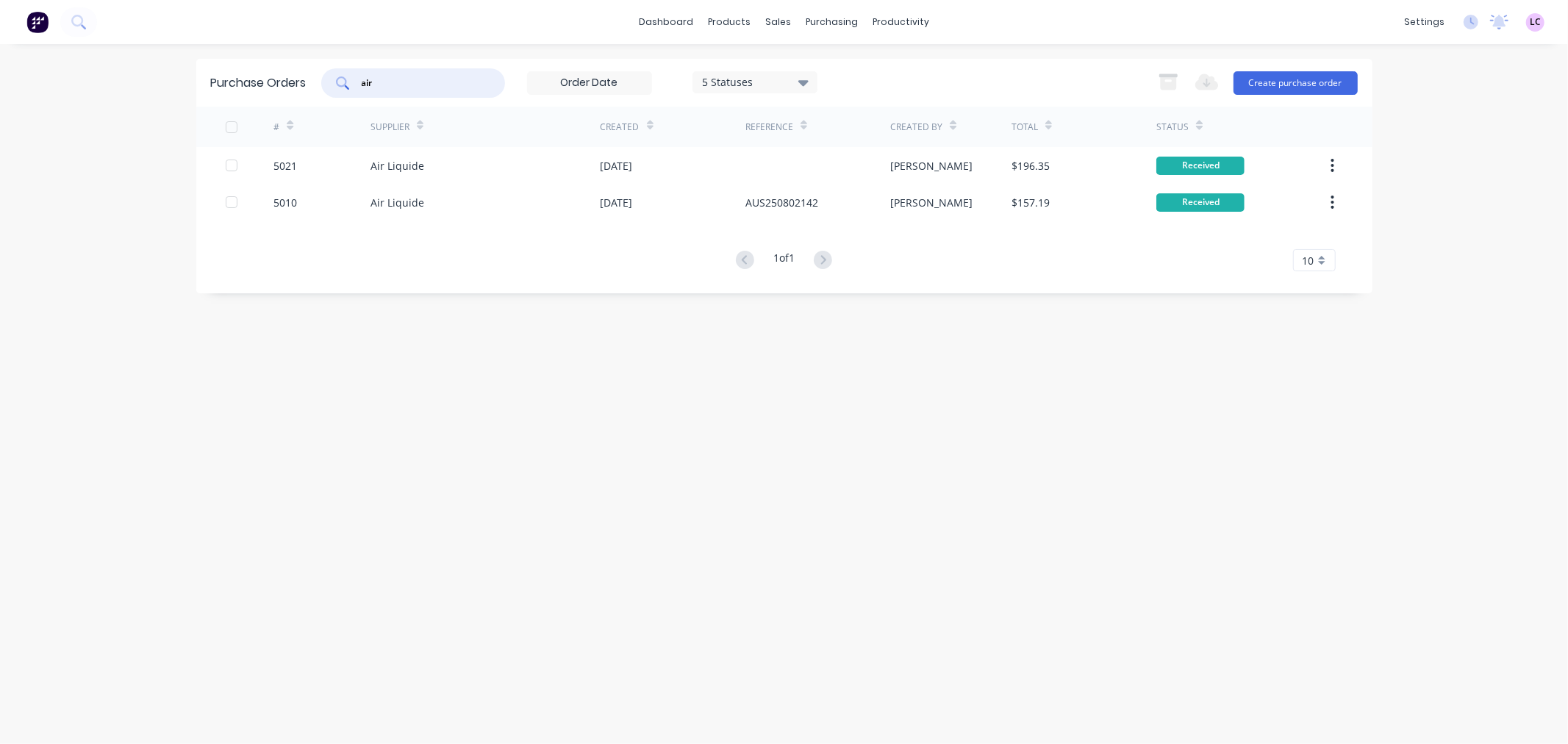
drag, startPoint x: 402, startPoint y: 84, endPoint x: 166, endPoint y: 106, distance: 237.0
click at [169, 106] on div "dashboard products sales purchasing productivity dashboard products Product Cat…" at bounding box center [784, 372] width 1568 height 744
type input "NEEDA"
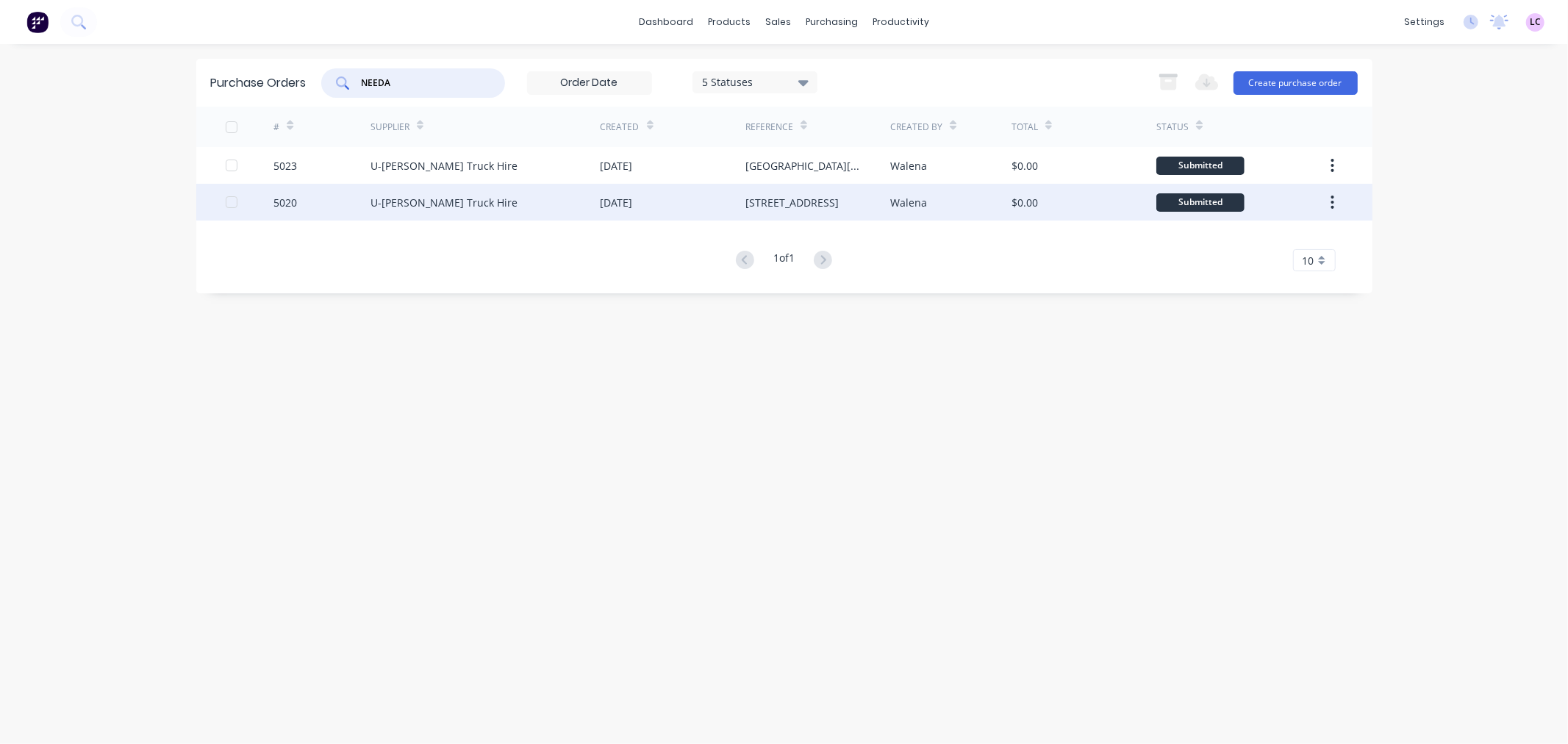
click at [398, 207] on div "U-[PERSON_NAME] Truck Hire" at bounding box center [444, 203] width 147 height 16
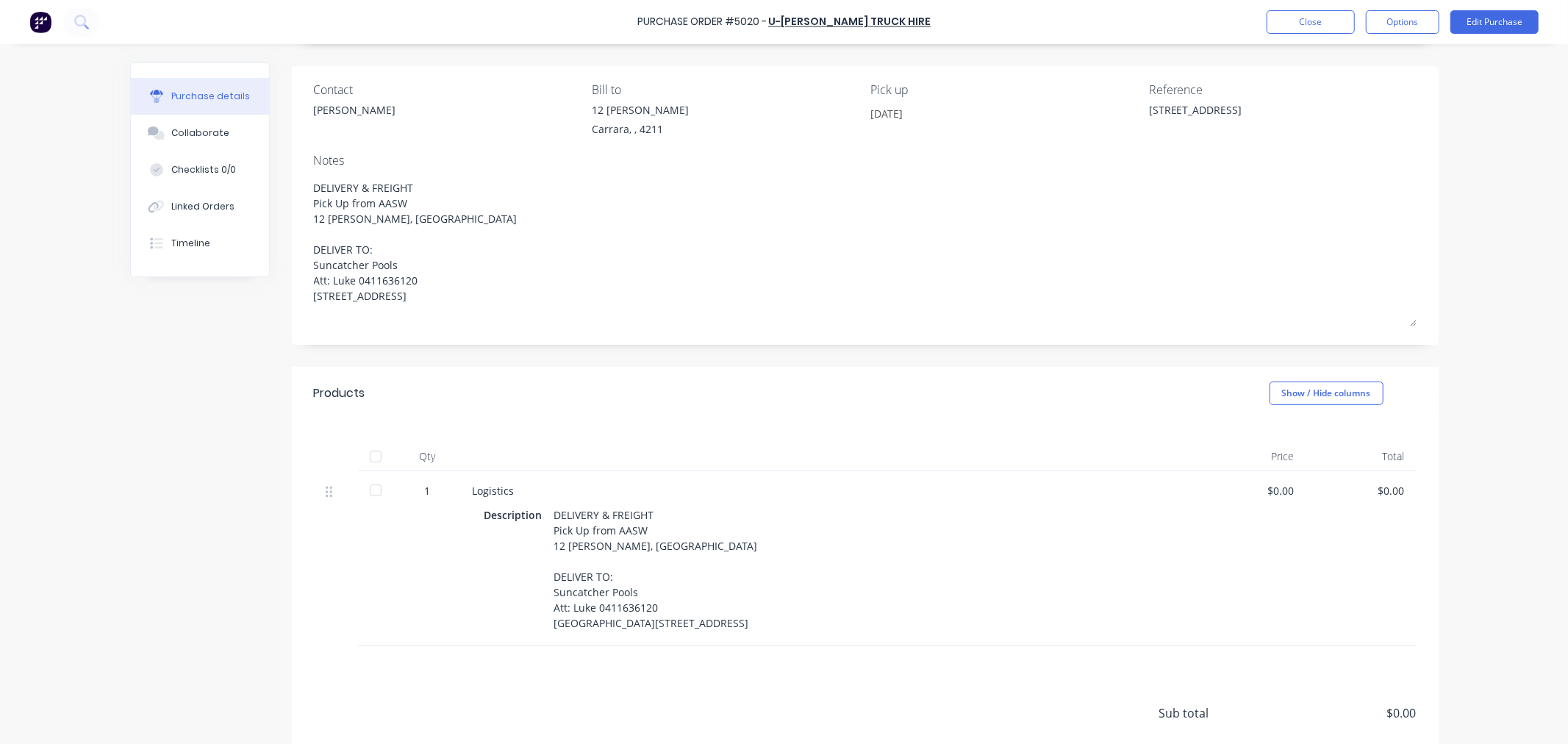
scroll to position [240, 0]
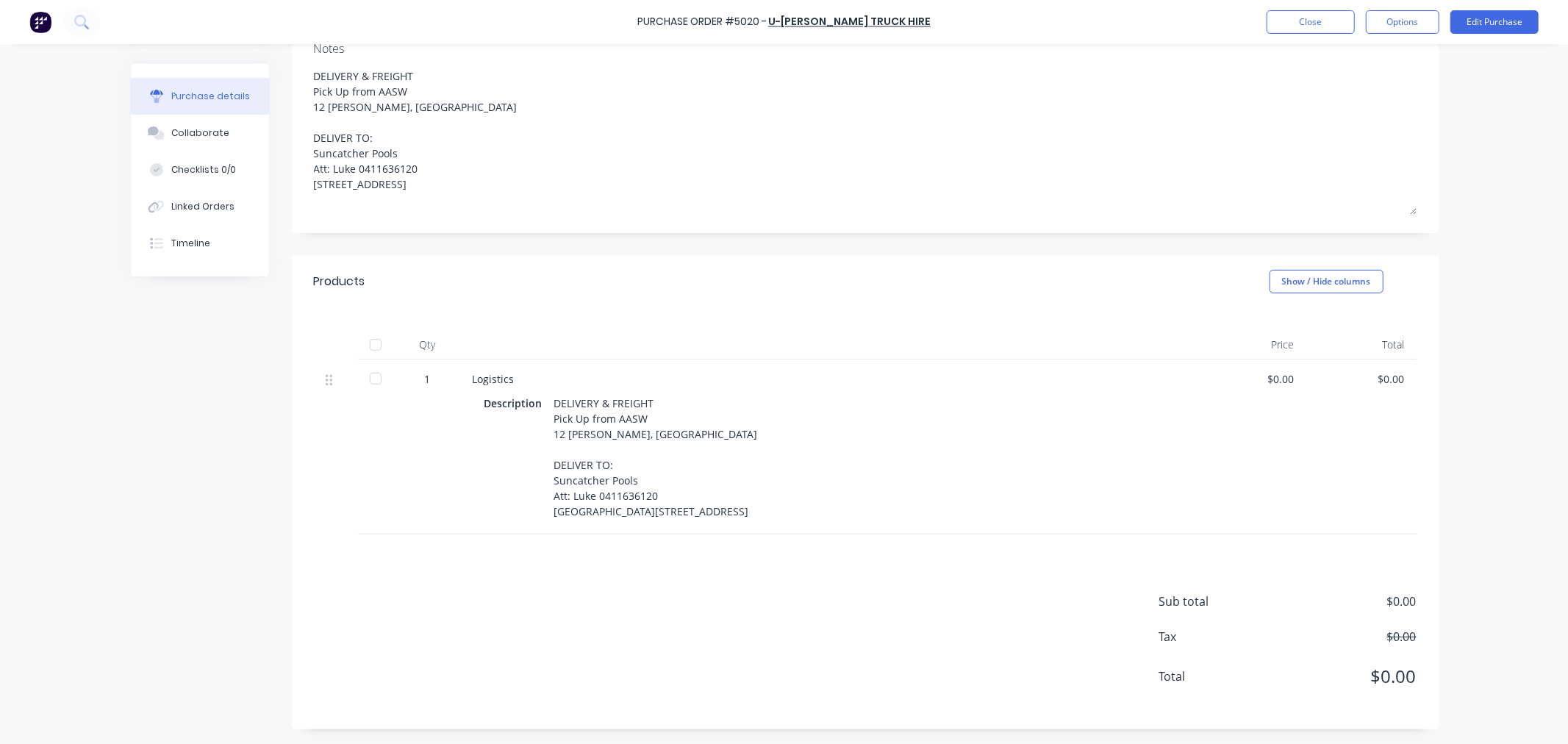
click at [365, 330] on div at bounding box center [376, 345] width 29 height 29
type textarea "x"
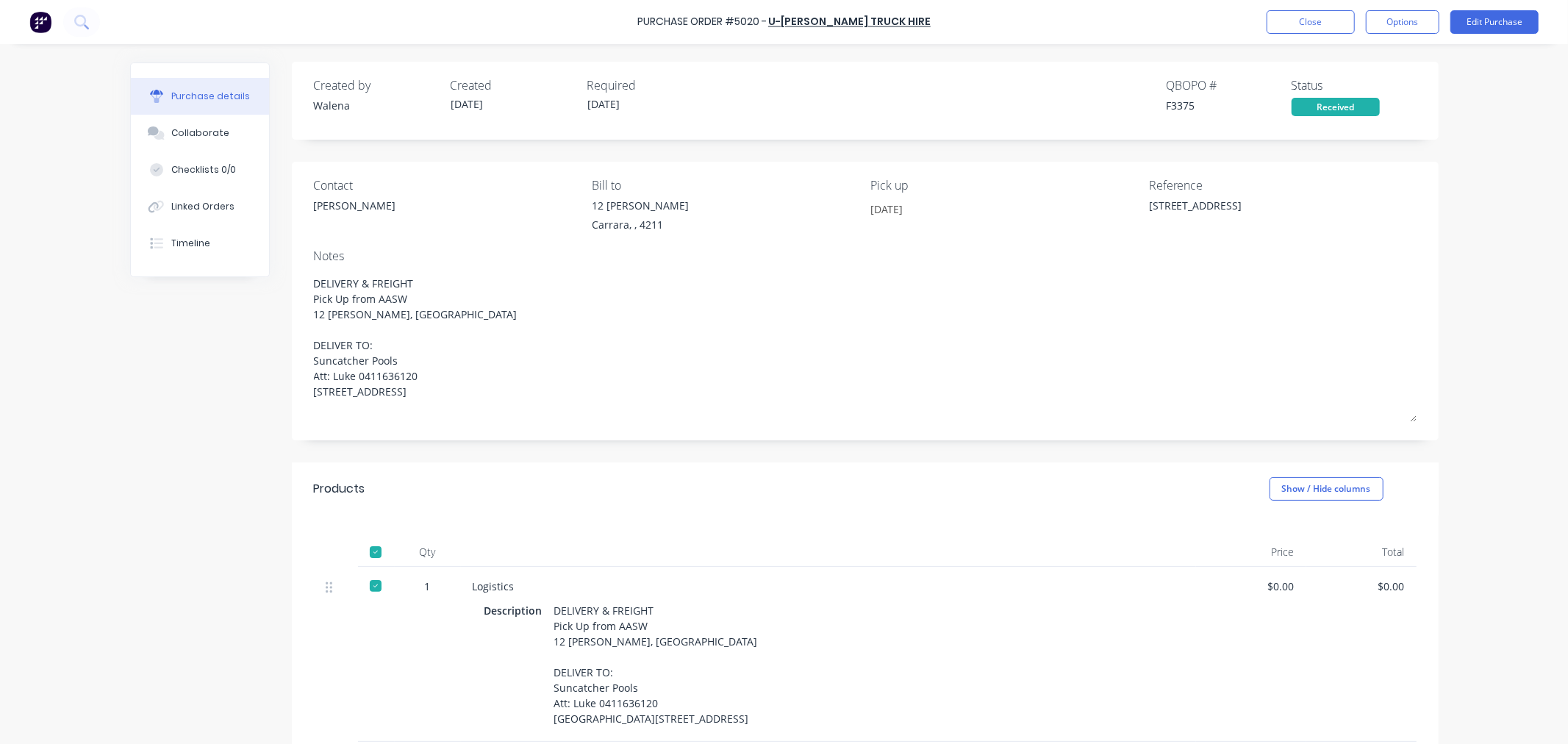
scroll to position [0, 0]
click at [1295, 25] on button "Close" at bounding box center [1310, 22] width 89 height 23
